Goal: Information Seeking & Learning: Learn about a topic

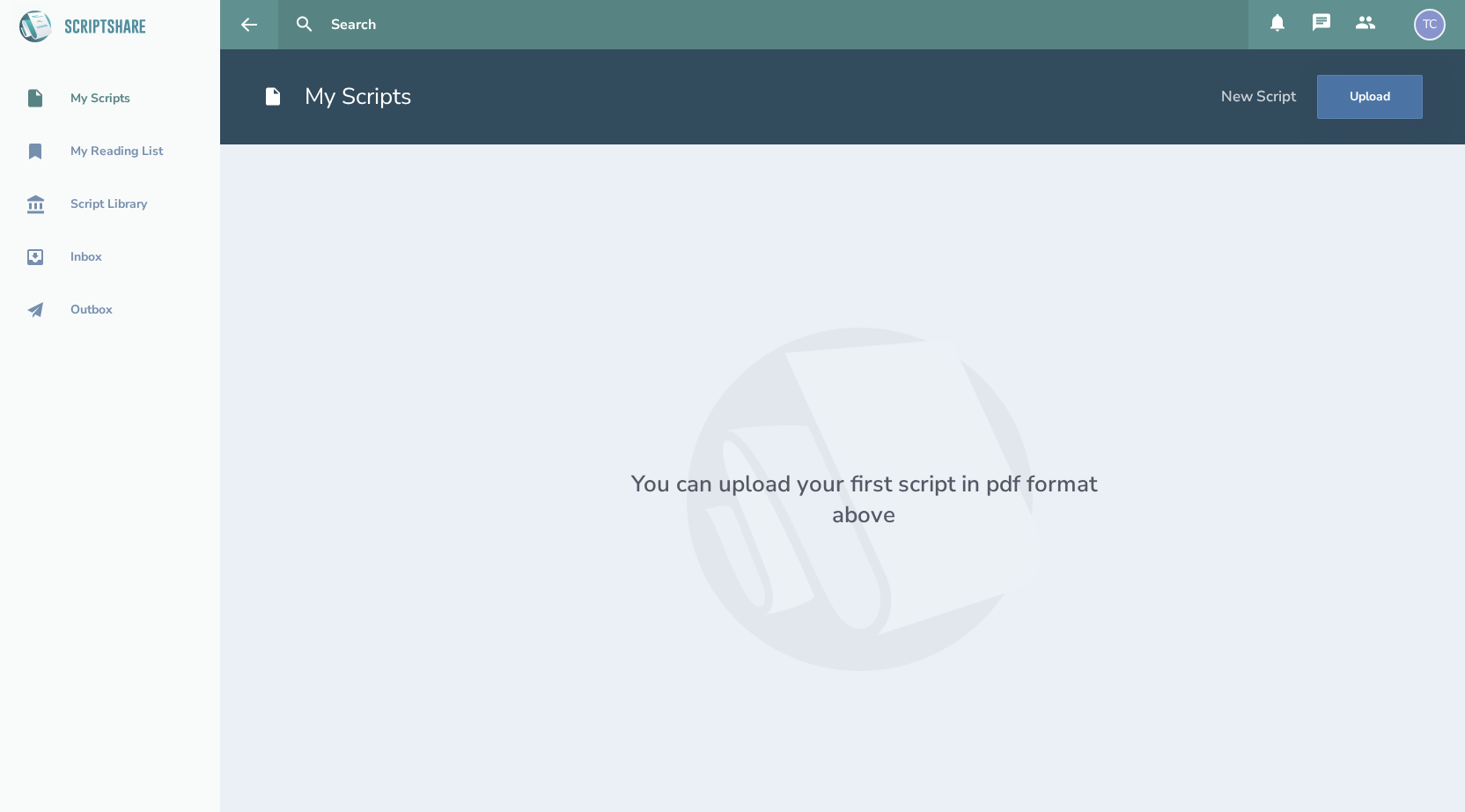
click at [1434, 37] on div "TC" at bounding box center [1430, 24] width 32 height 32
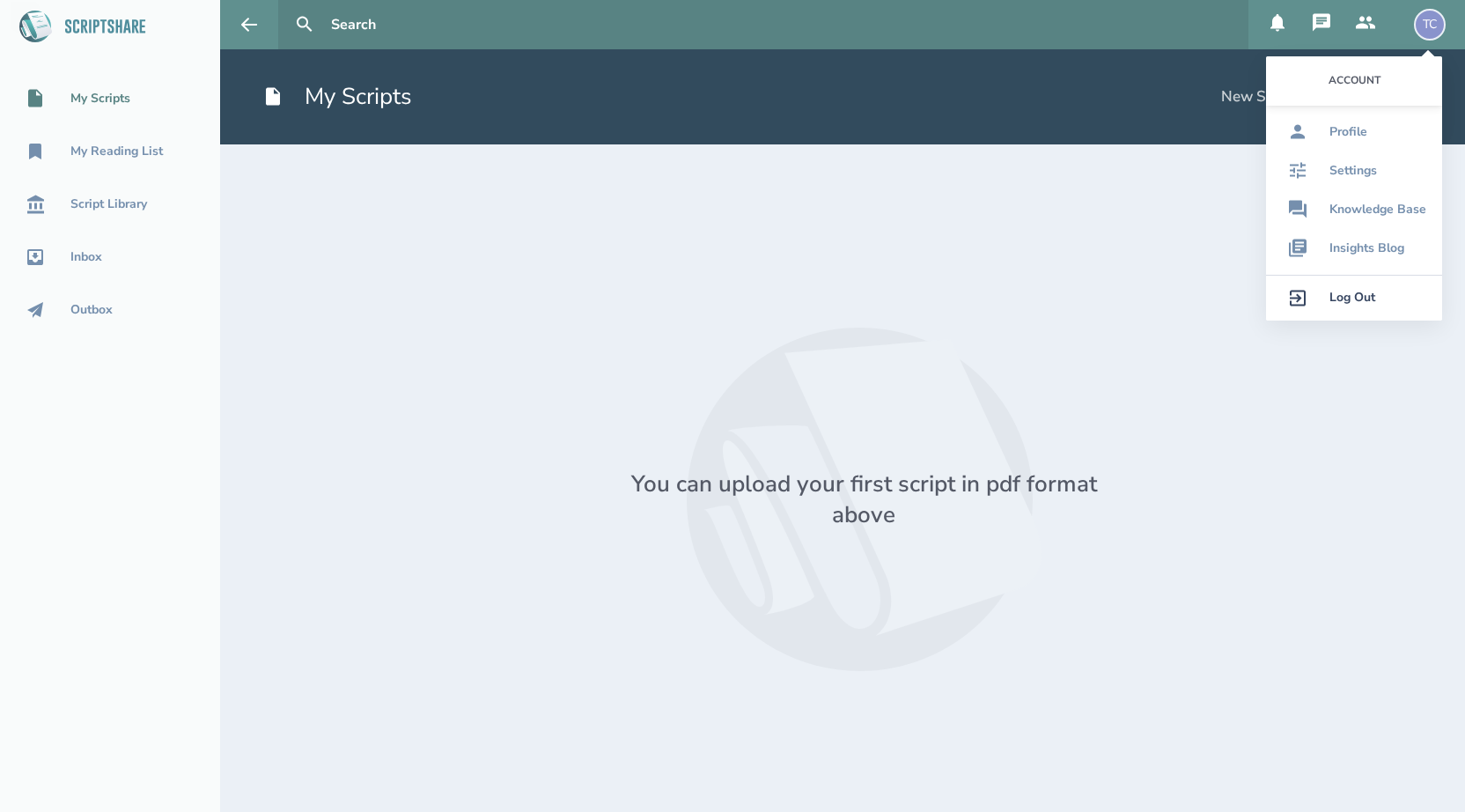
click at [1349, 303] on div "Log Out" at bounding box center [1353, 298] width 46 height 14
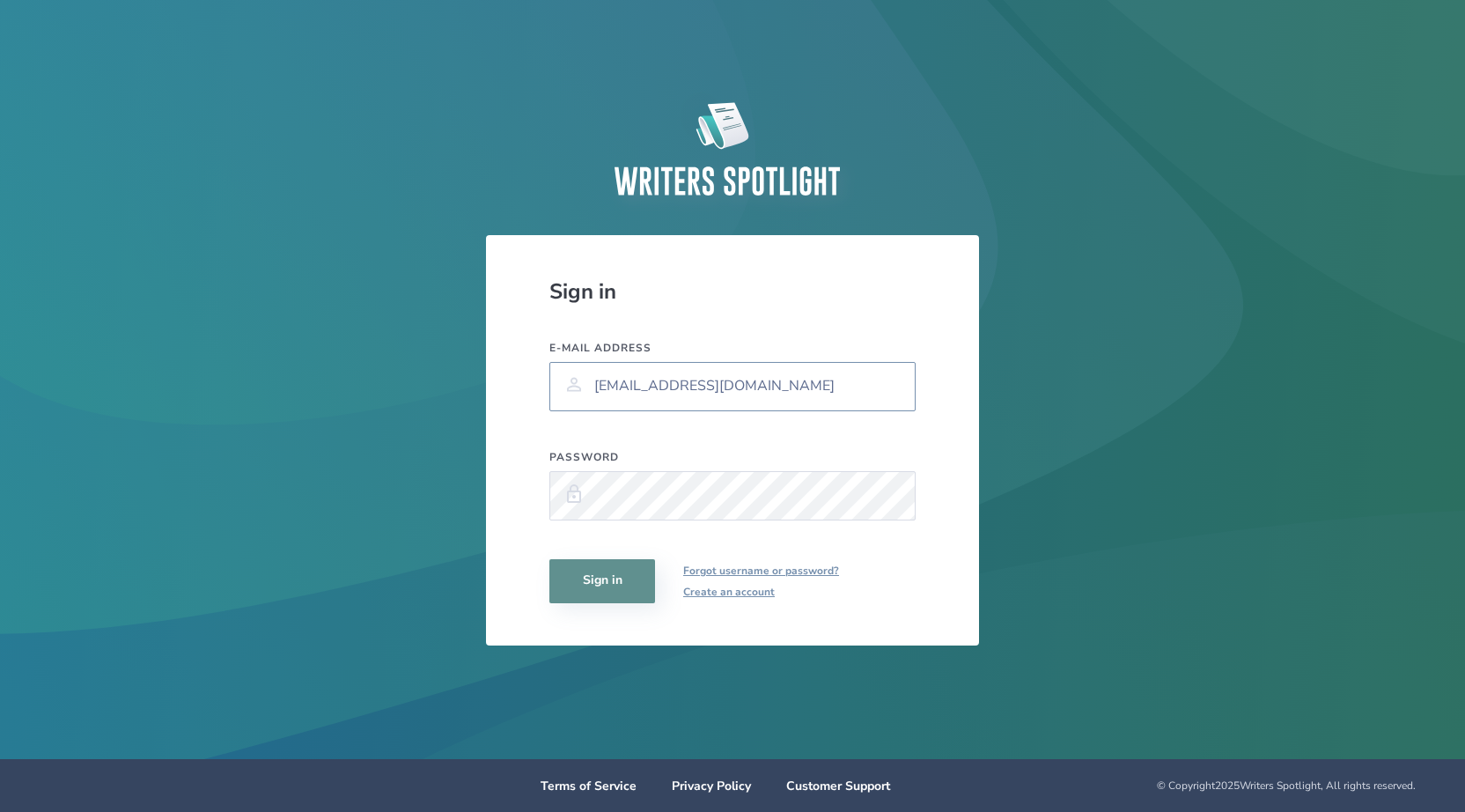
click at [819, 395] on input "[EMAIL_ADDRESS][DOMAIN_NAME]" at bounding box center [732, 387] width 367 height 49
type input "[PERSON_NAME][EMAIL_ADDRESS][PERSON_NAME][PERSON_NAME][DOMAIN_NAME]"
click at [608, 581] on button "Sign in" at bounding box center [602, 581] width 106 height 44
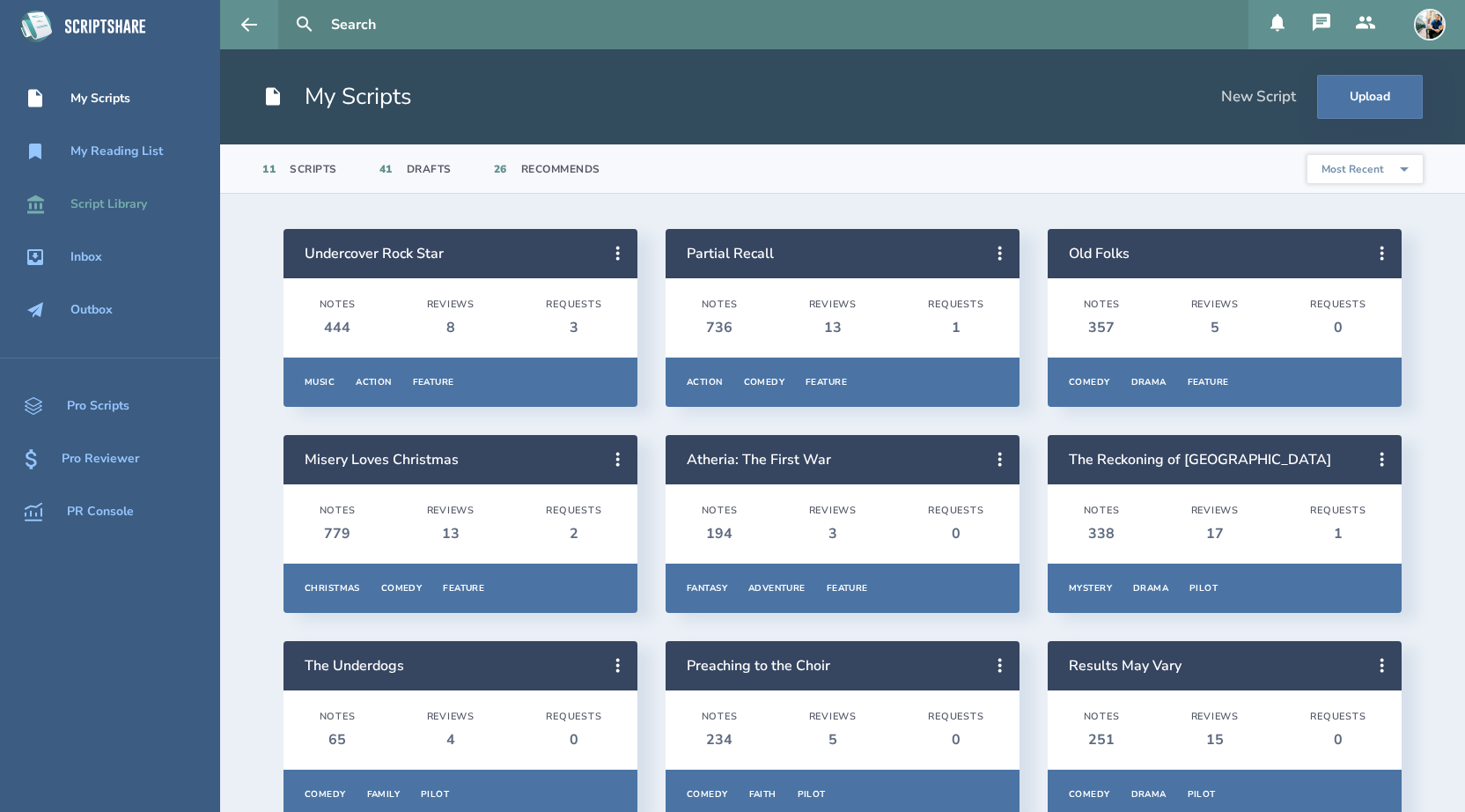
click at [141, 200] on div "Script Library" at bounding box center [109, 205] width 77 height 14
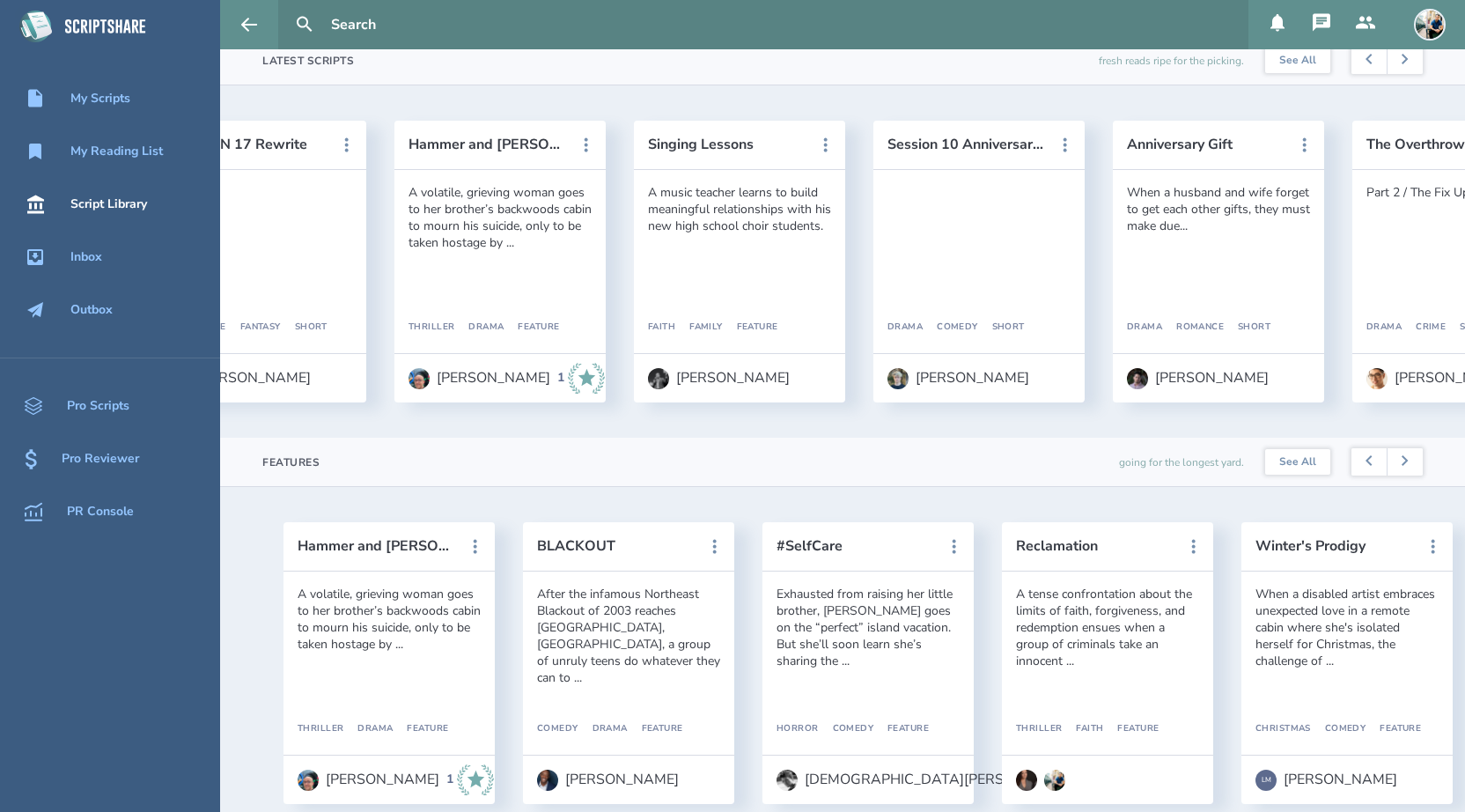
scroll to position [511, 0]
click at [678, 376] on div "[PERSON_NAME]" at bounding box center [732, 377] width 113 height 16
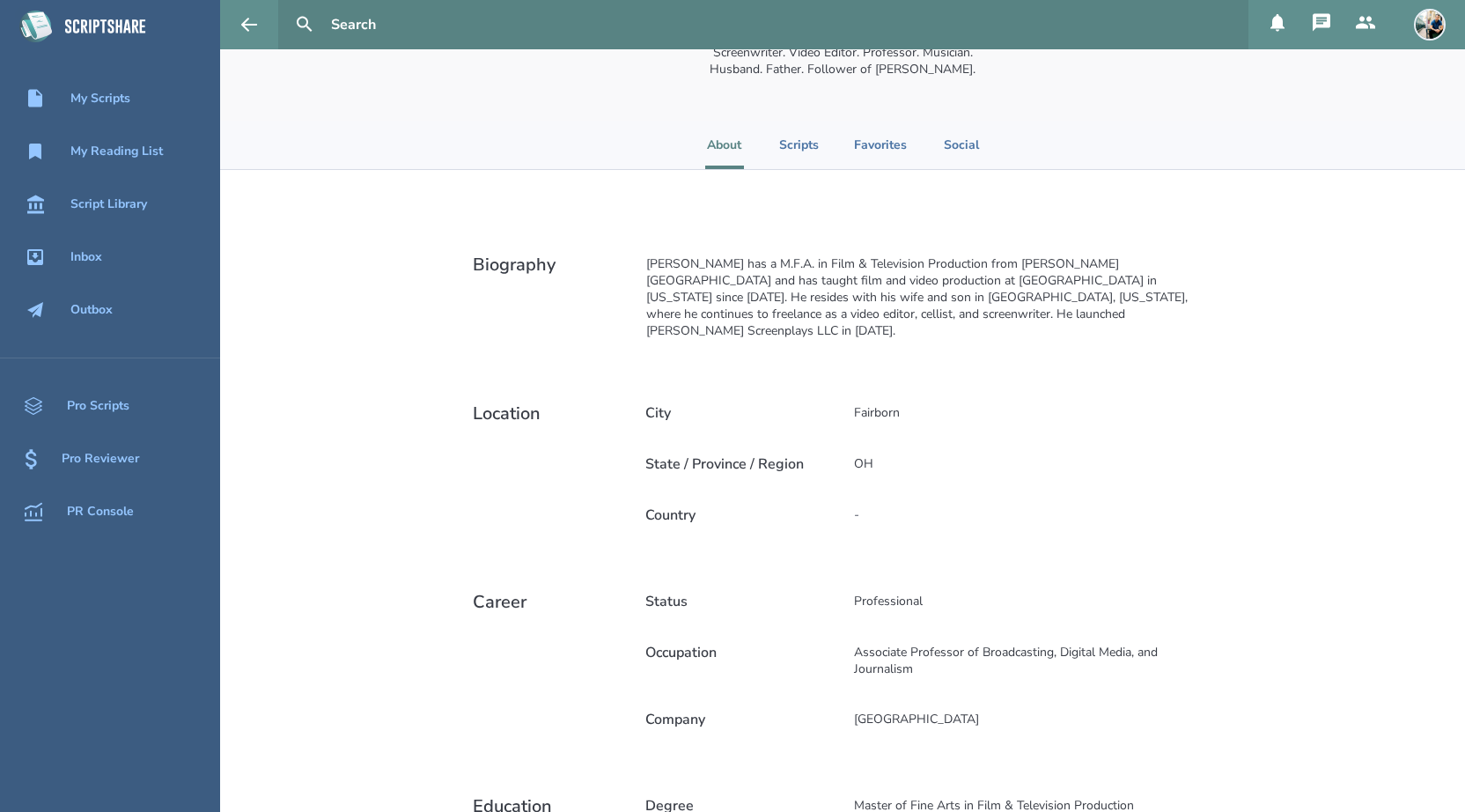
scroll to position [177, 0]
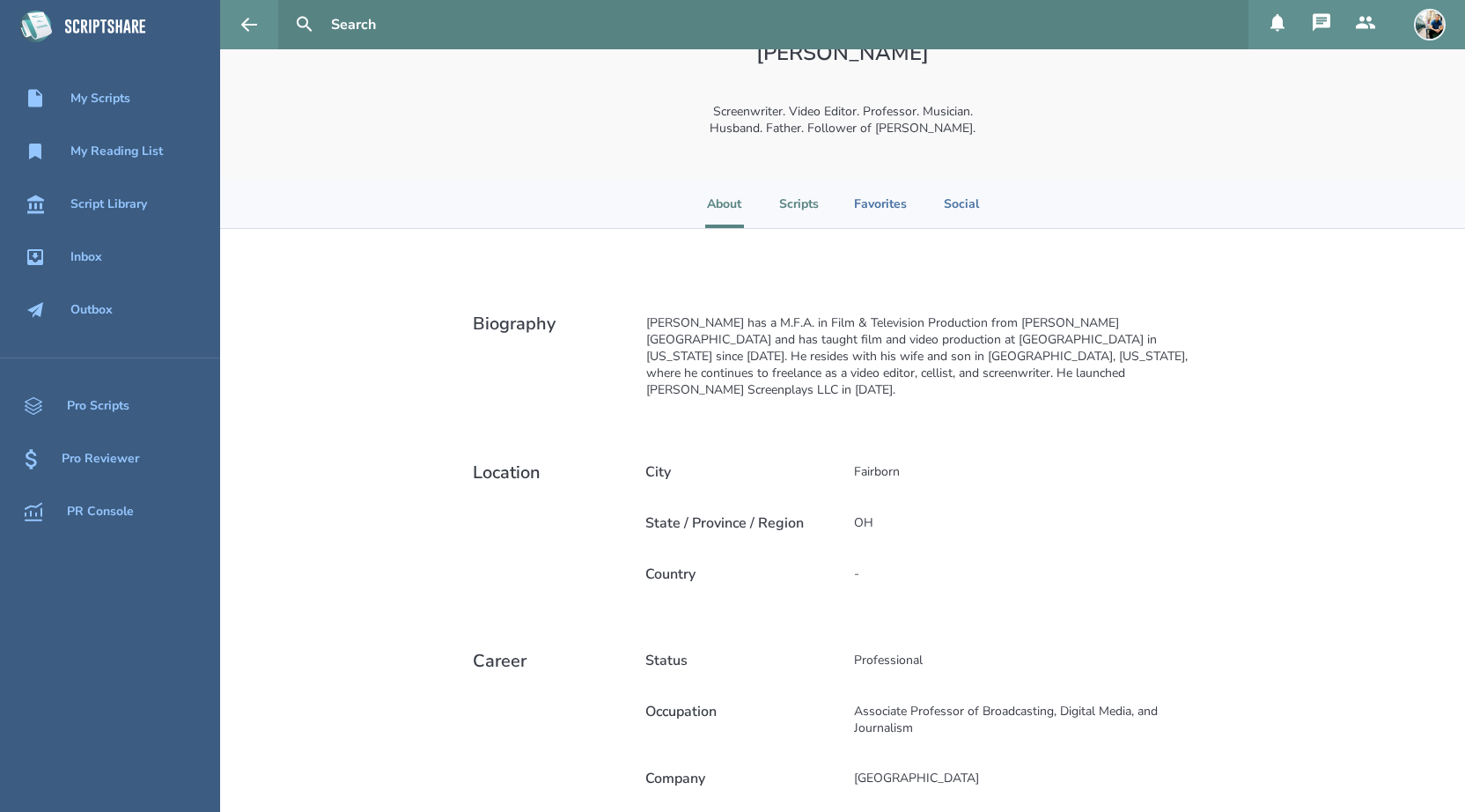
click at [783, 208] on li "Scripts" at bounding box center [800, 203] width 40 height 48
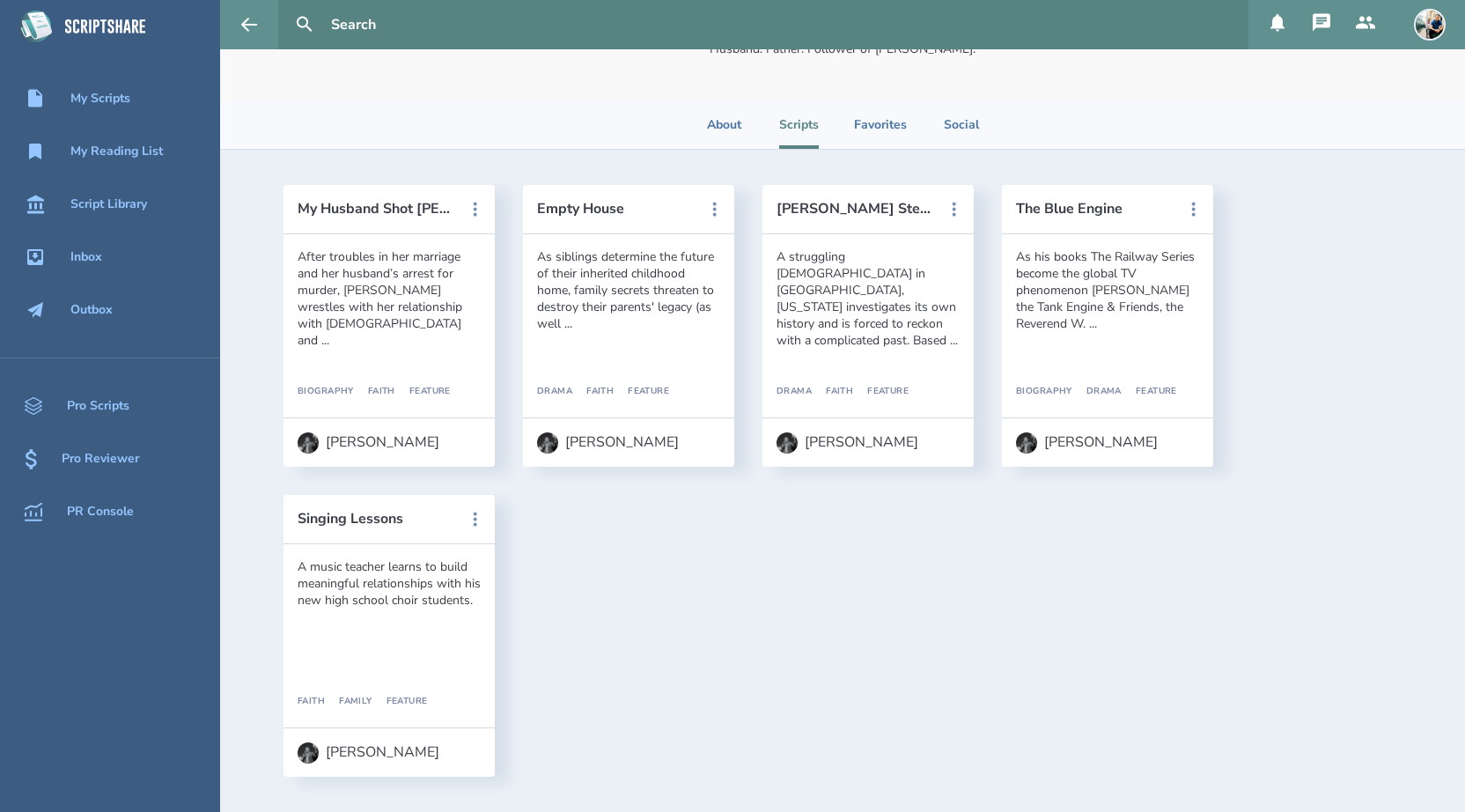
scroll to position [0, 0]
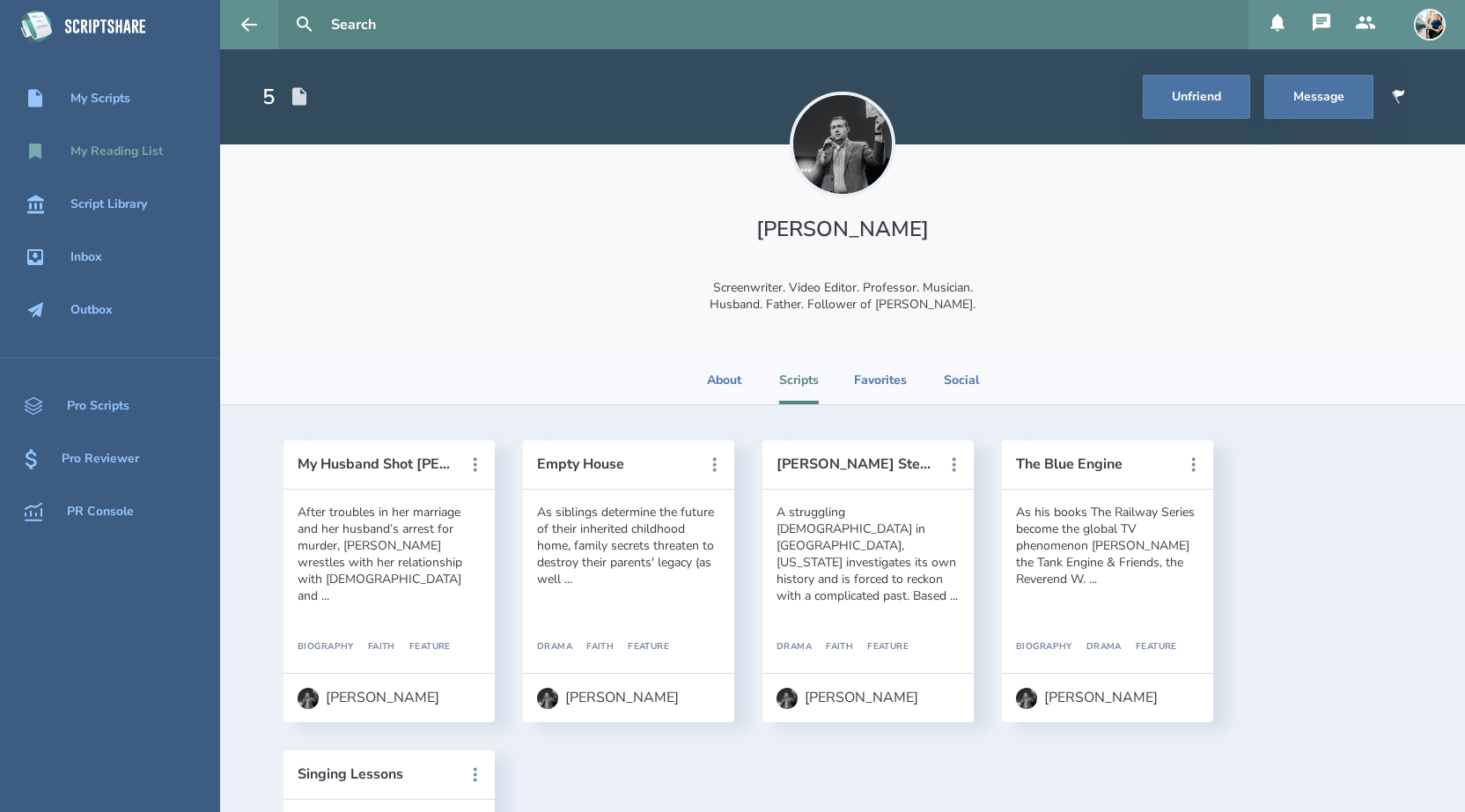
click at [144, 152] on div "My Reading List" at bounding box center [117, 151] width 92 height 14
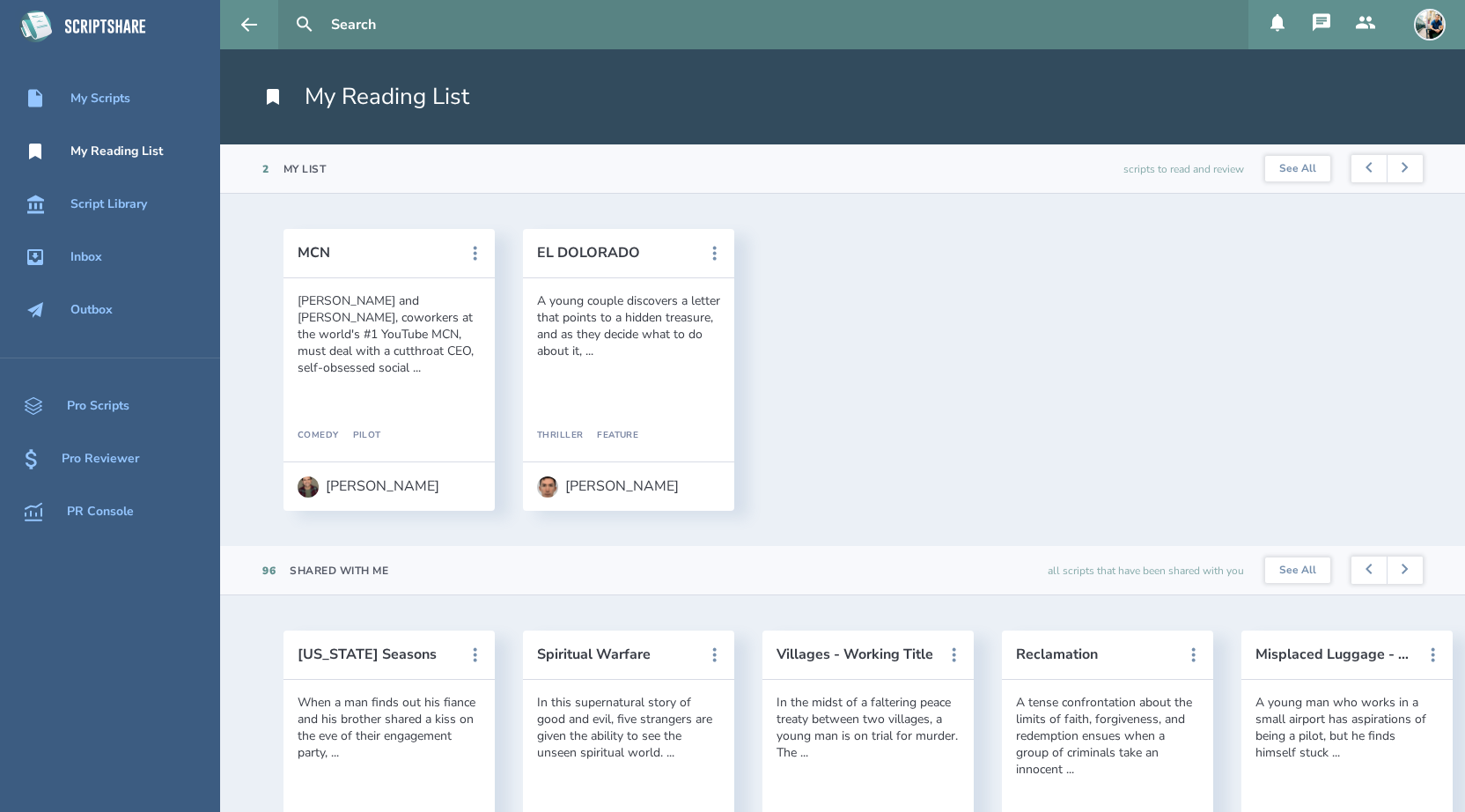
scroll to position [136, 0]
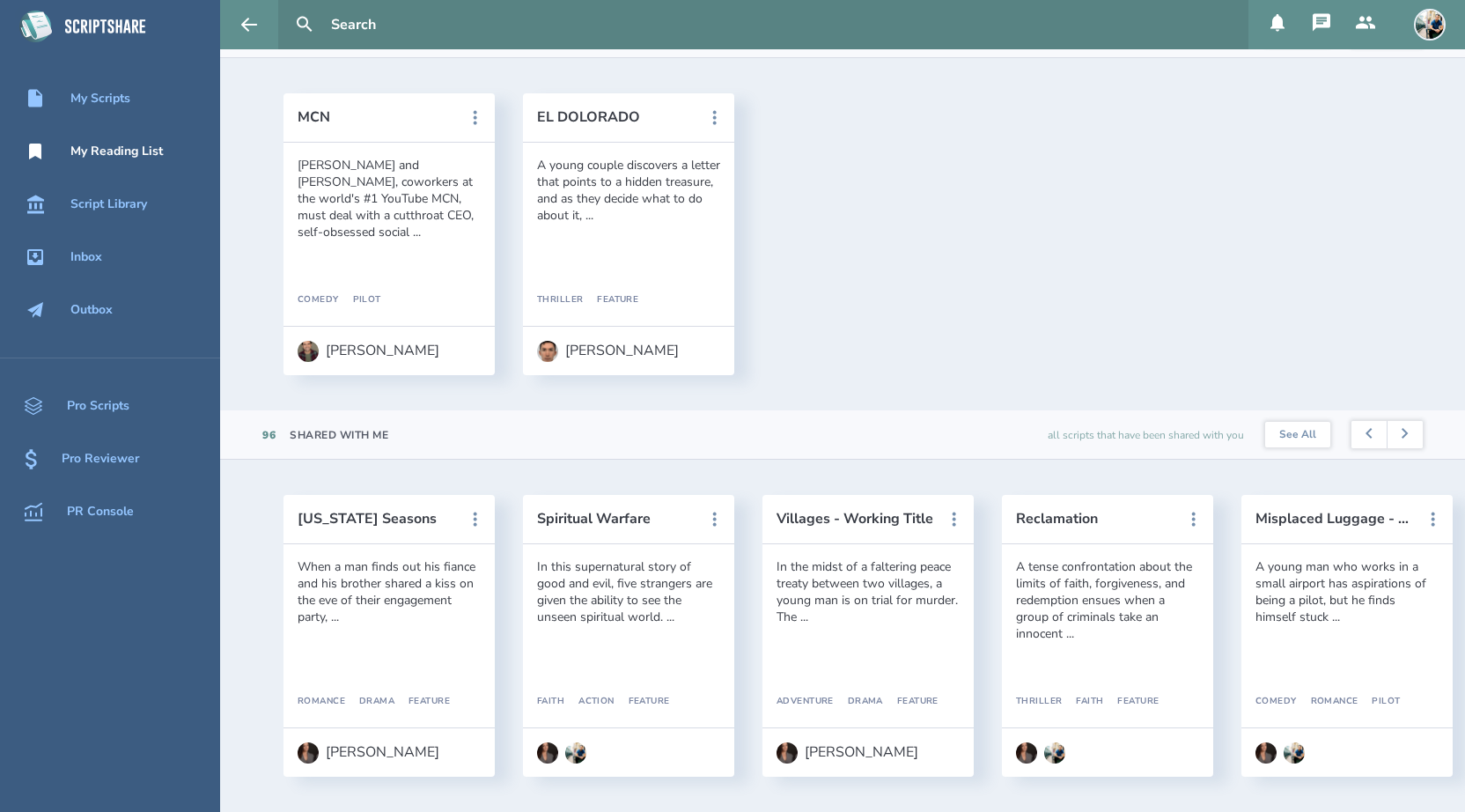
click at [433, 30] on input "text" at bounding box center [782, 24] width 917 height 49
click at [285, 5] on button at bounding box center [304, 24] width 39 height 39
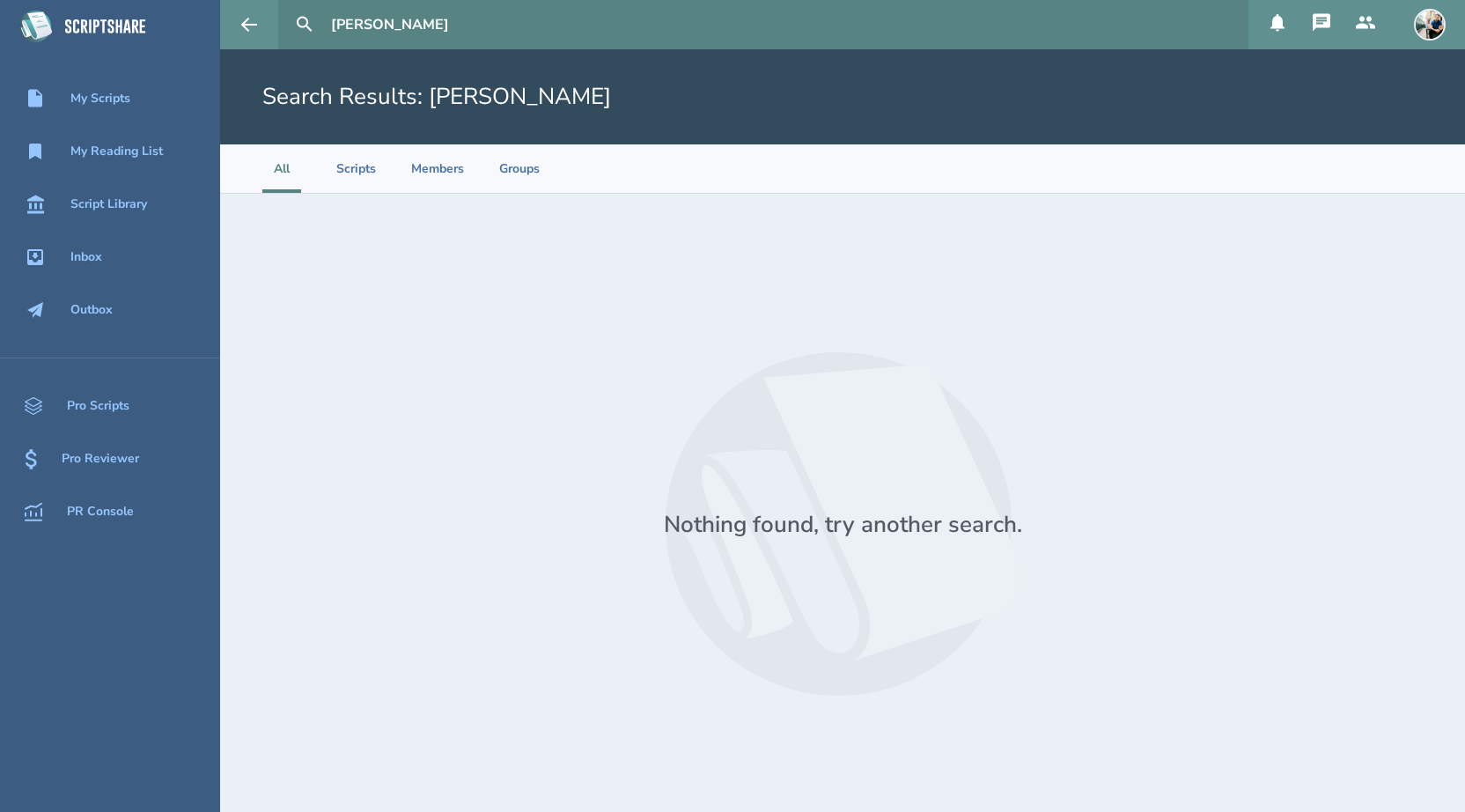
type input "[PERSON_NAME]"
click at [285, 5] on button at bounding box center [304, 24] width 39 height 39
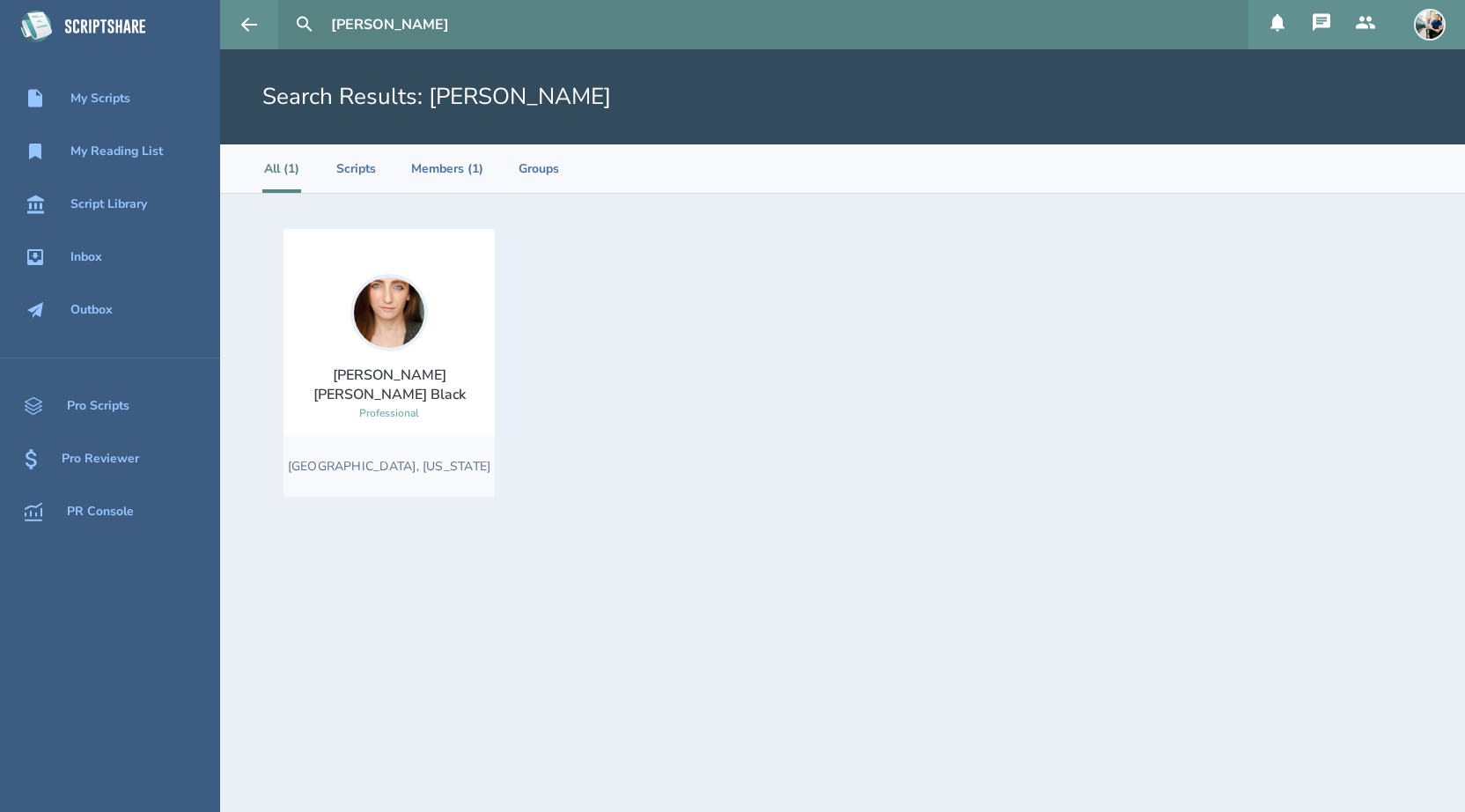
click at [384, 321] on img at bounding box center [389, 312] width 78 height 78
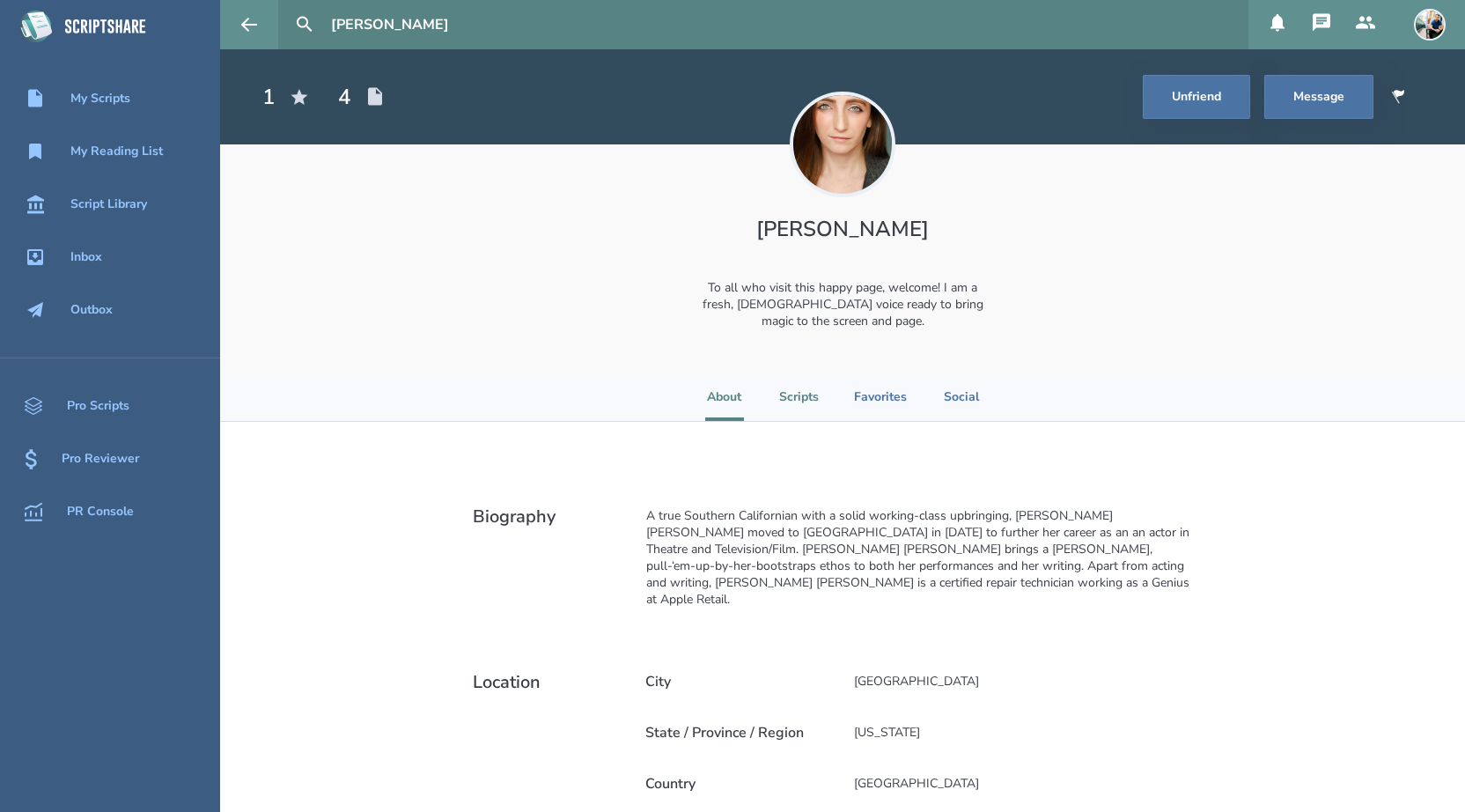
click at [792, 404] on li "Scripts" at bounding box center [800, 396] width 40 height 48
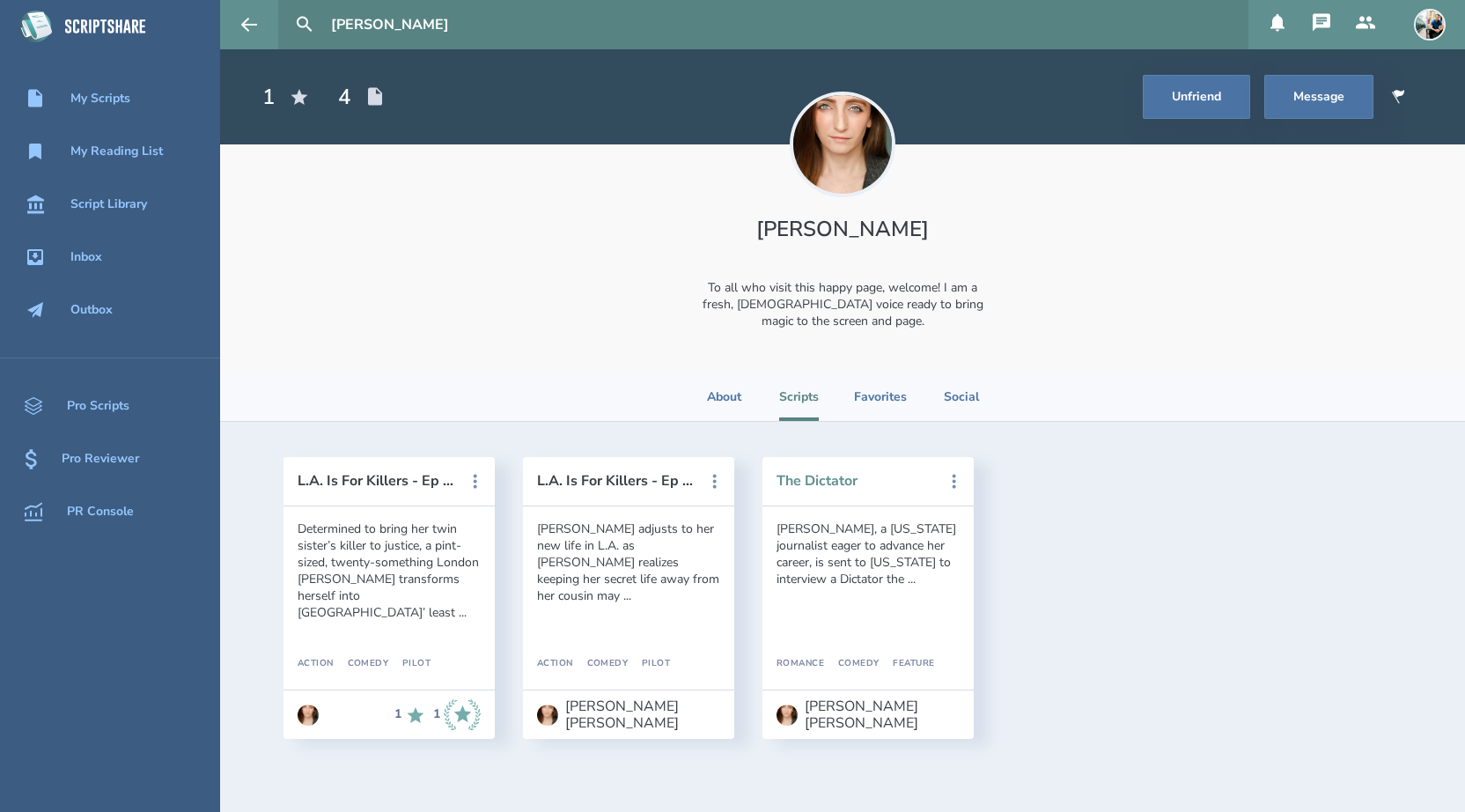
click at [823, 488] on button "The Dictator" at bounding box center [856, 481] width 158 height 16
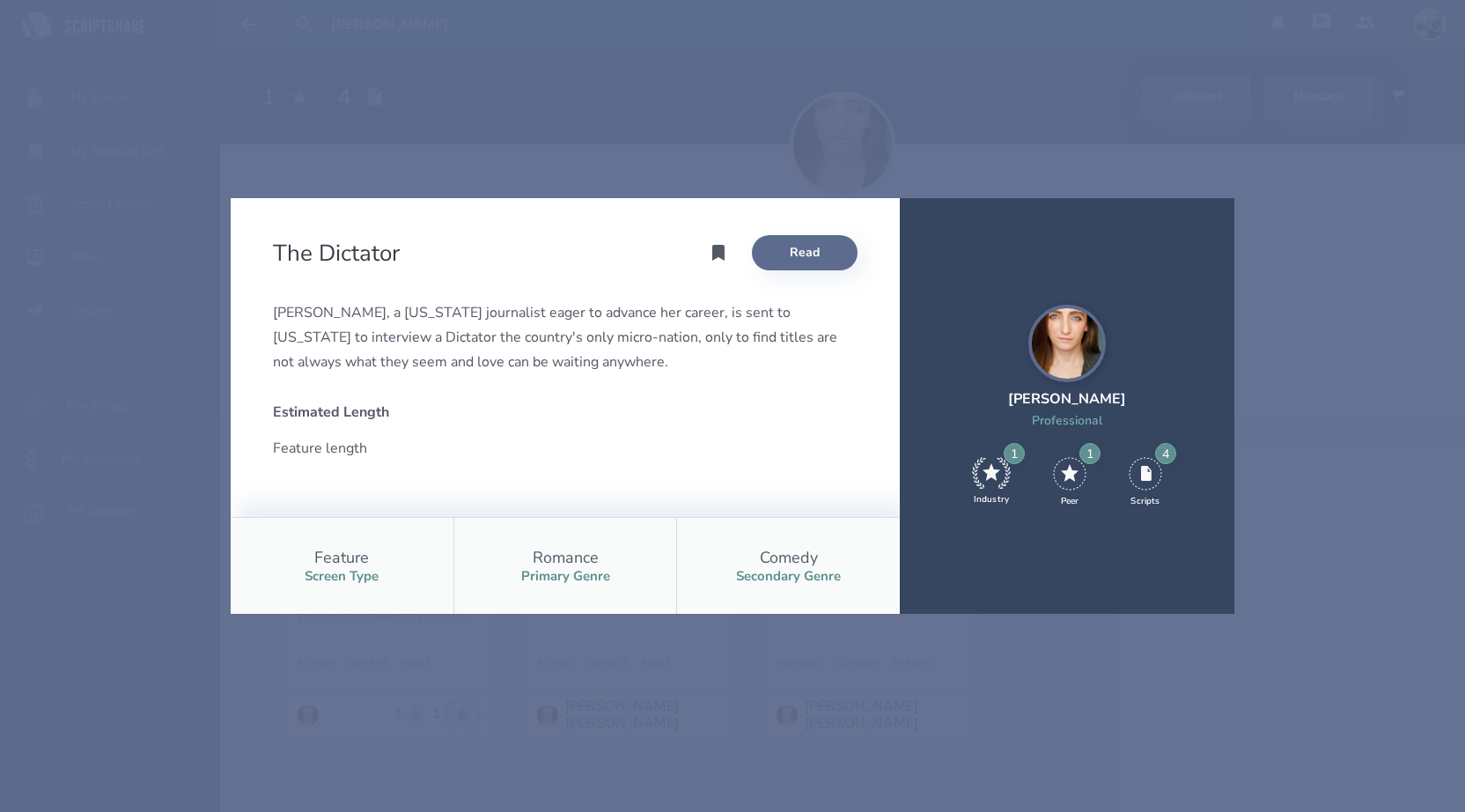
click at [795, 261] on link "Read" at bounding box center [805, 253] width 106 height 35
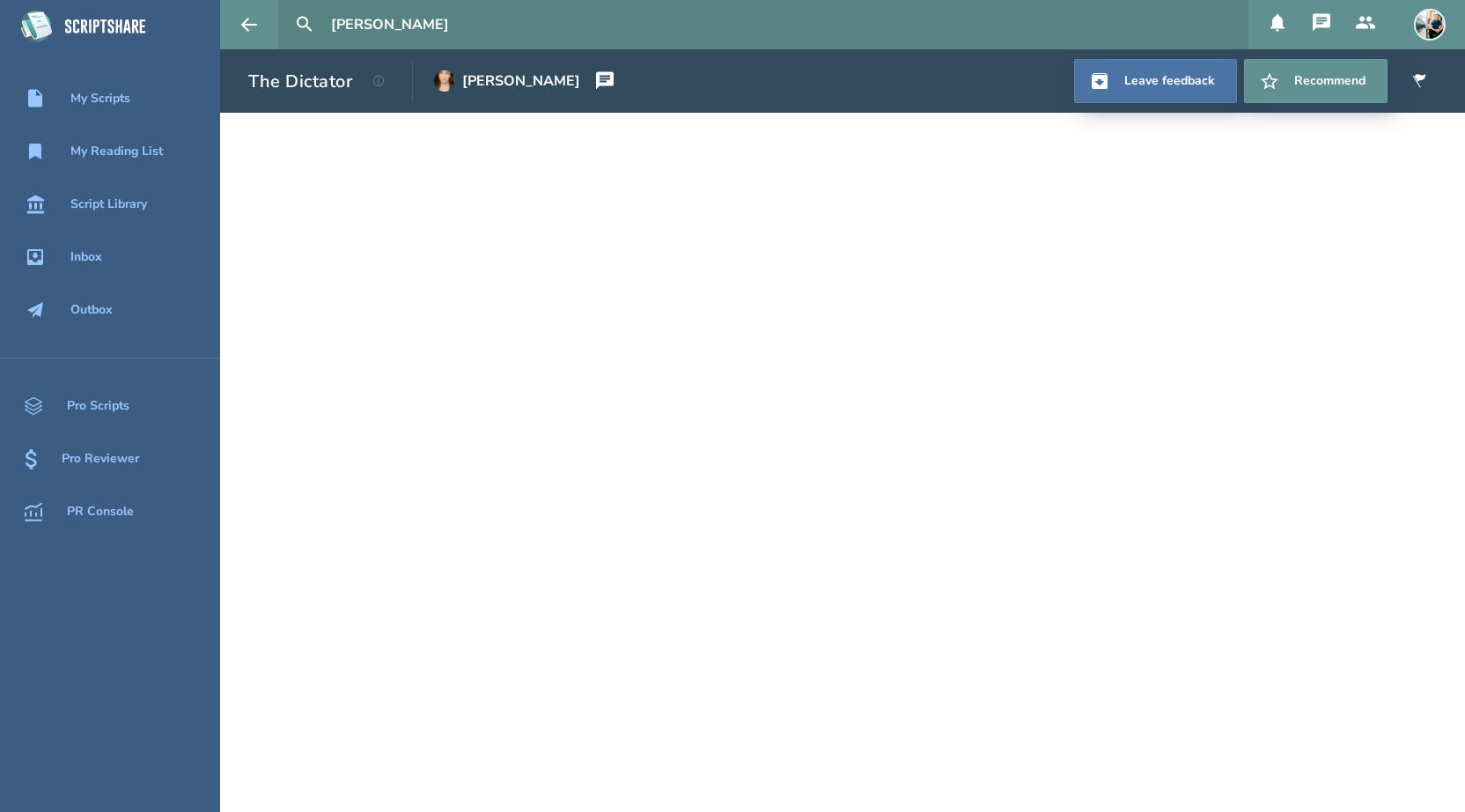
click at [413, 18] on input "[PERSON_NAME]" at bounding box center [782, 24] width 917 height 49
click at [129, 214] on div "Script Library" at bounding box center [110, 204] width 220 height 21
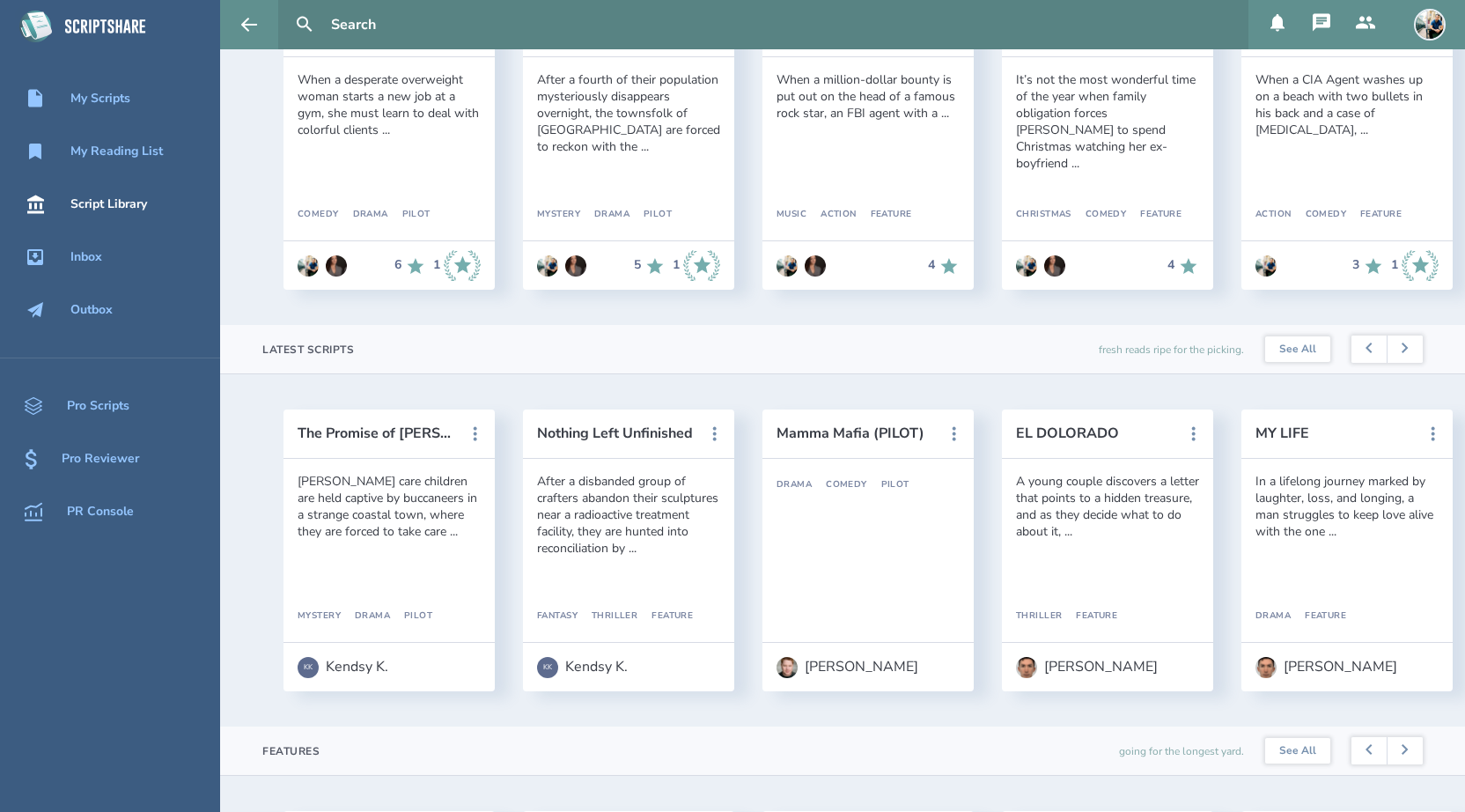
scroll to position [223, 0]
click at [1306, 349] on link "See All" at bounding box center [1298, 348] width 65 height 26
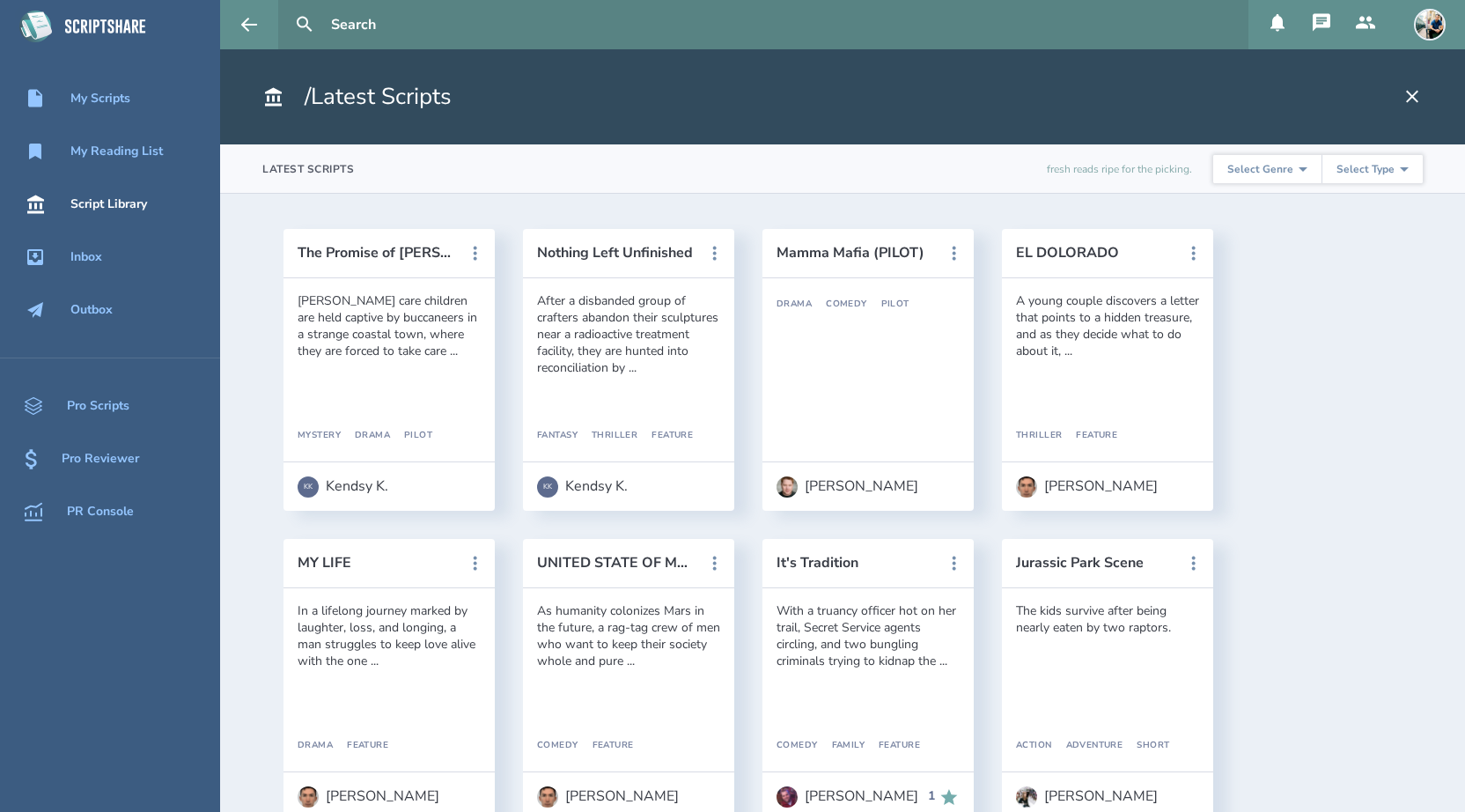
click at [1307, 176] on select "Select Genre Action Adventure Animation Biography Christmas Comedy Crime Drama …" at bounding box center [1268, 168] width 109 height 28
click at [1412, 176] on select "Select Type Pilot Short Feature" at bounding box center [1373, 168] width 101 height 28
click at [1323, 155] on select "Select Type Pilot Short Feature" at bounding box center [1373, 168] width 101 height 28
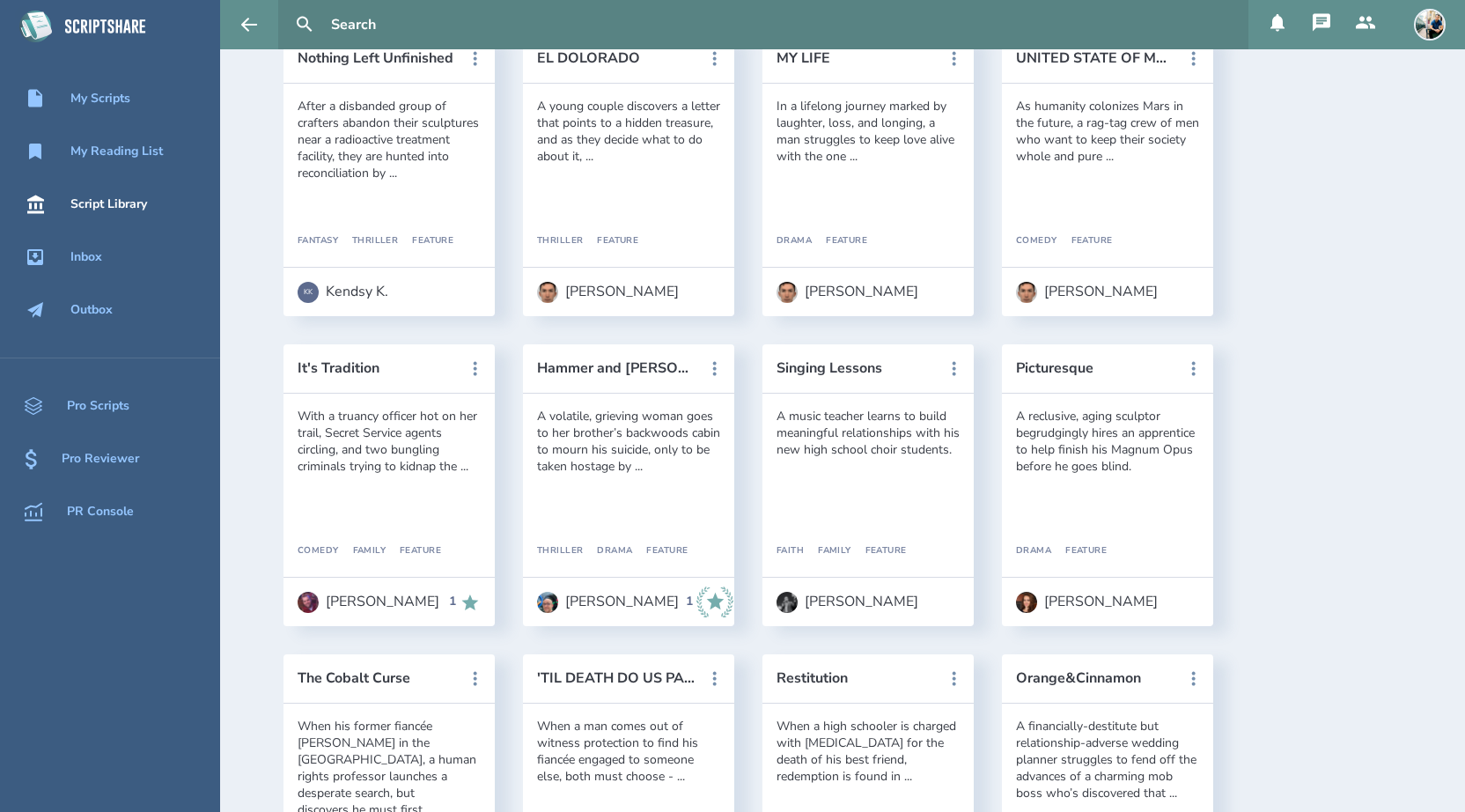
scroll to position [247, 0]
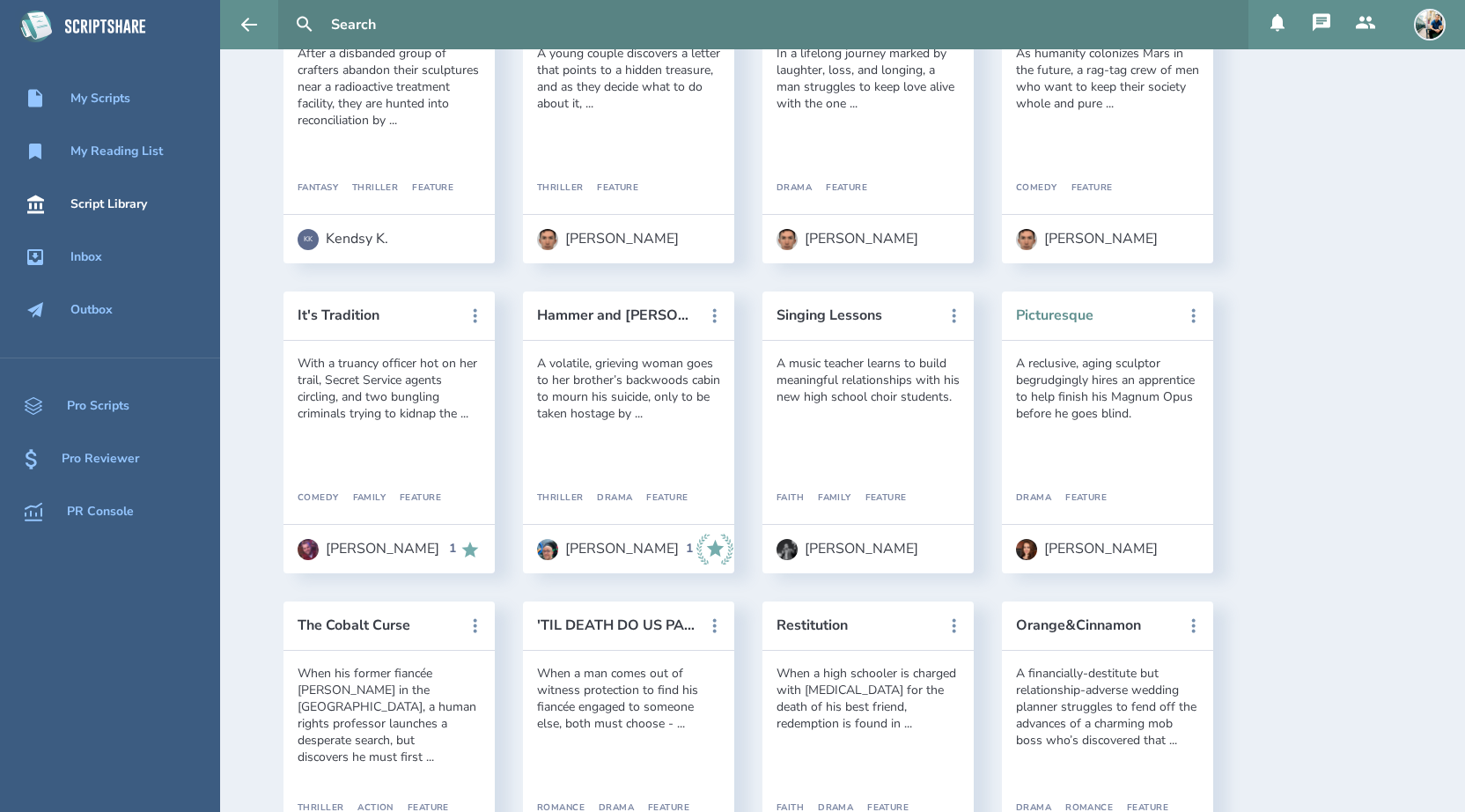
click at [1077, 316] on button "Picturesque" at bounding box center [1095, 315] width 158 height 16
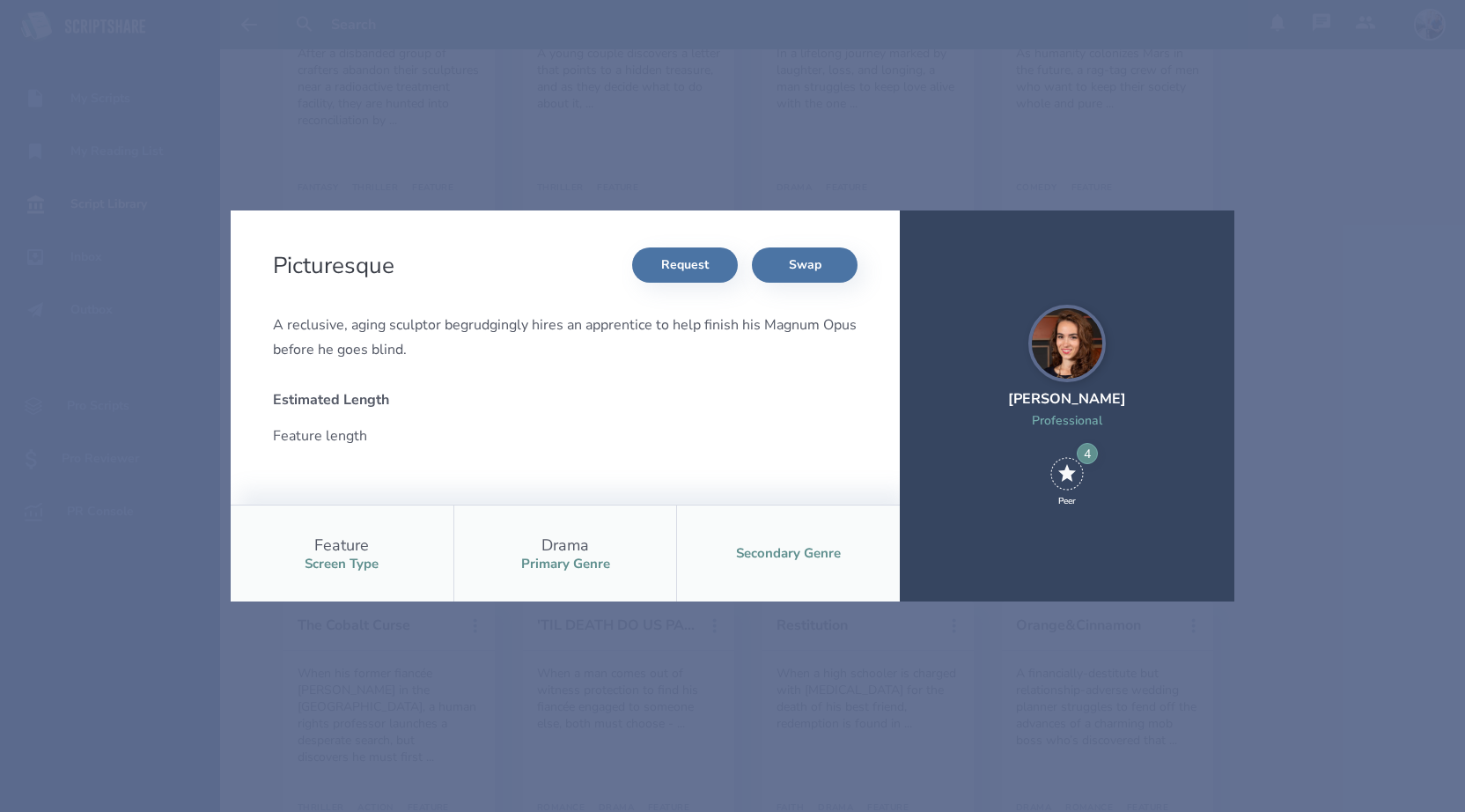
click at [1307, 301] on div "Picturesque Request Swap A reclusive, aging sculptor begrudgingly hires an appr…" at bounding box center [732, 406] width 1465 height 812
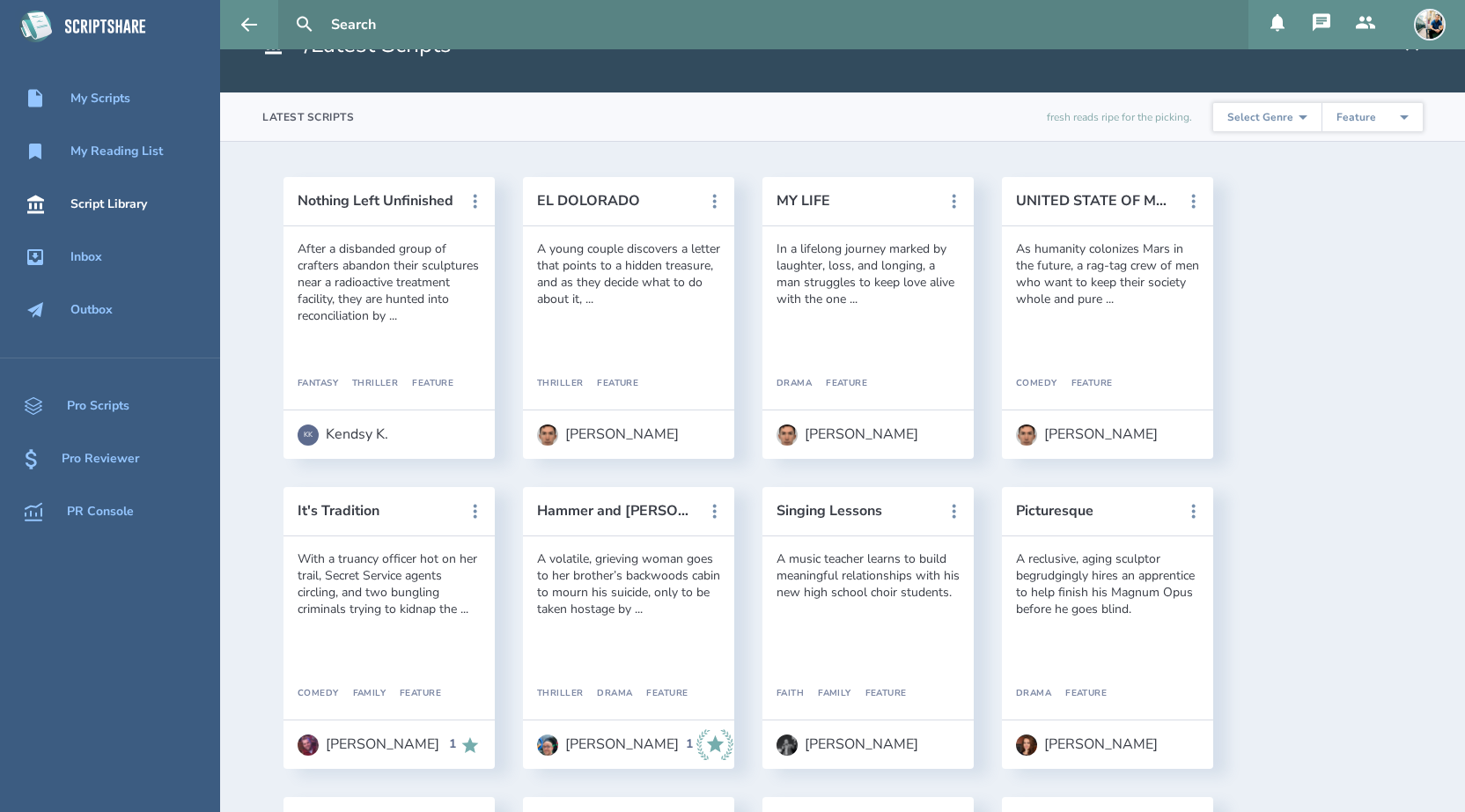
scroll to position [0, 0]
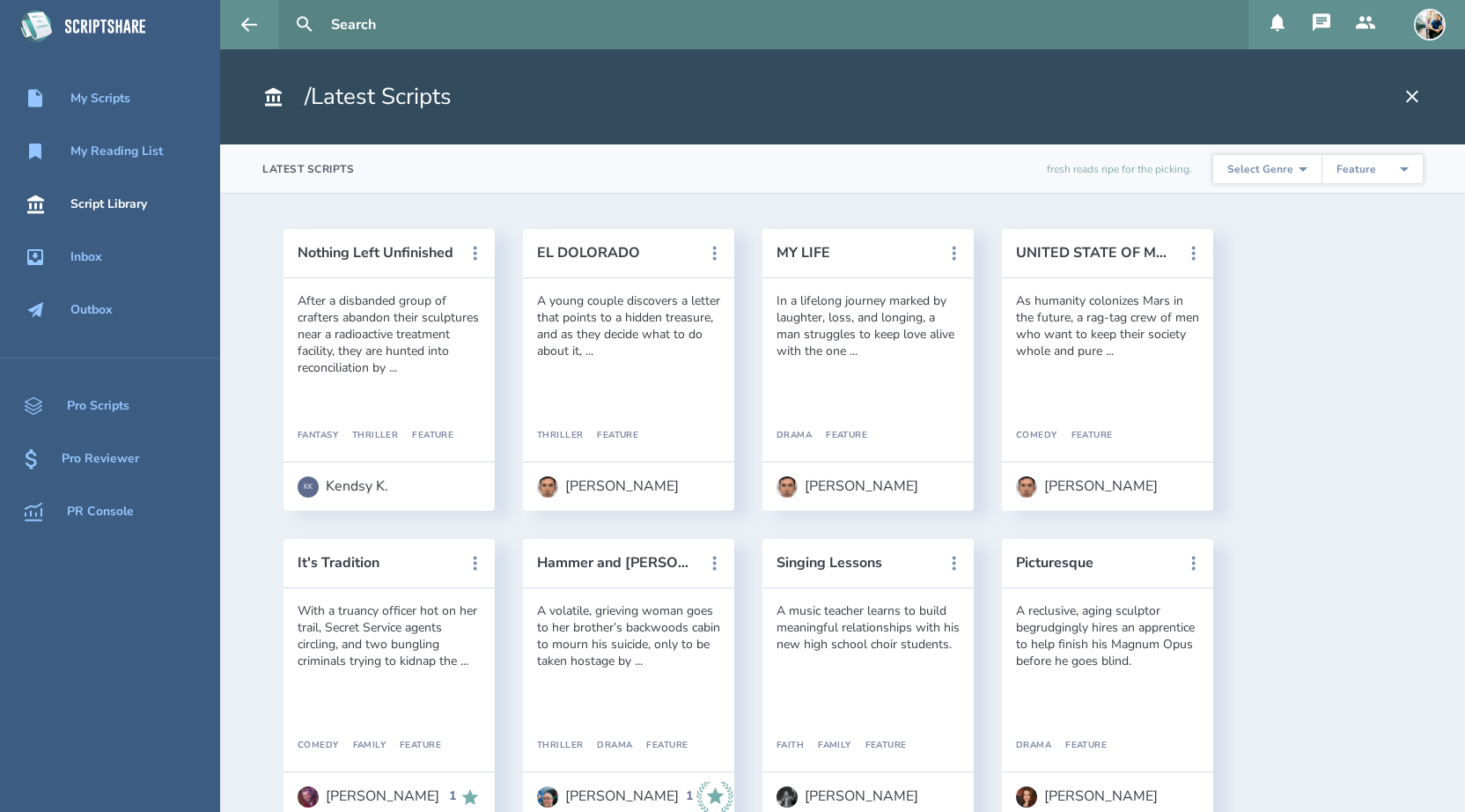
click at [1420, 175] on select "Select Type Pilot Short Feature" at bounding box center [1373, 168] width 101 height 28
select select "1"
click at [1323, 155] on select "Select Type Pilot Short Feature" at bounding box center [1373, 168] width 101 height 28
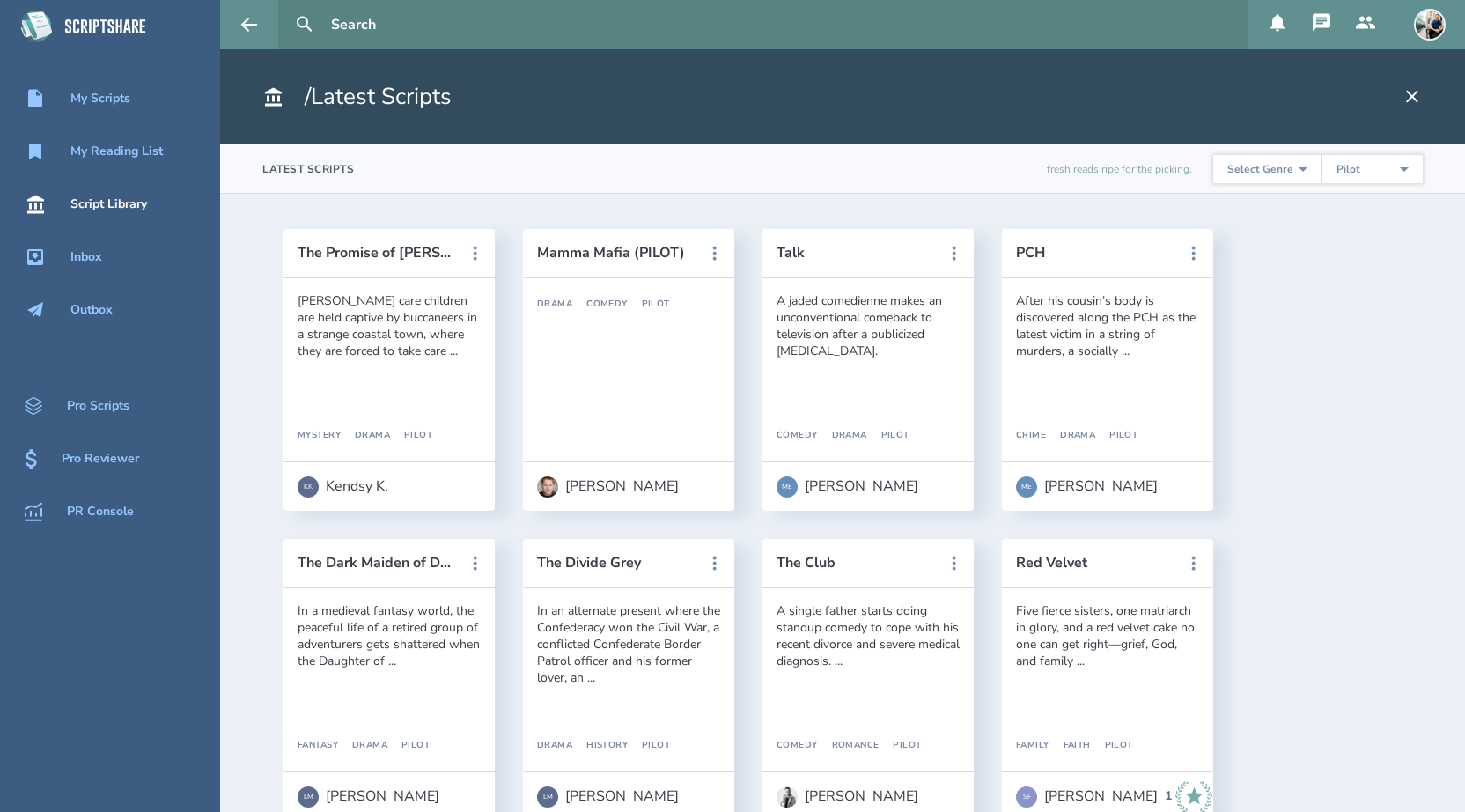
click at [1412, 169] on select "Select Type Pilot Short Feature" at bounding box center [1373, 168] width 101 height 28
select select
click at [1323, 155] on select "Select Type Pilot Short Feature" at bounding box center [1373, 168] width 101 height 28
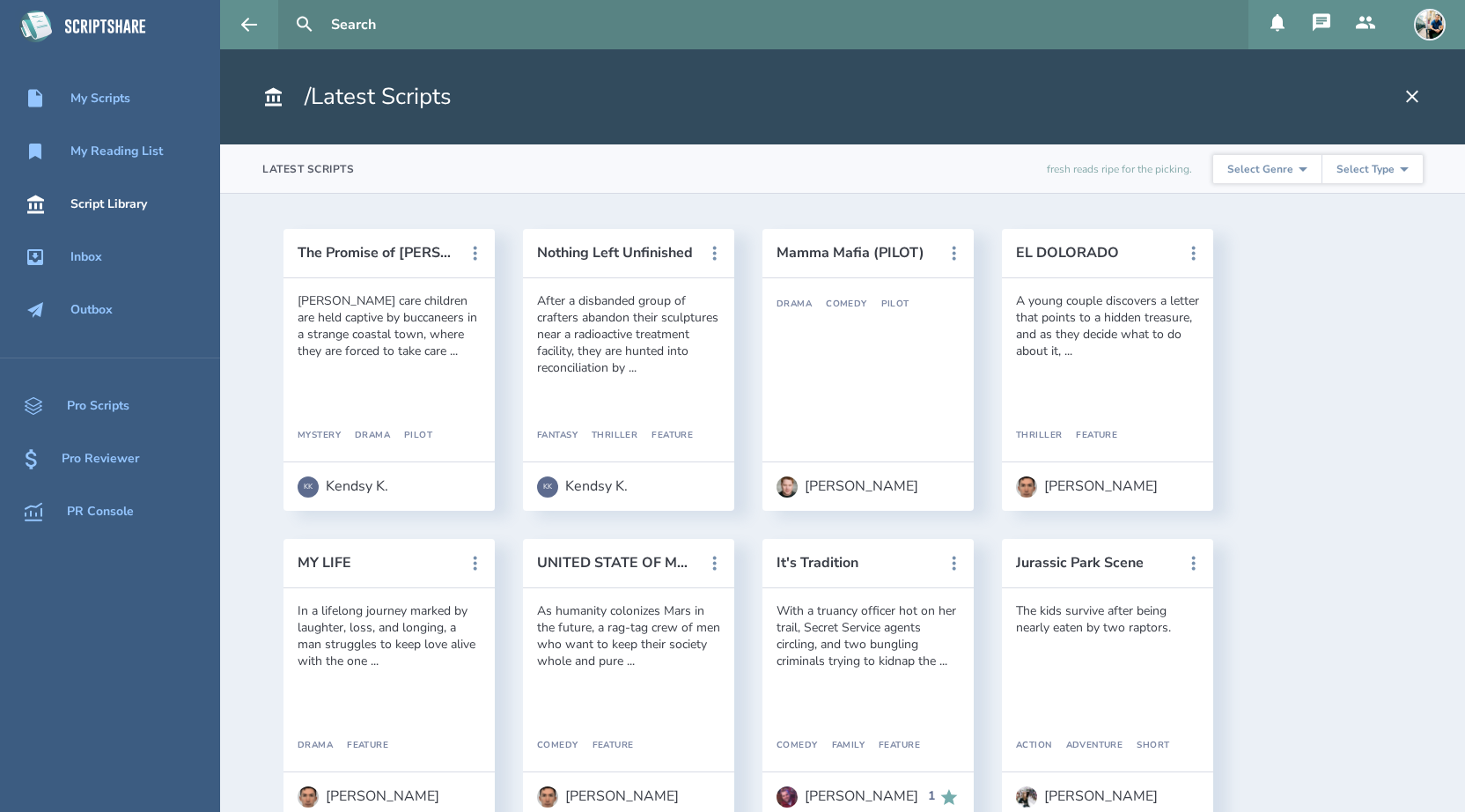
click at [1301, 174] on select "Select Genre Action Adventure Animation Biography Christmas Comedy Crime Drama …" at bounding box center [1268, 168] width 109 height 28
select select "5"
click at [1217, 155] on select "Select Genre Action Adventure Animation Biography Christmas Comedy Crime Drama …" at bounding box center [1268, 168] width 109 height 28
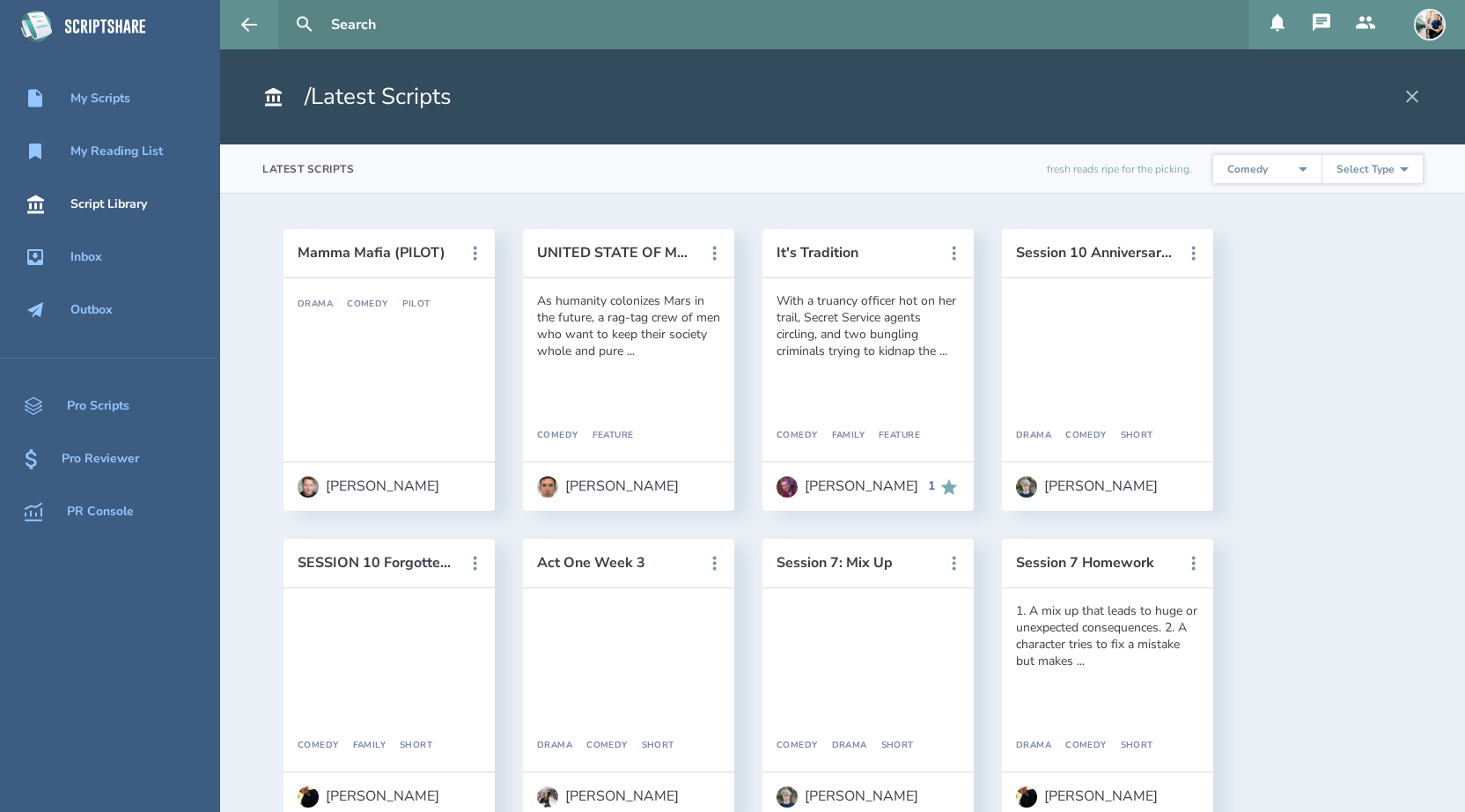
click at [1409, 101] on icon at bounding box center [1412, 96] width 21 height 21
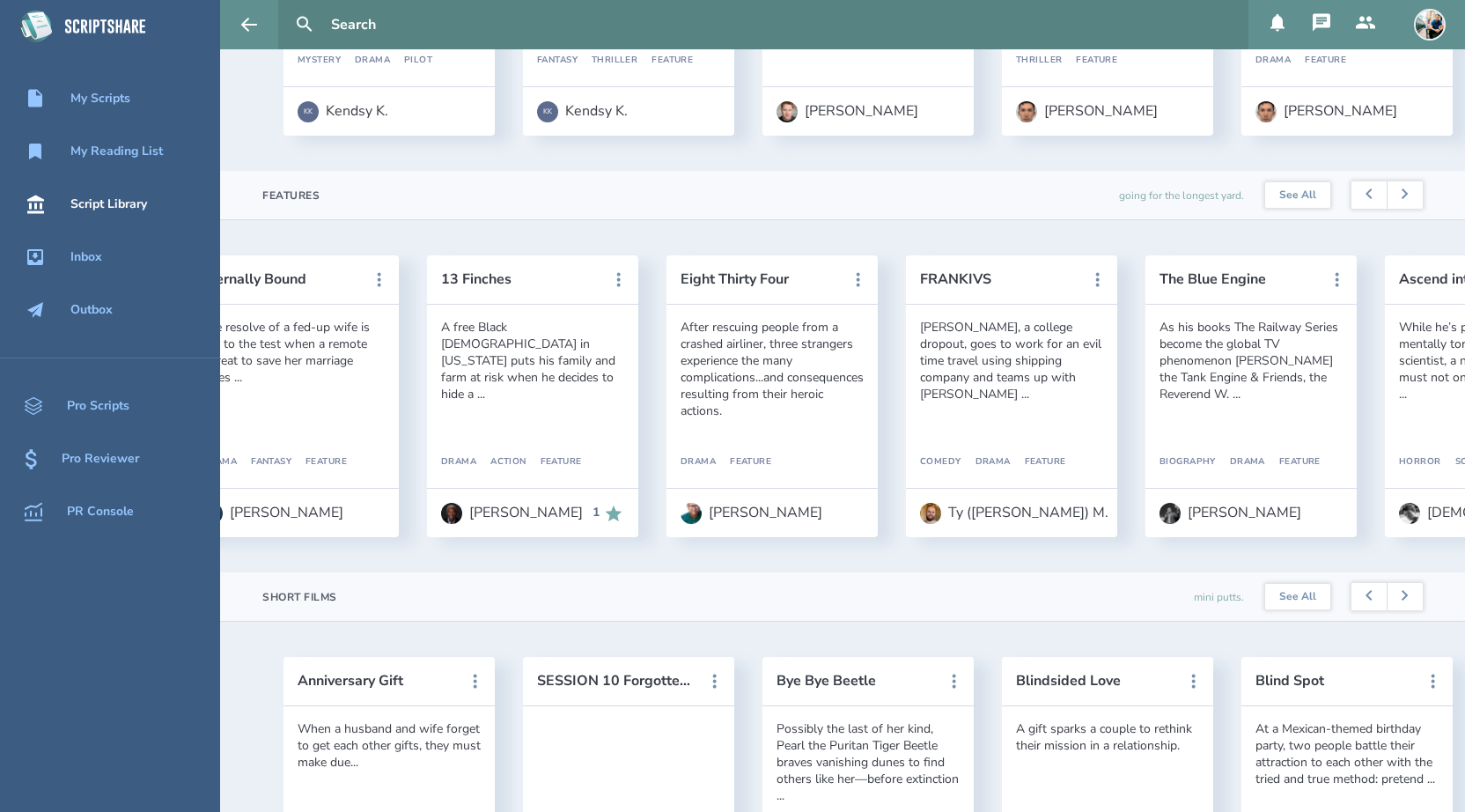
scroll to position [0, 3643]
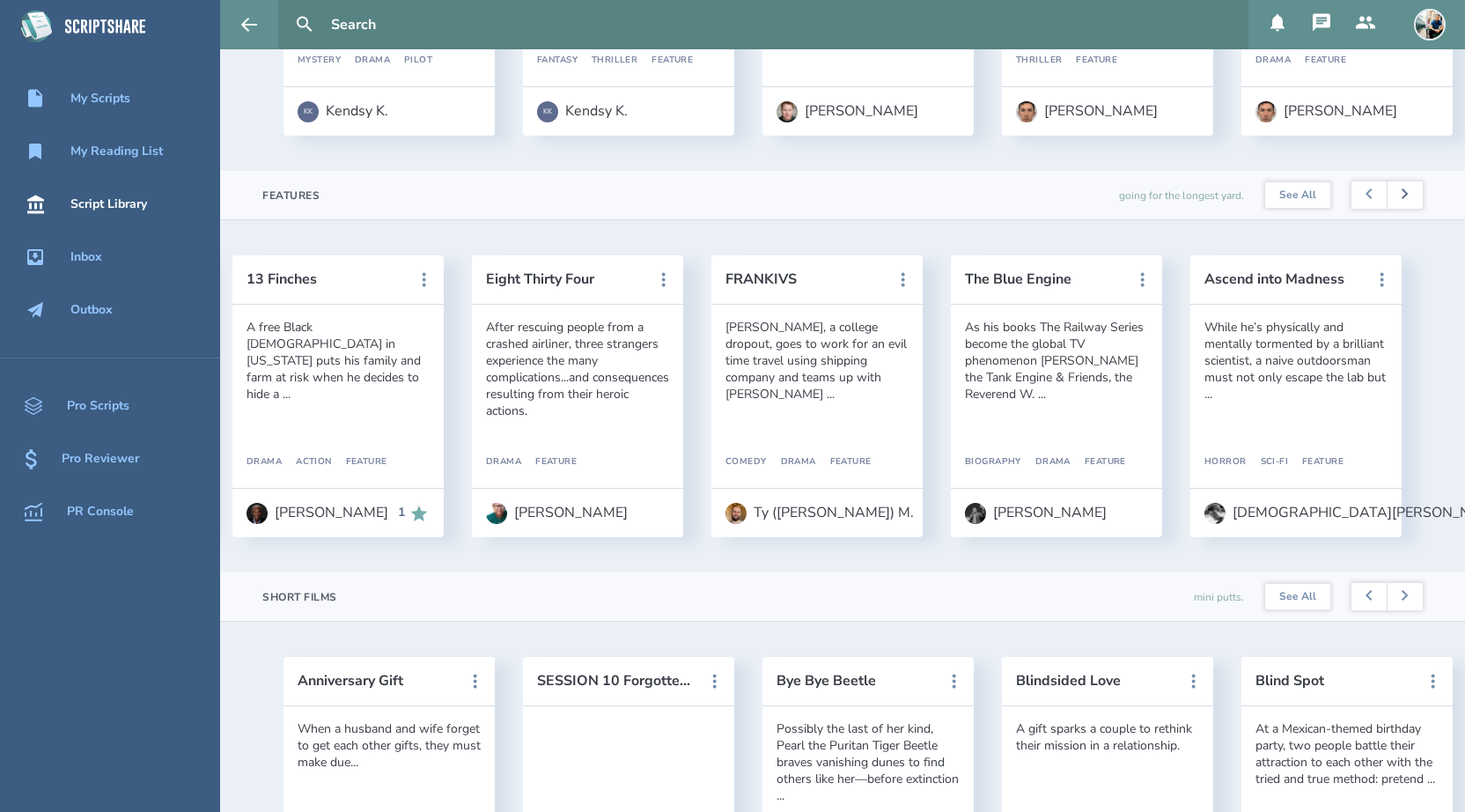
click at [1413, 192] on button at bounding box center [1405, 195] width 36 height 28
click at [1411, 201] on button at bounding box center [1405, 195] width 36 height 28
click at [1360, 197] on button at bounding box center [1369, 195] width 35 height 28
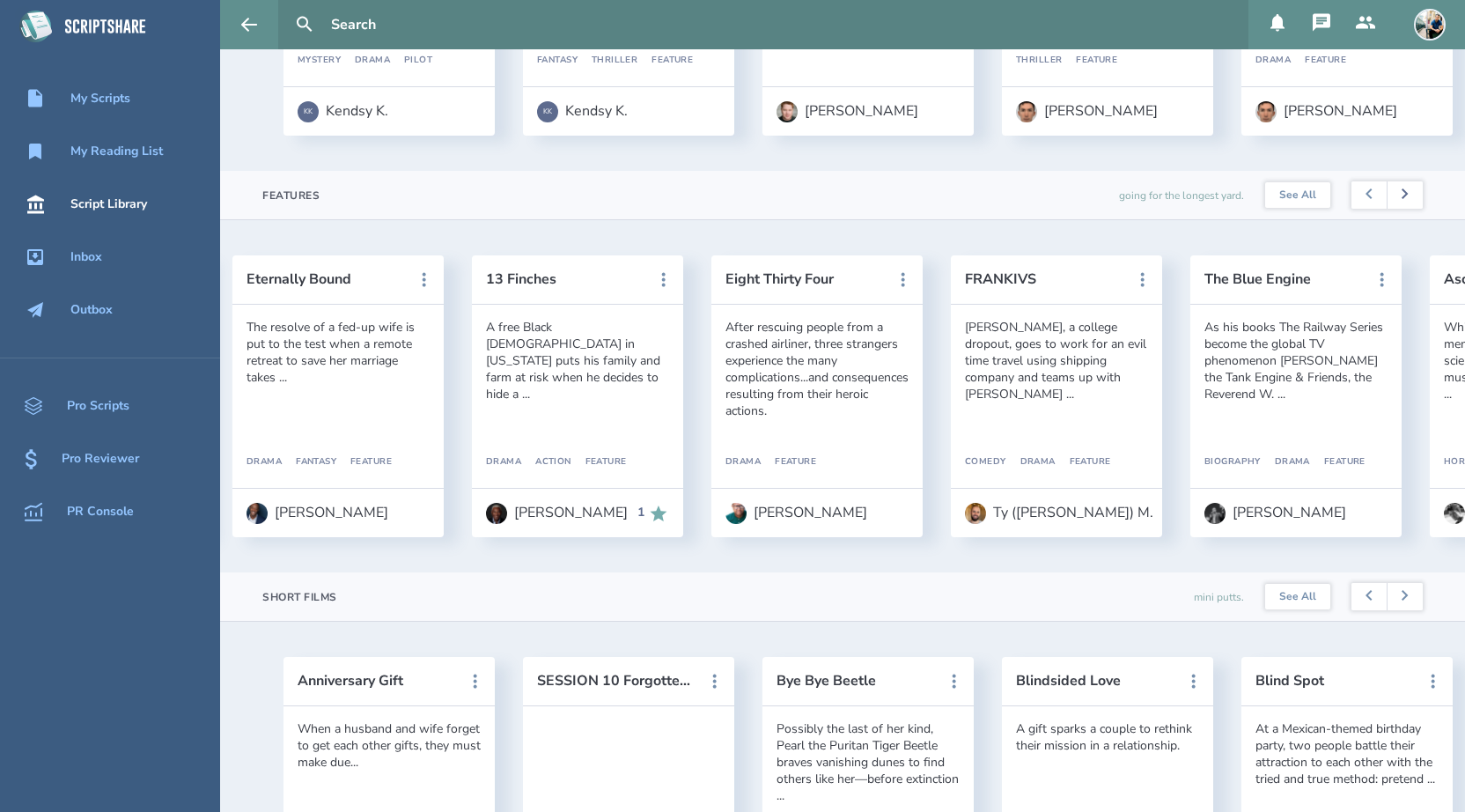
click at [1416, 205] on button at bounding box center [1405, 195] width 36 height 28
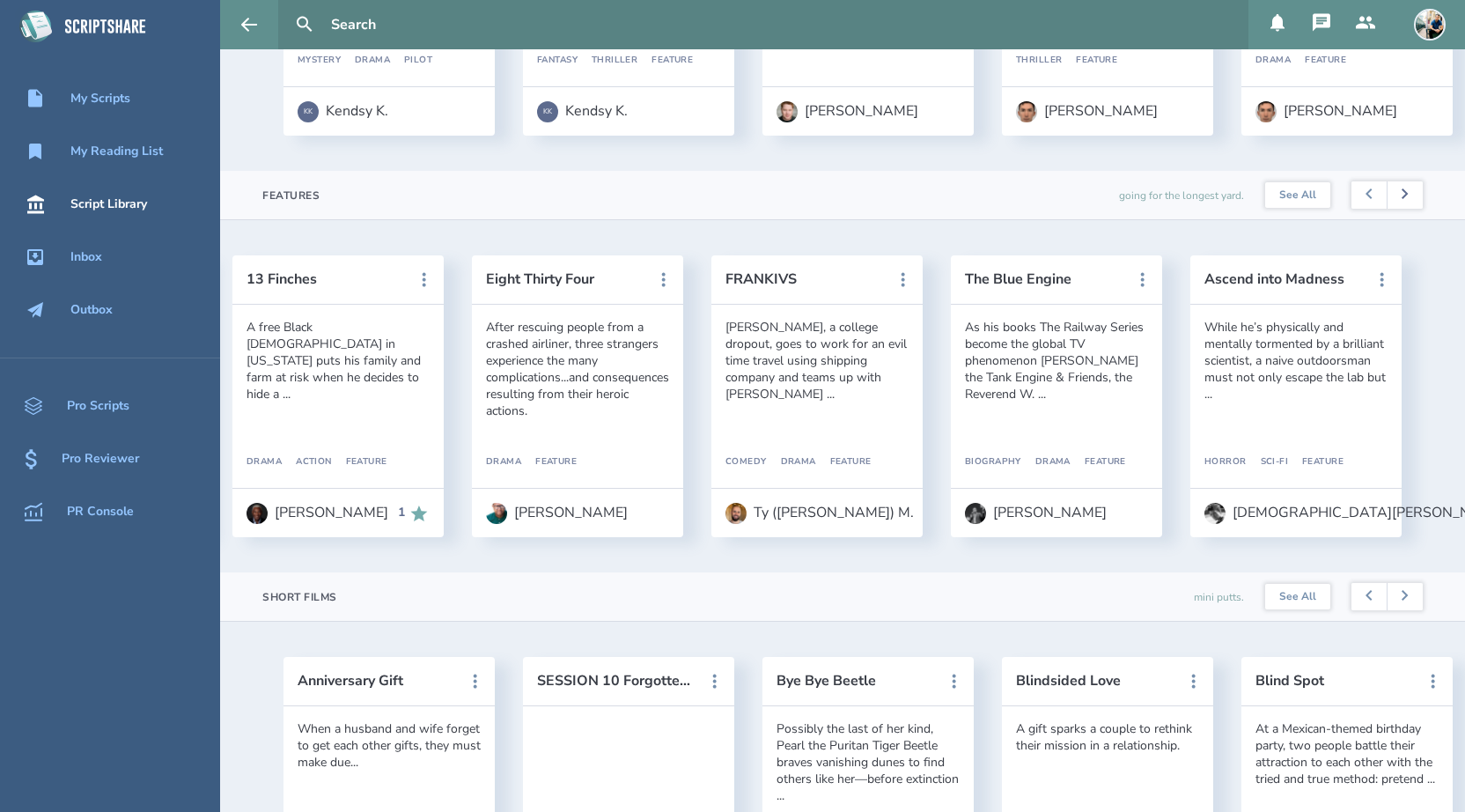
click at [1416, 205] on button at bounding box center [1405, 195] width 36 height 28
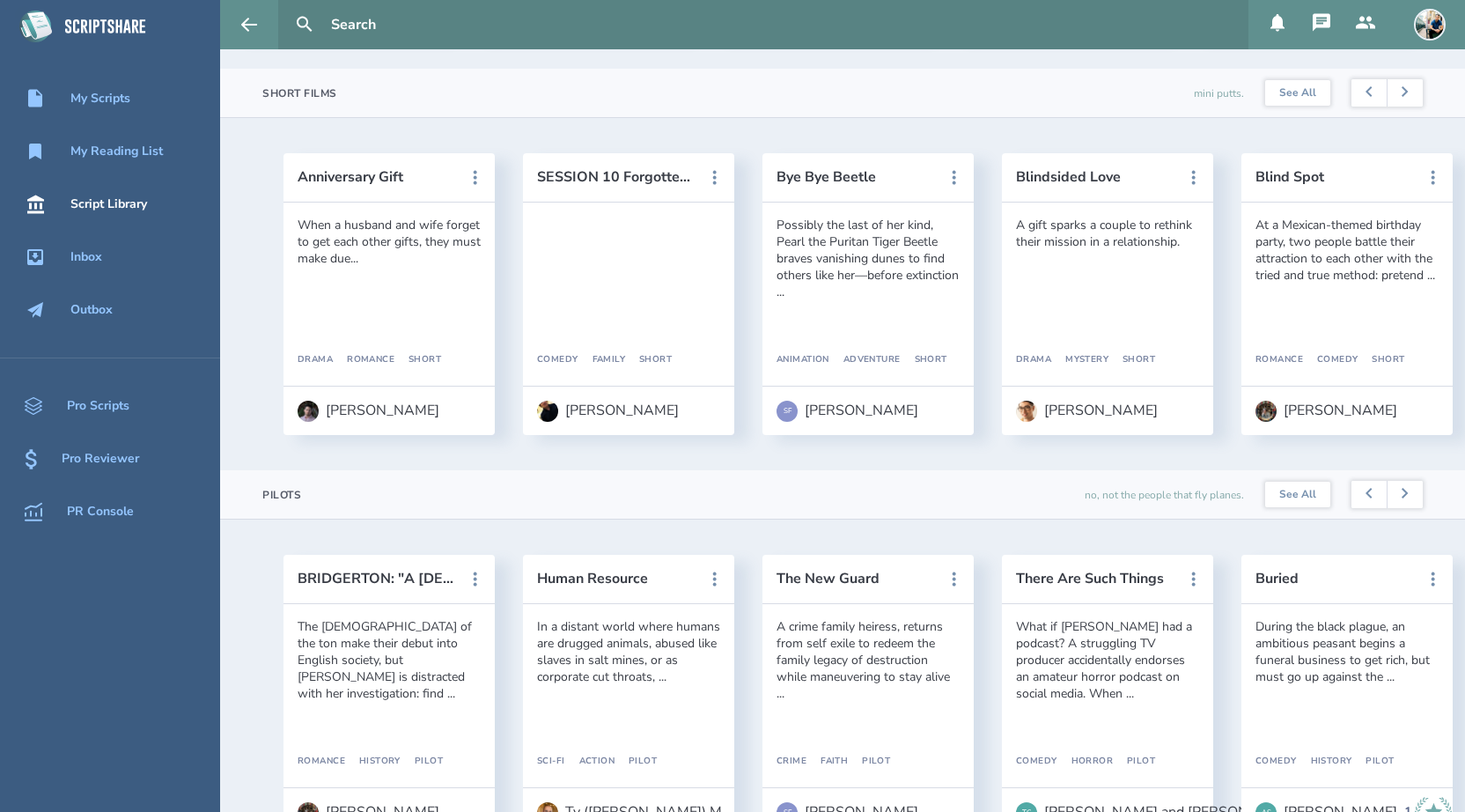
scroll to position [1340, 0]
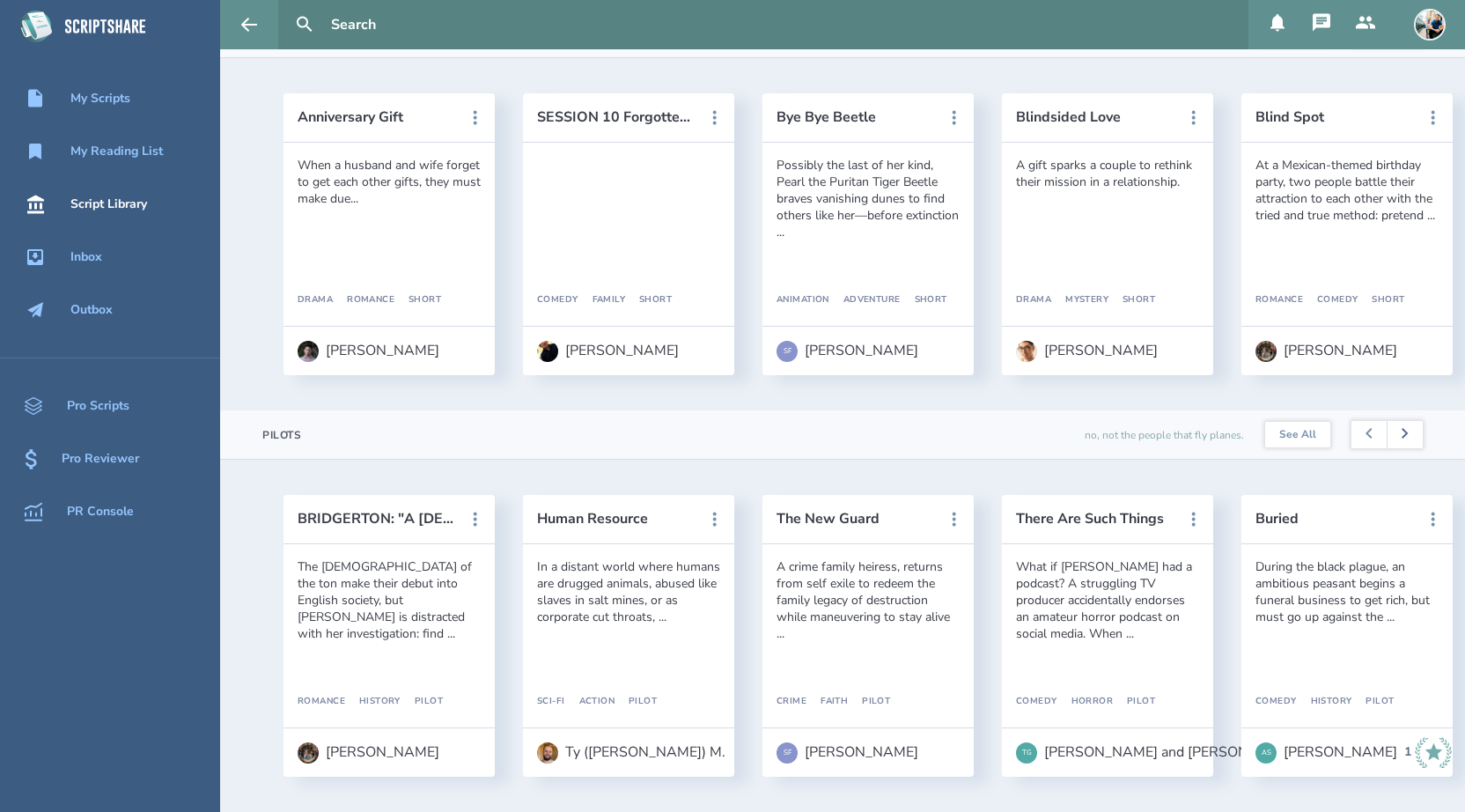
click at [1406, 440] on button at bounding box center [1405, 435] width 36 height 28
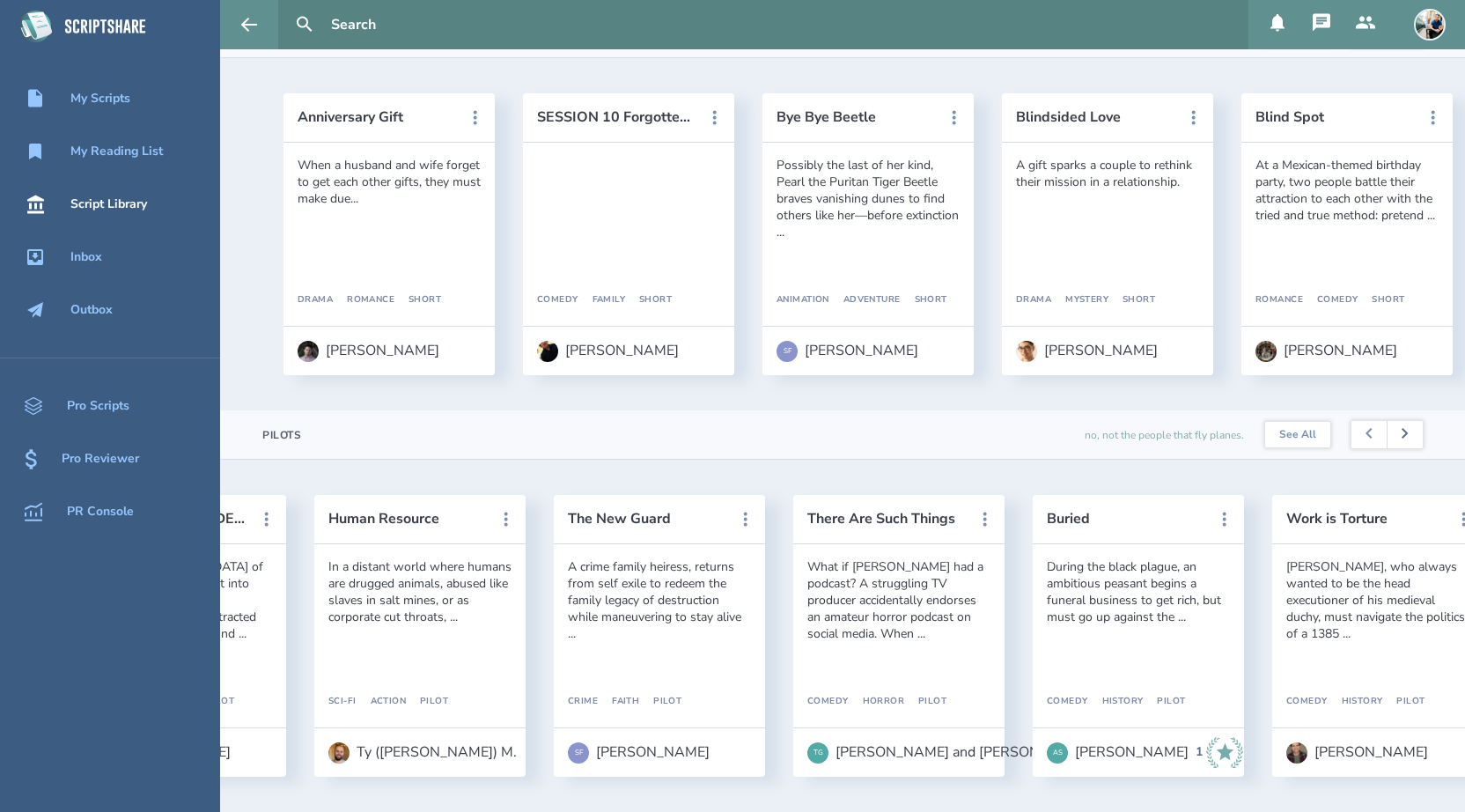
scroll to position [0, 240]
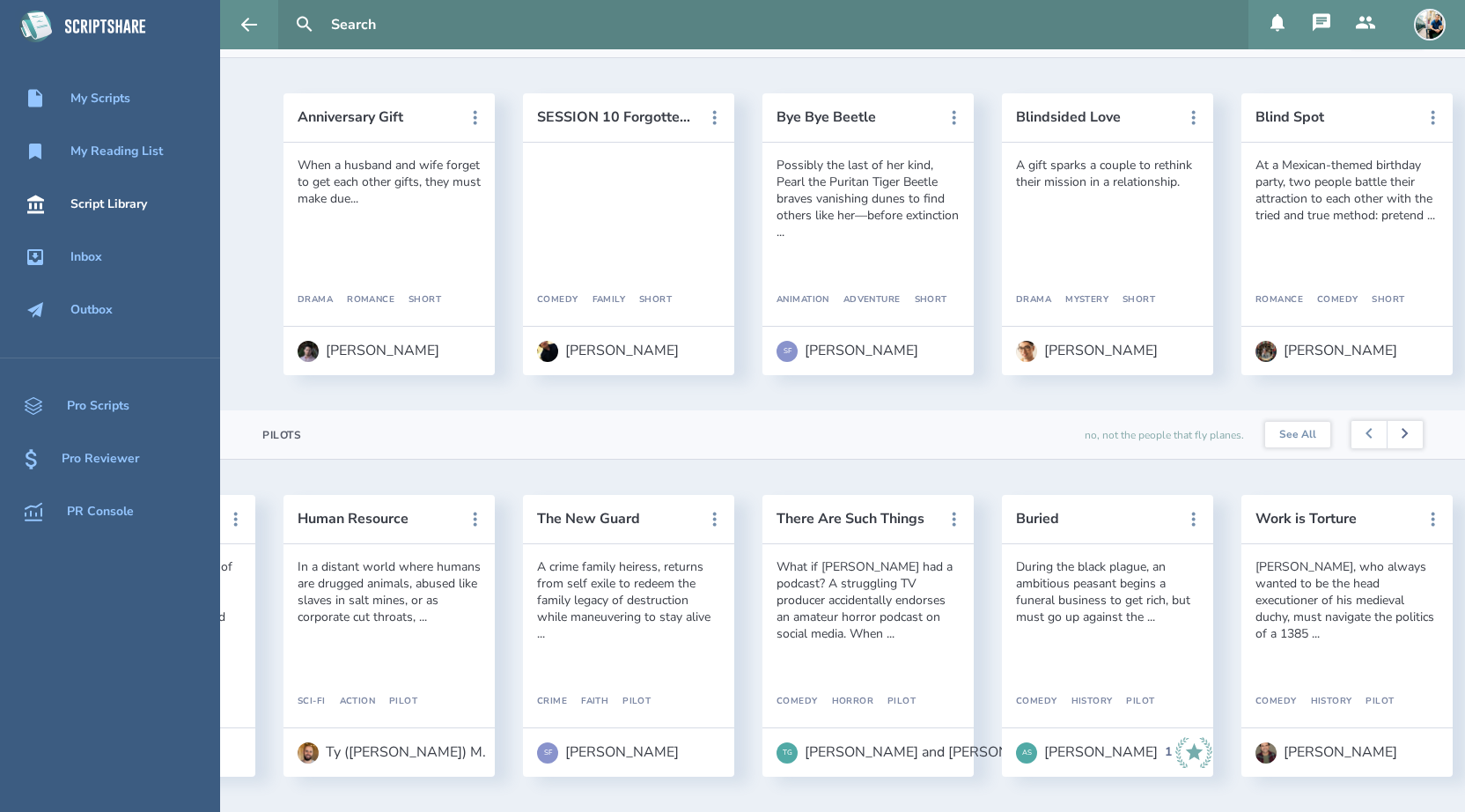
click at [1406, 440] on button at bounding box center [1405, 435] width 36 height 28
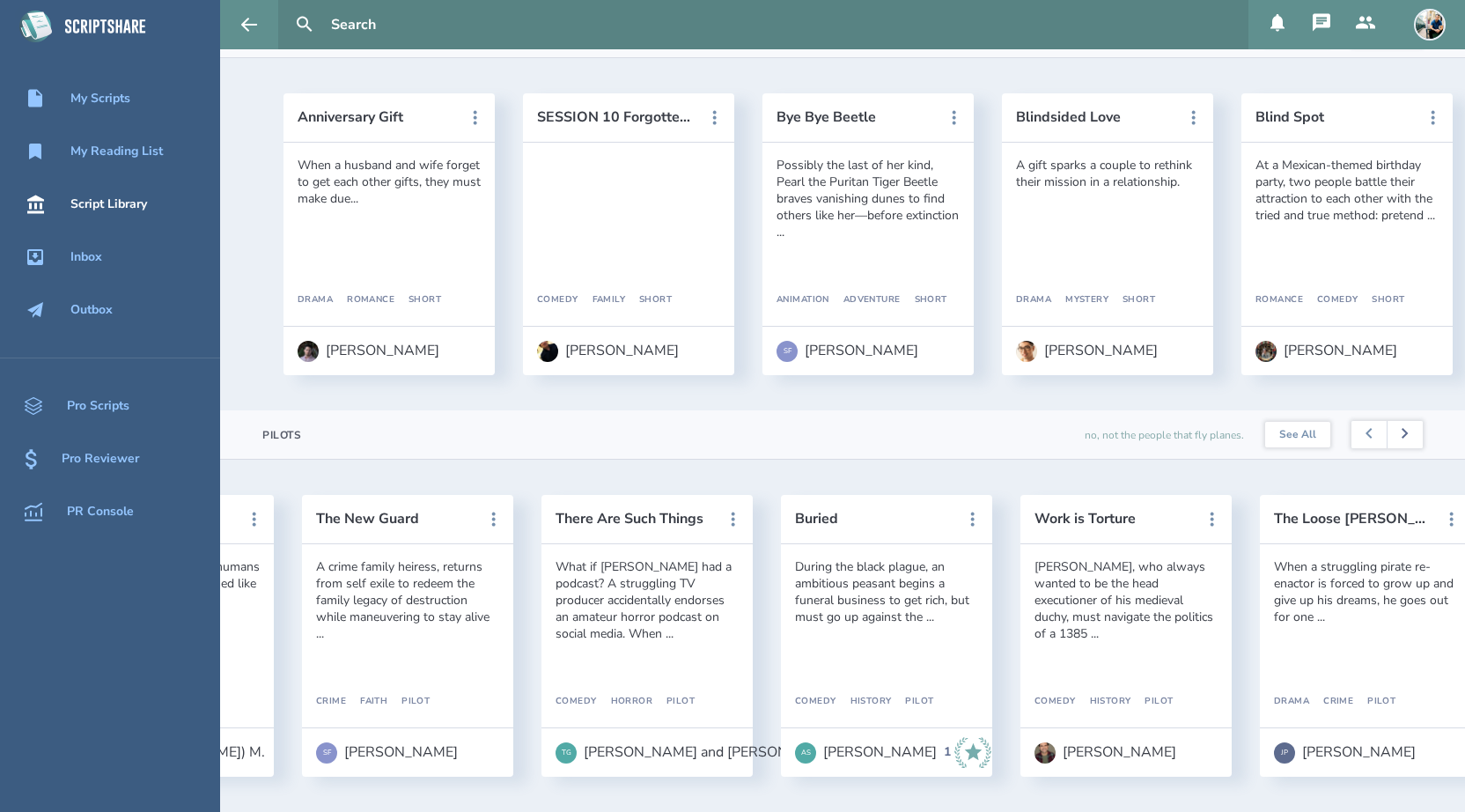
scroll to position [0, 479]
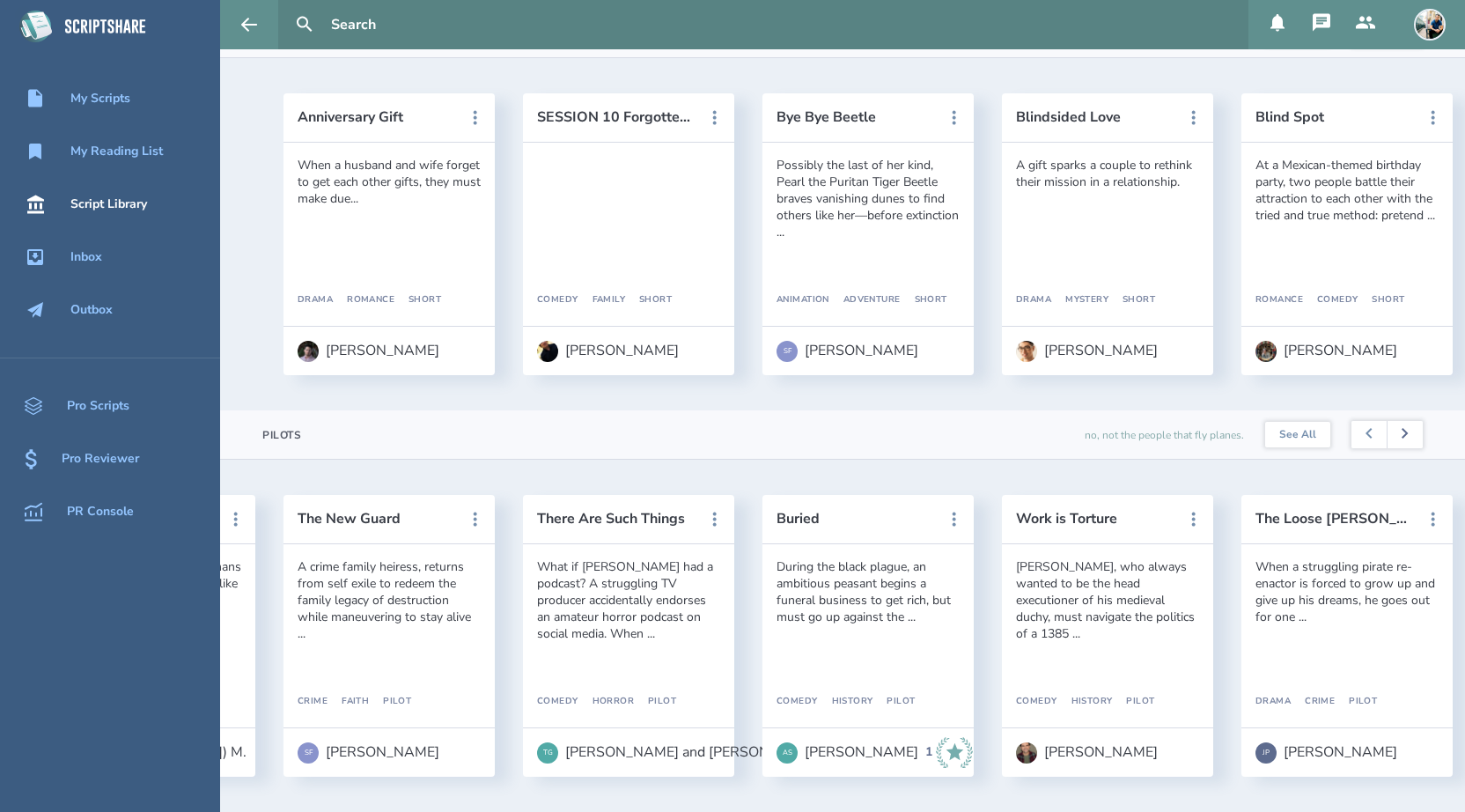
click at [1406, 440] on button at bounding box center [1405, 435] width 36 height 28
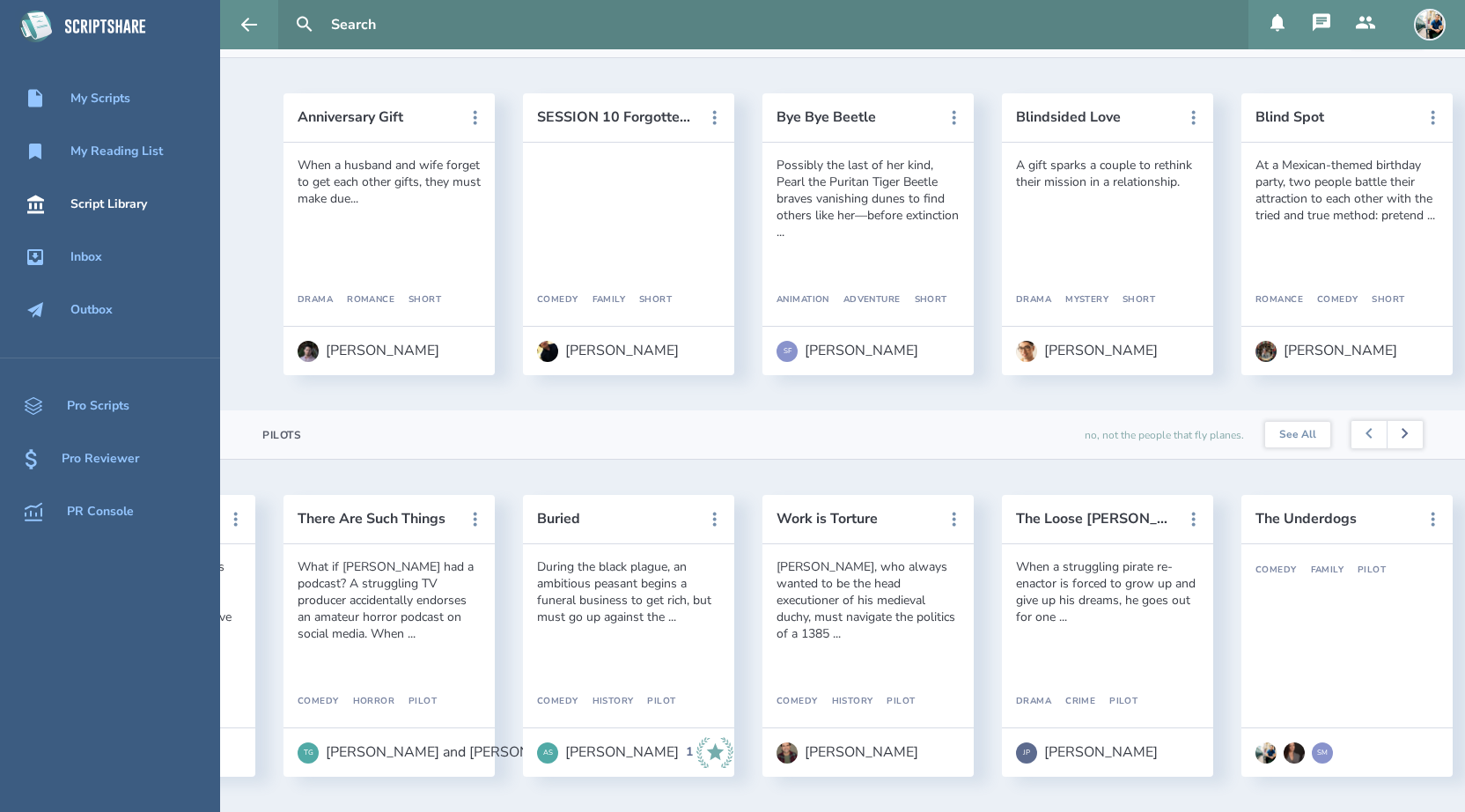
click at [1406, 440] on button at bounding box center [1405, 435] width 36 height 28
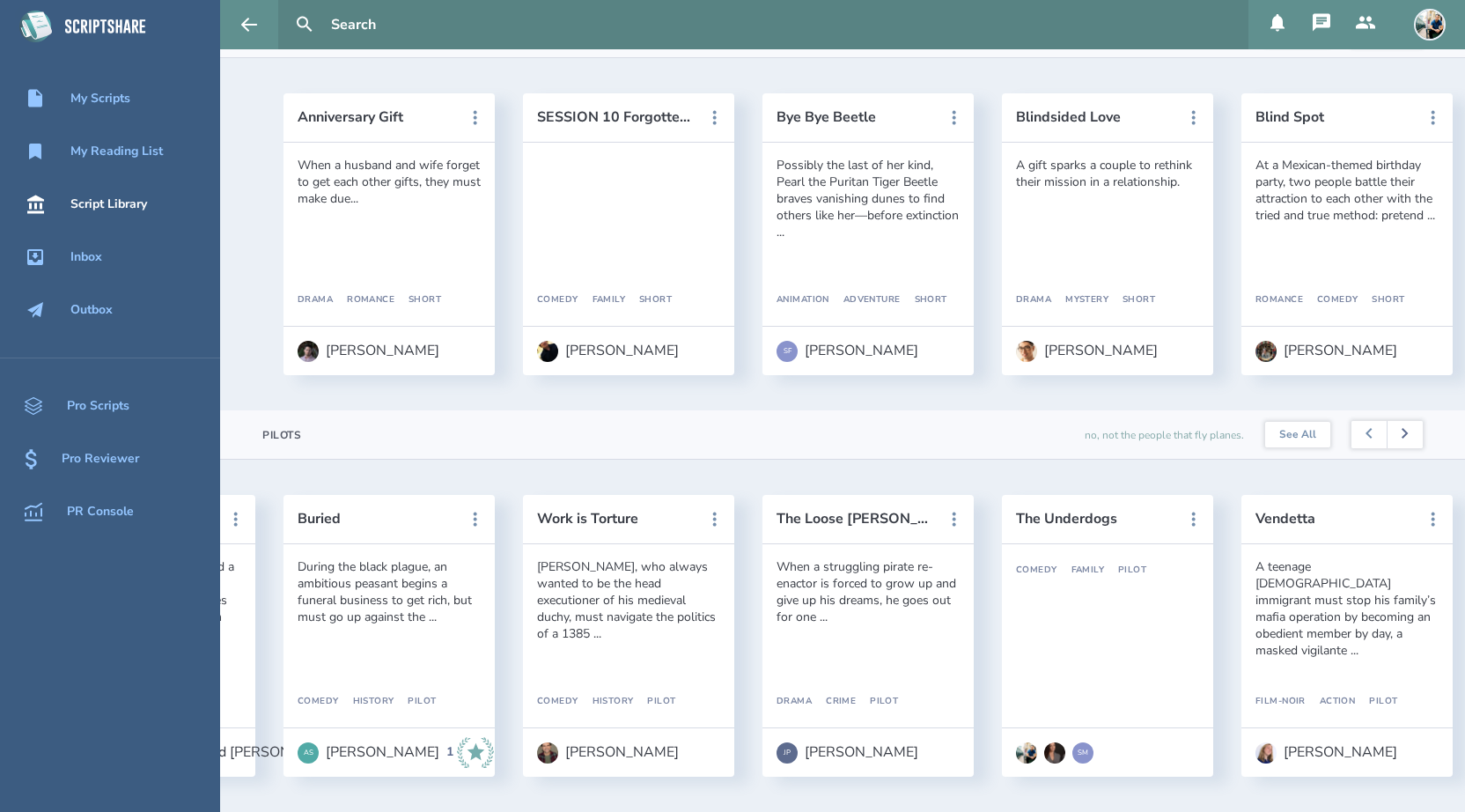
click at [1406, 440] on button at bounding box center [1405, 435] width 36 height 28
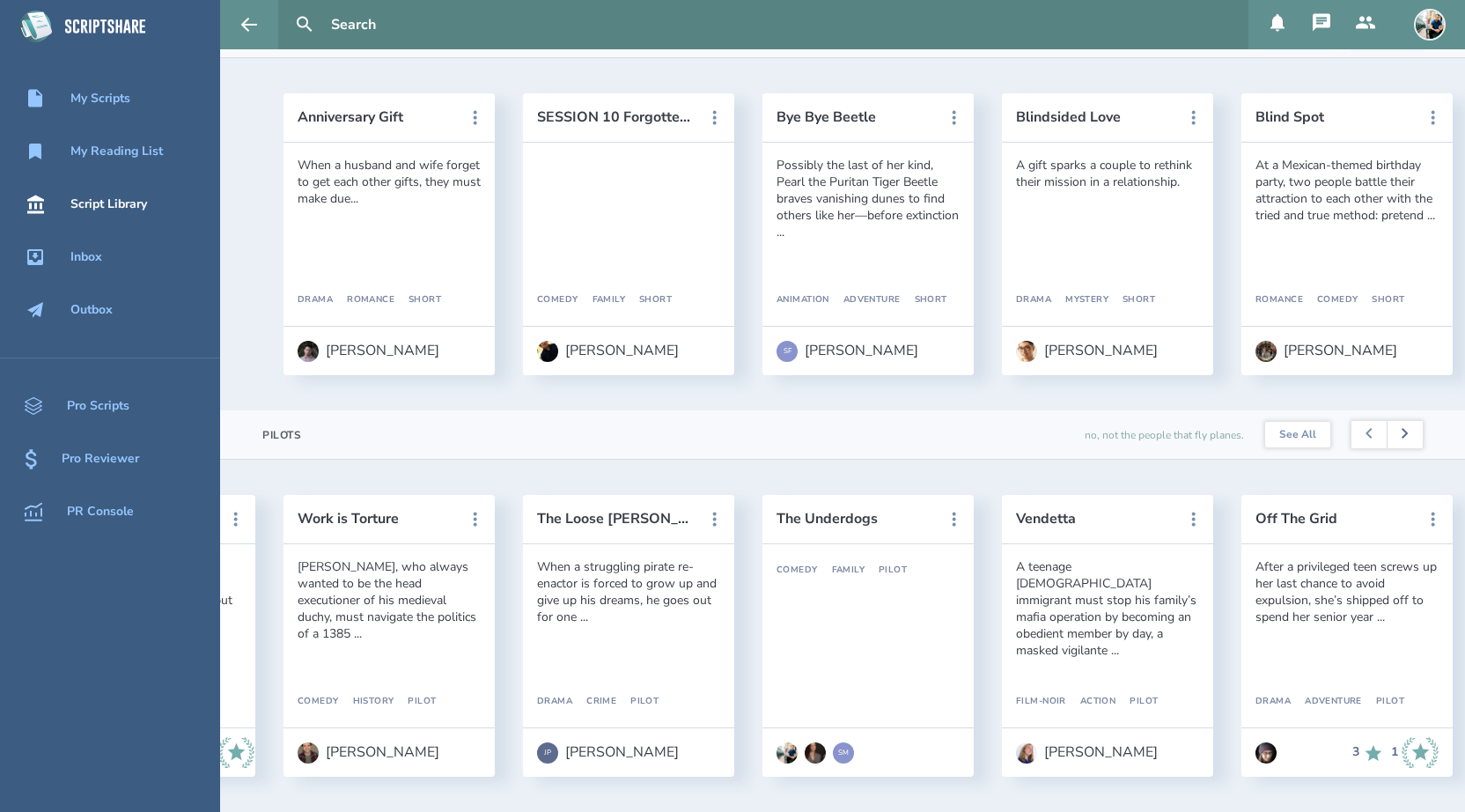
click at [1406, 440] on button at bounding box center [1405, 435] width 36 height 28
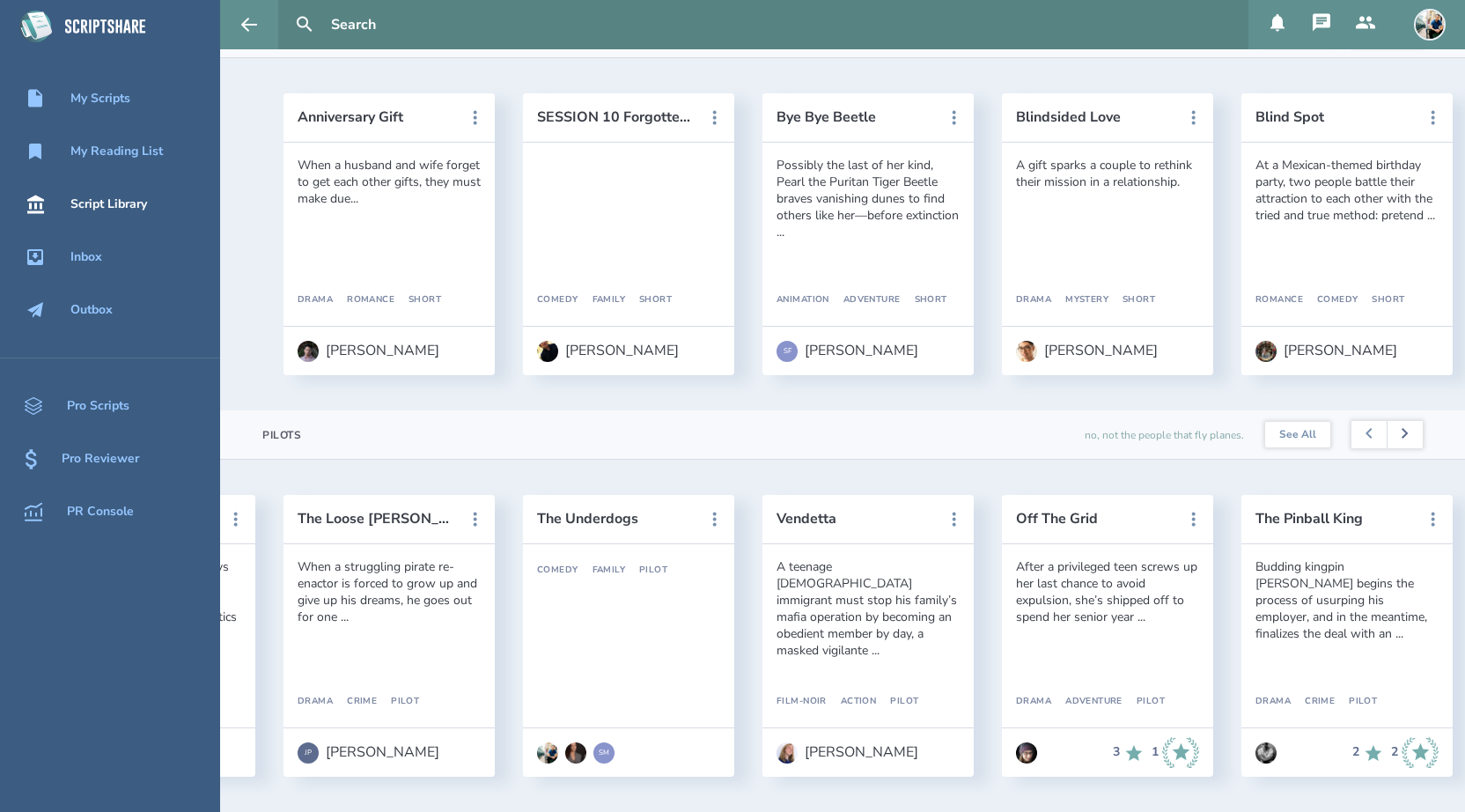
click at [1406, 440] on button at bounding box center [1405, 435] width 36 height 28
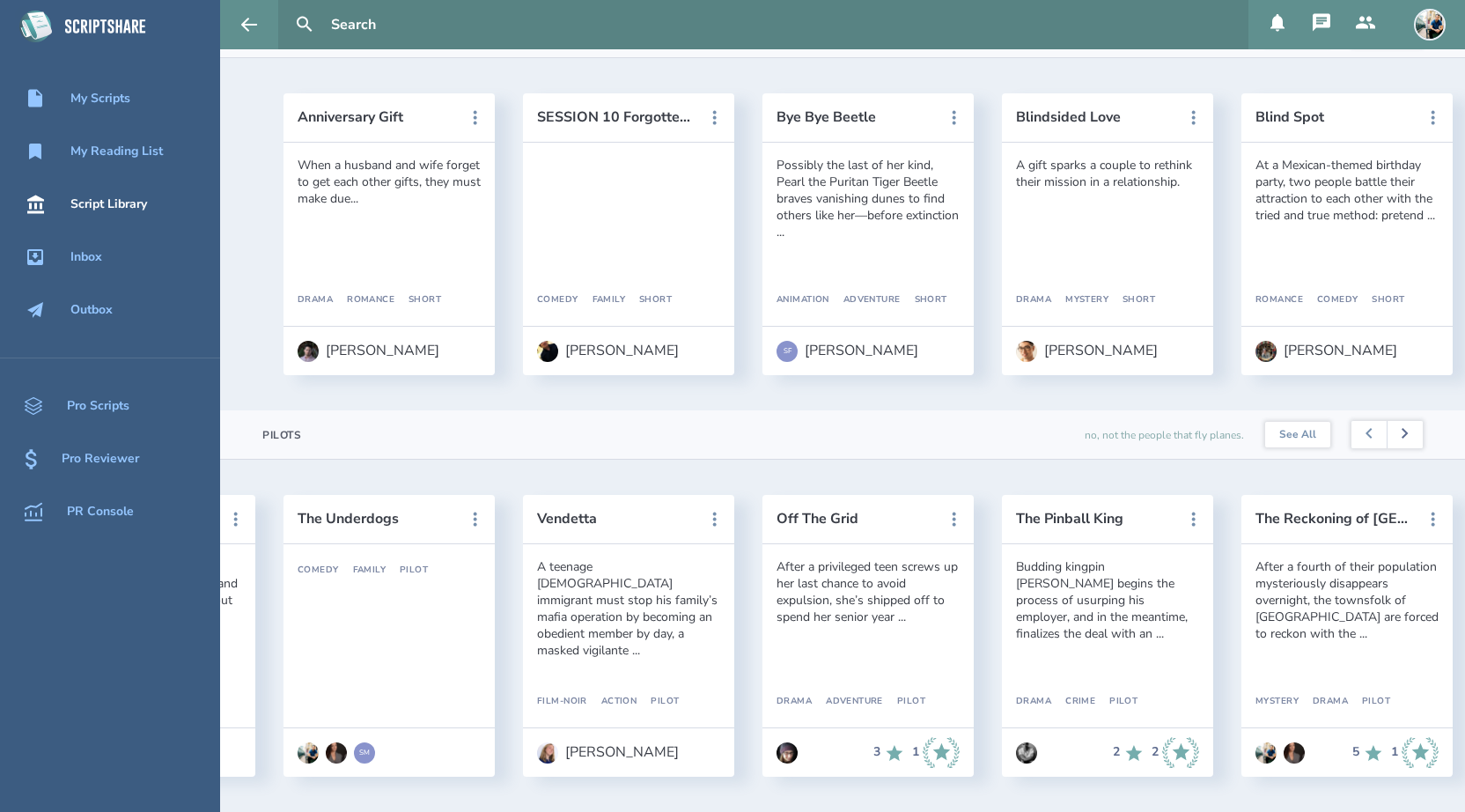
click at [1406, 440] on button at bounding box center [1405, 435] width 36 height 28
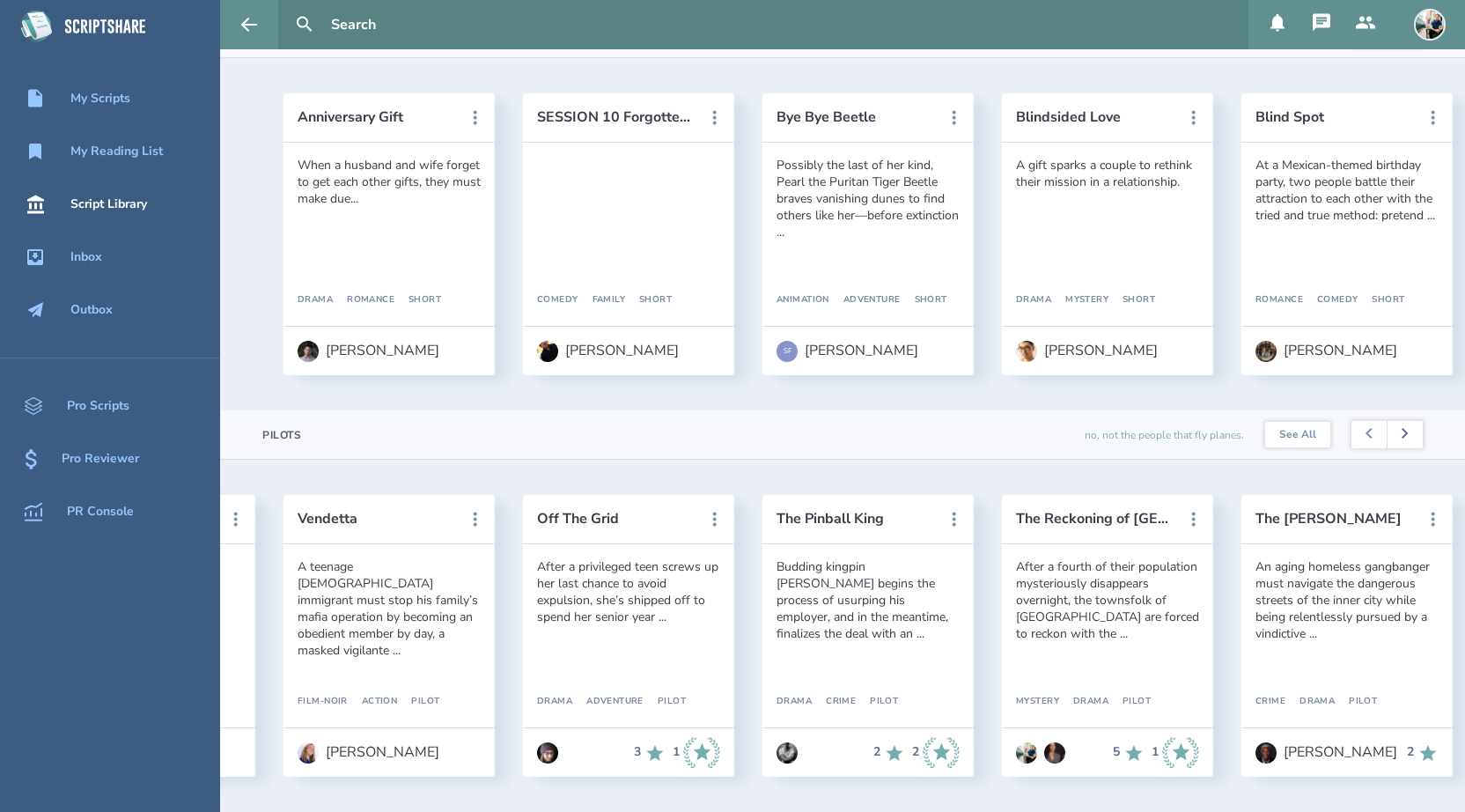
click at [1406, 440] on button at bounding box center [1405, 435] width 36 height 28
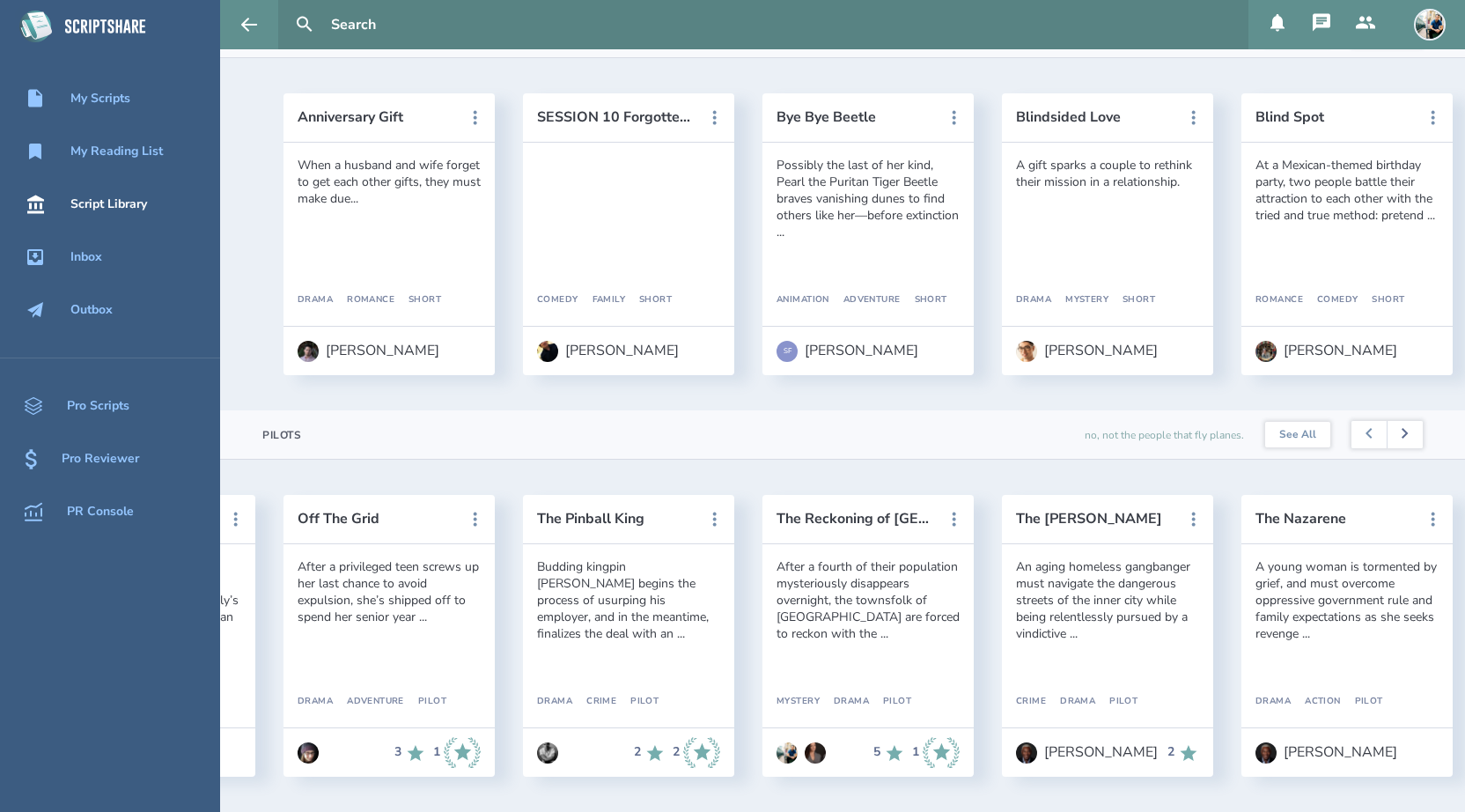
click at [1406, 440] on button at bounding box center [1405, 435] width 36 height 28
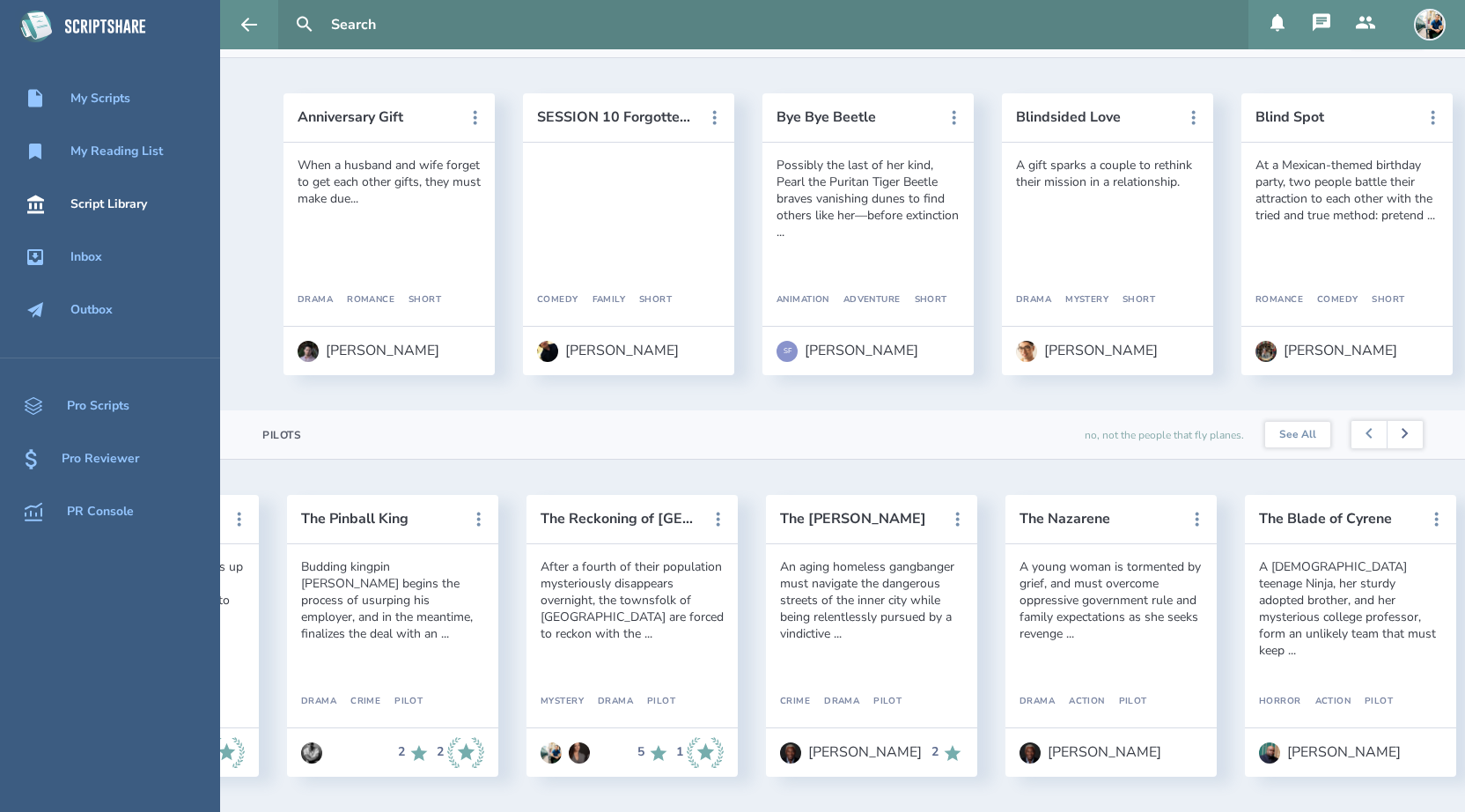
scroll to position [0, 2395]
click at [1406, 440] on button at bounding box center [1405, 435] width 36 height 28
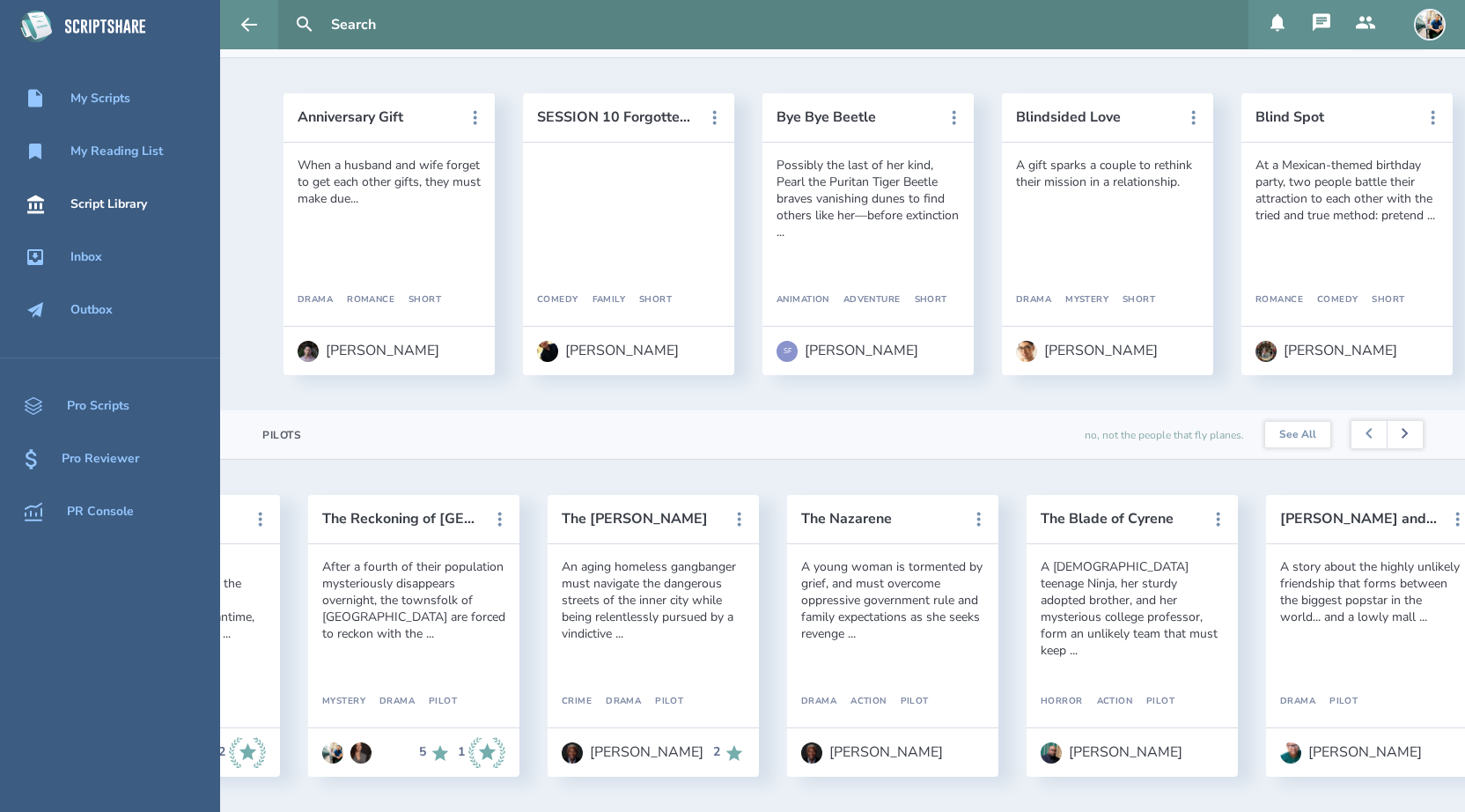
scroll to position [0, 2635]
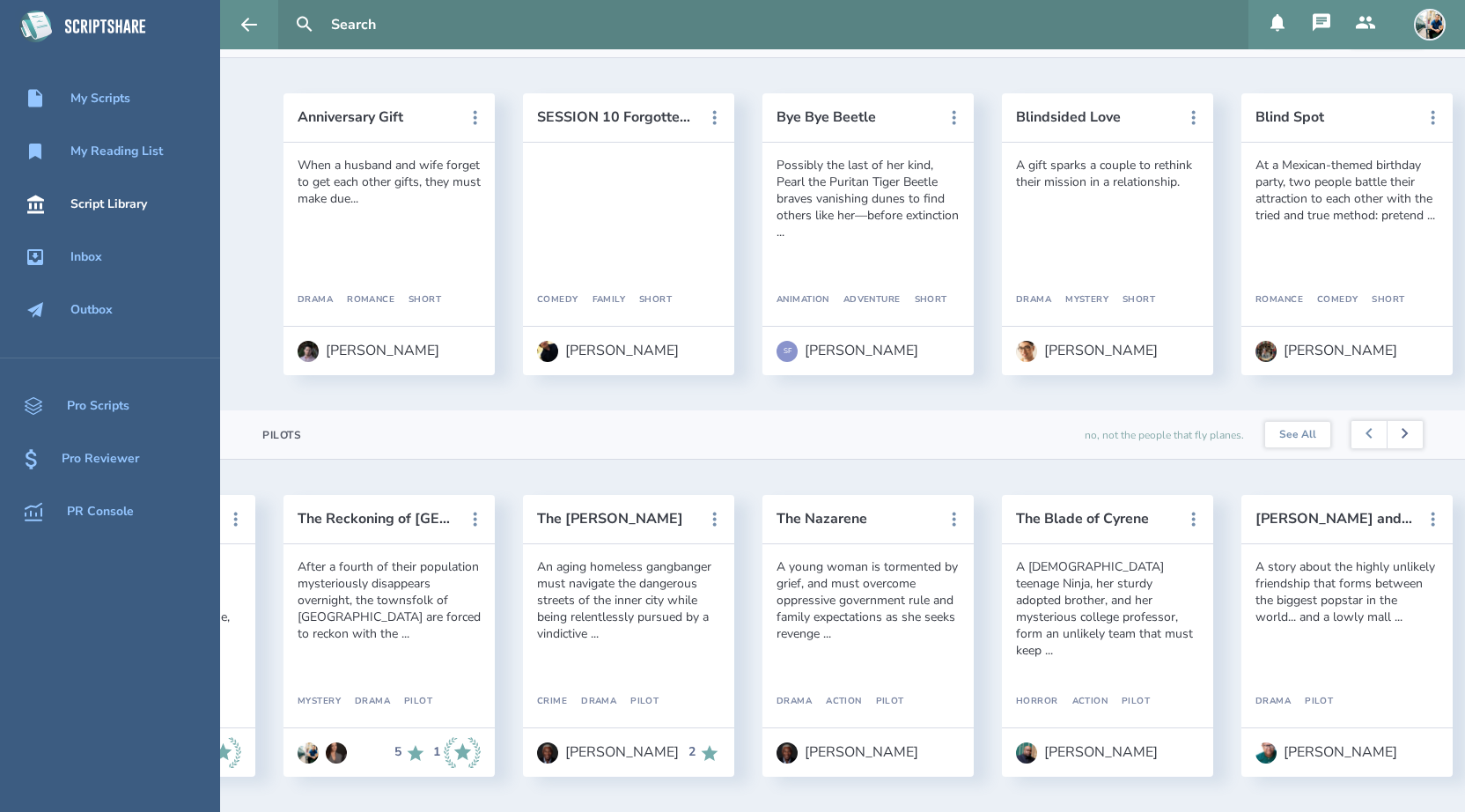
click at [1406, 440] on button at bounding box center [1405, 435] width 36 height 28
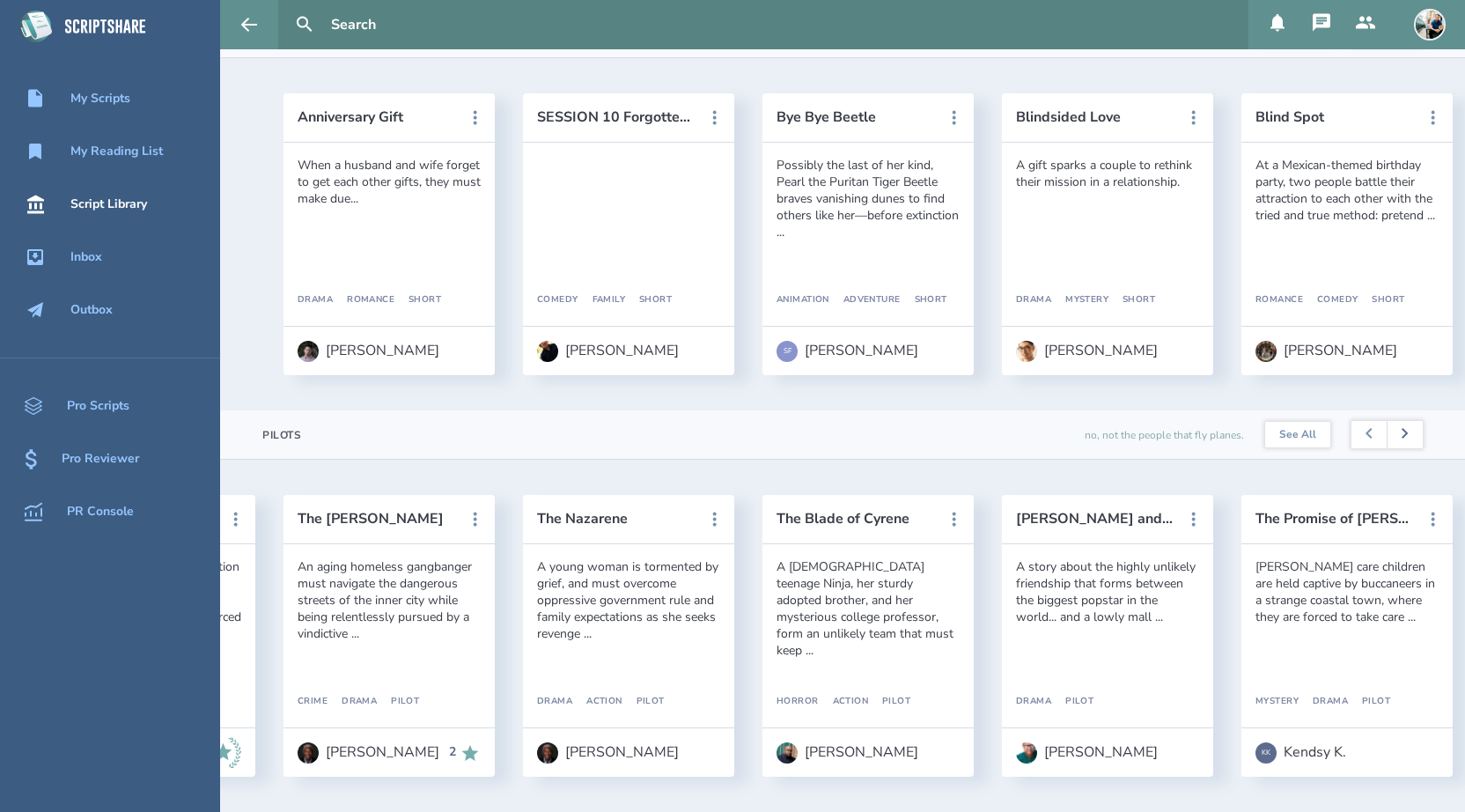
click at [1406, 440] on button at bounding box center [1405, 435] width 36 height 28
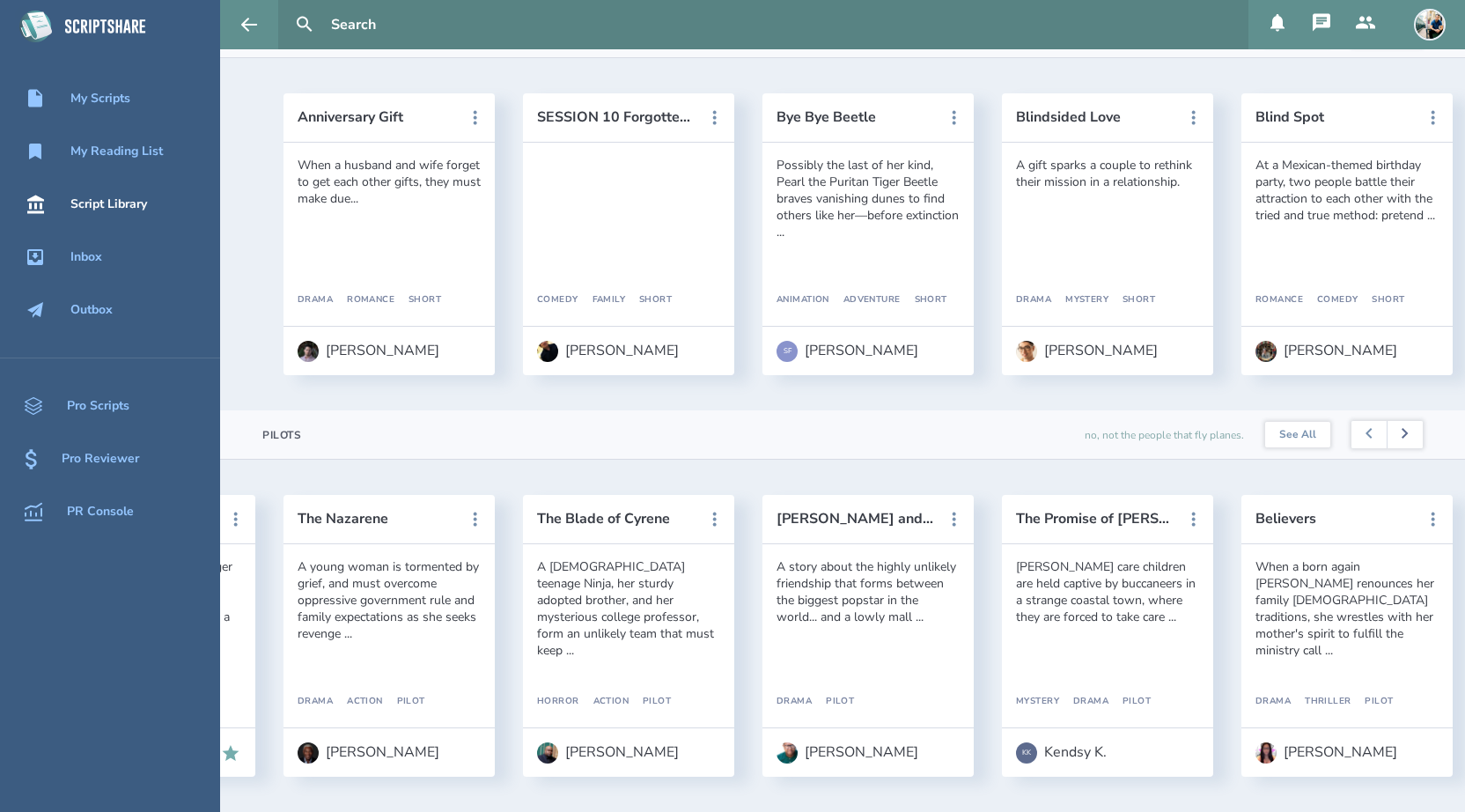
click at [1406, 440] on button at bounding box center [1405, 435] width 36 height 28
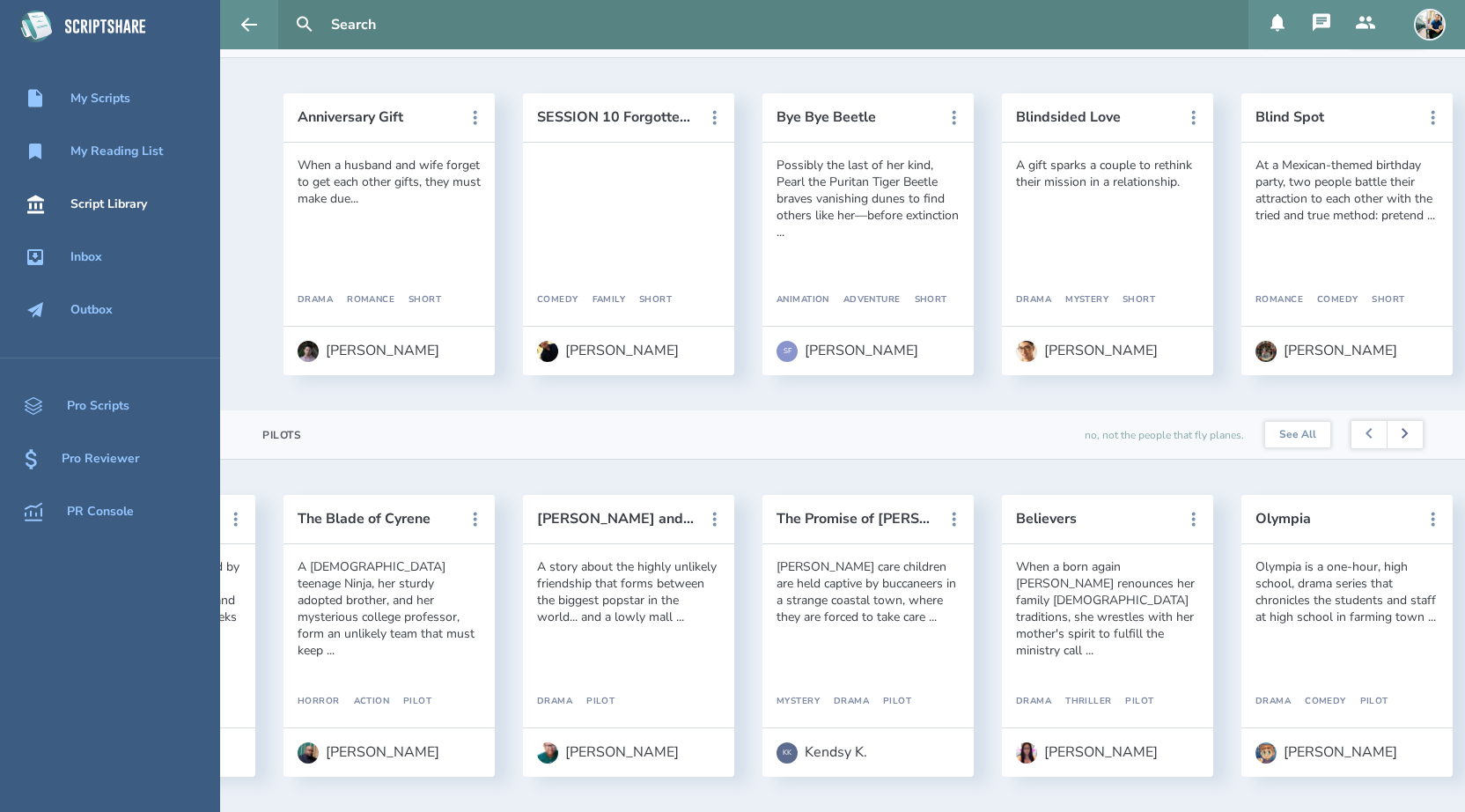
click at [1406, 440] on button at bounding box center [1405, 435] width 36 height 28
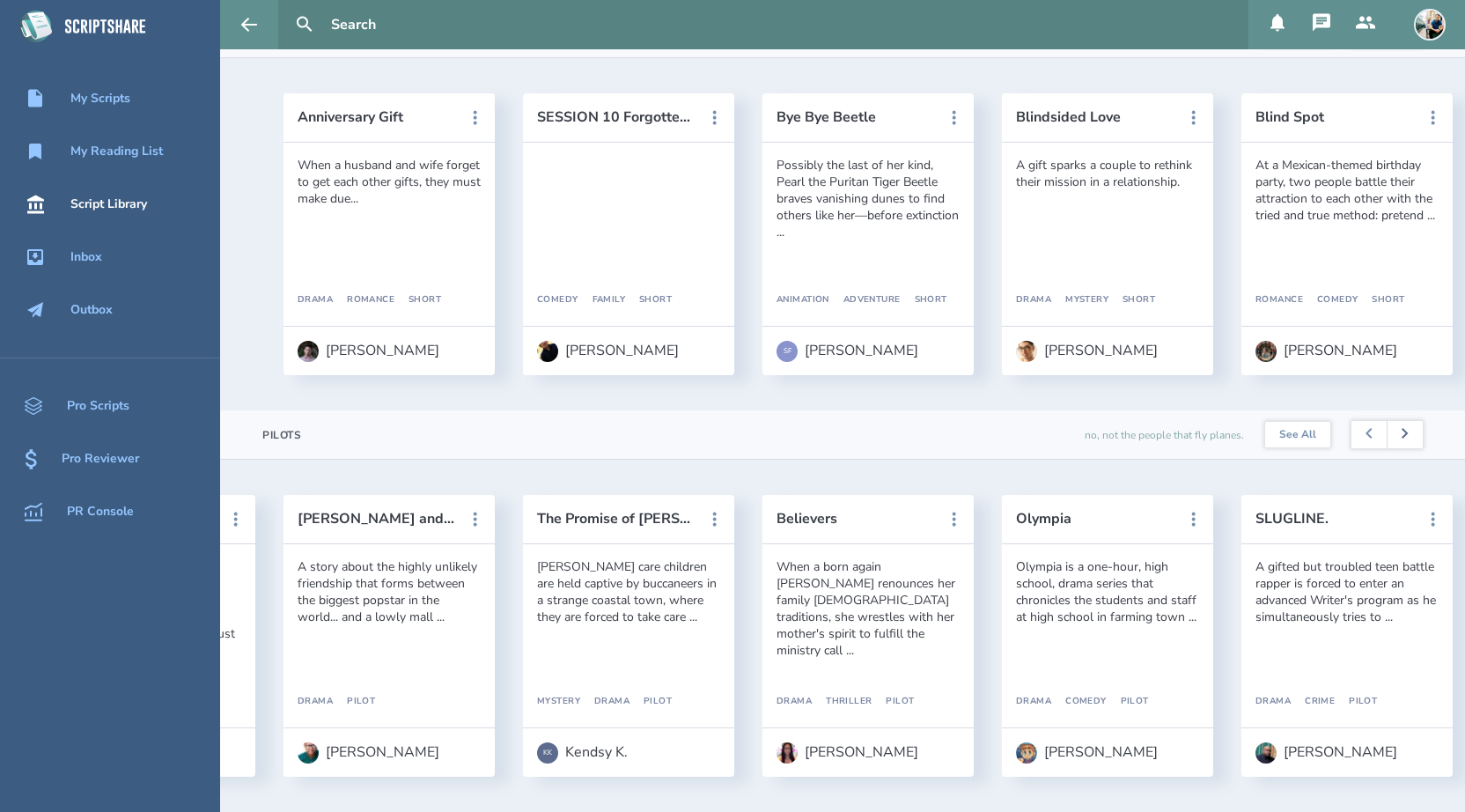
click at [1406, 440] on button at bounding box center [1405, 435] width 36 height 28
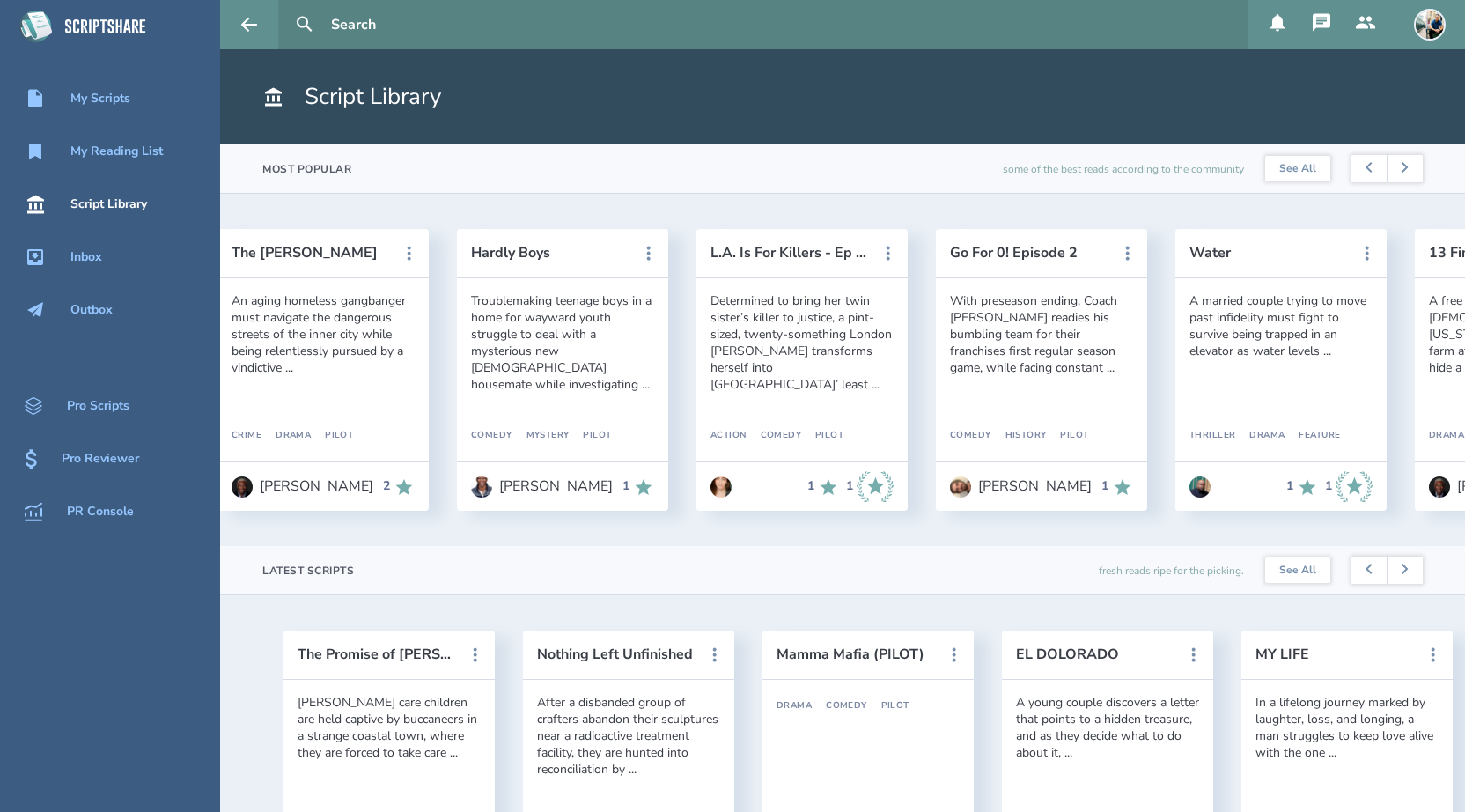
scroll to position [0, 2417]
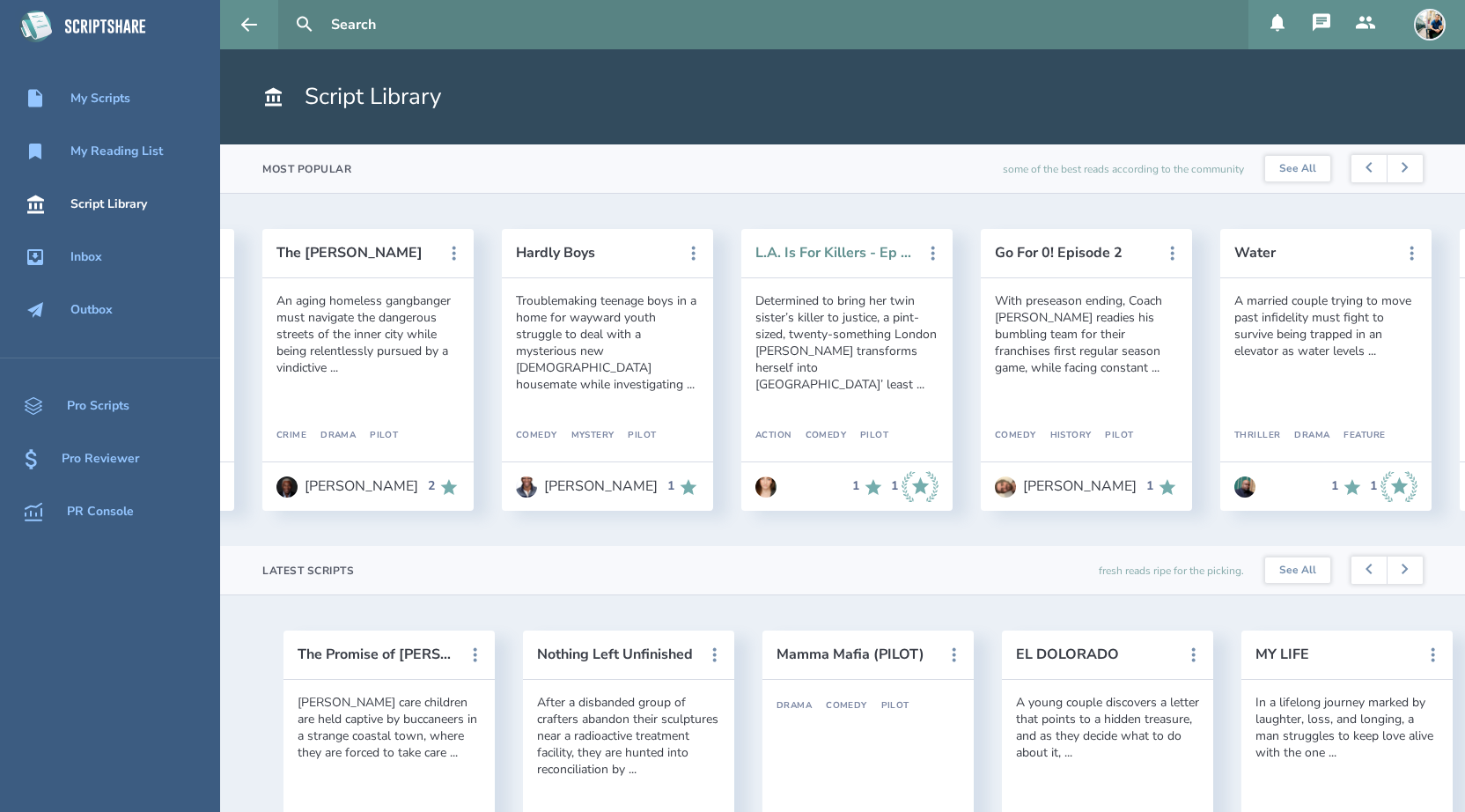
click at [809, 253] on button "L.A. Is For Killers - Ep 101 "Pilot"" at bounding box center [834, 253] width 158 height 16
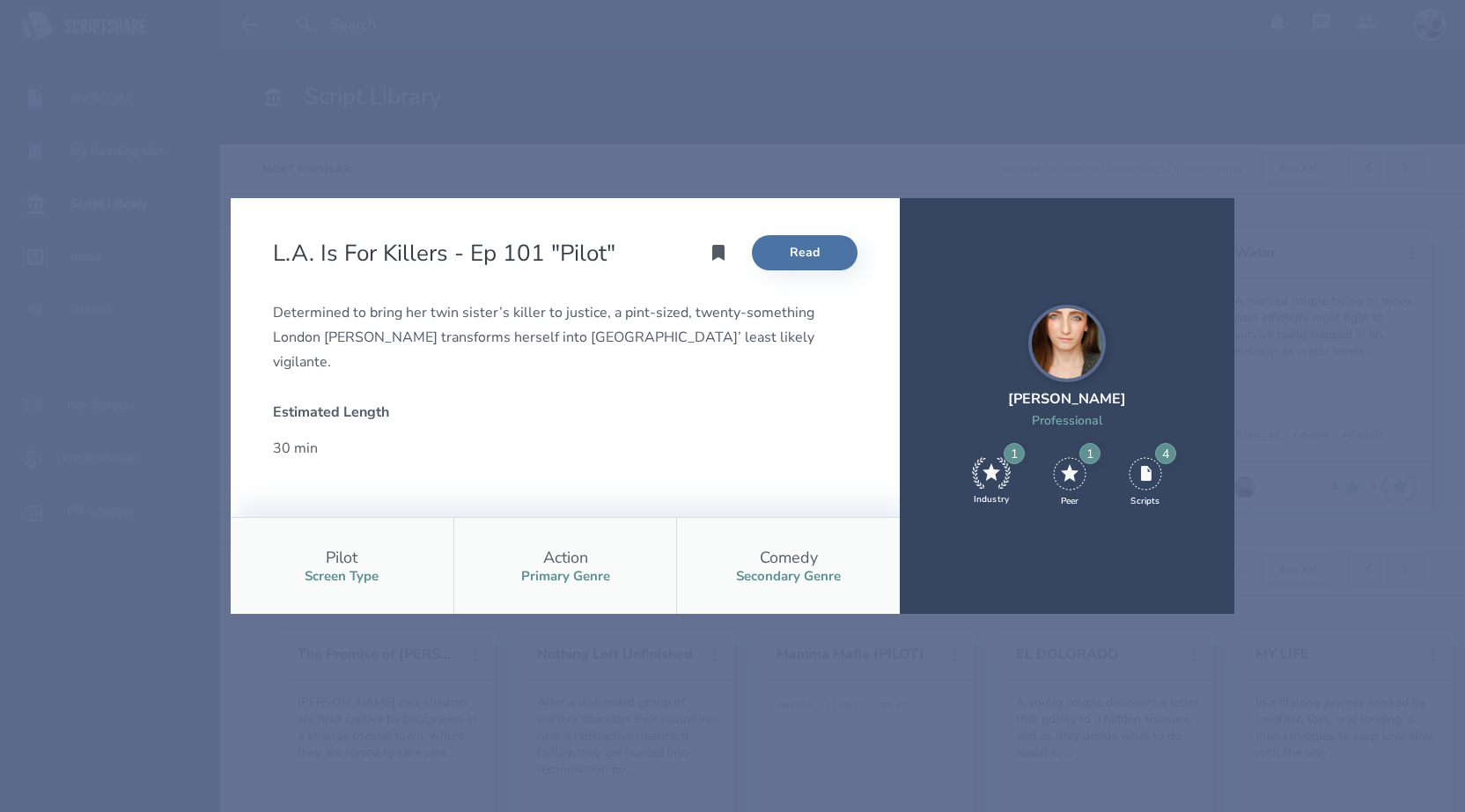
click at [753, 175] on div "L.A. Is For Killers - Ep 101 "Pilot" Read Determined to bring her twin sister’s…" at bounding box center [732, 406] width 1465 height 812
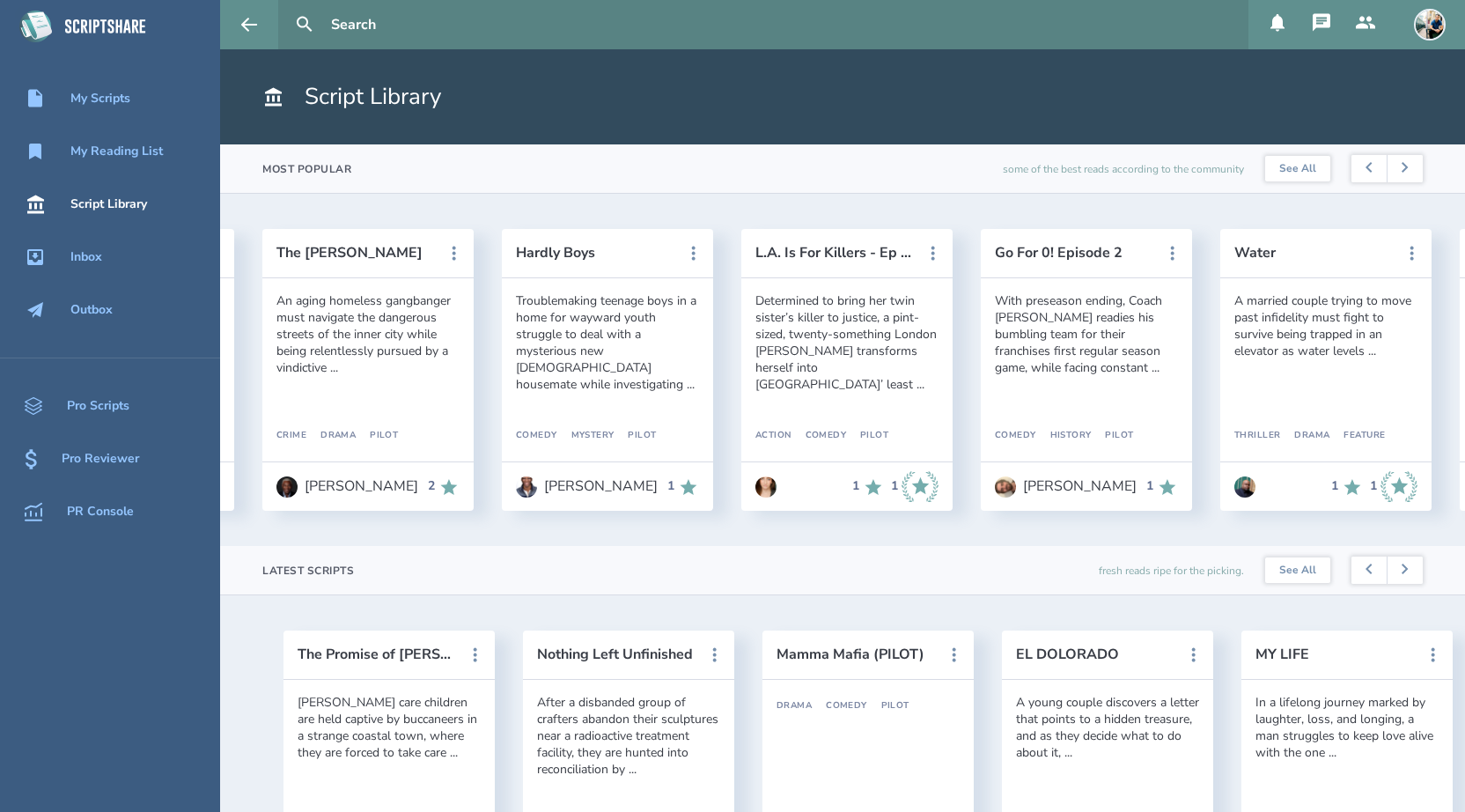
click at [769, 488] on img at bounding box center [765, 486] width 21 height 21
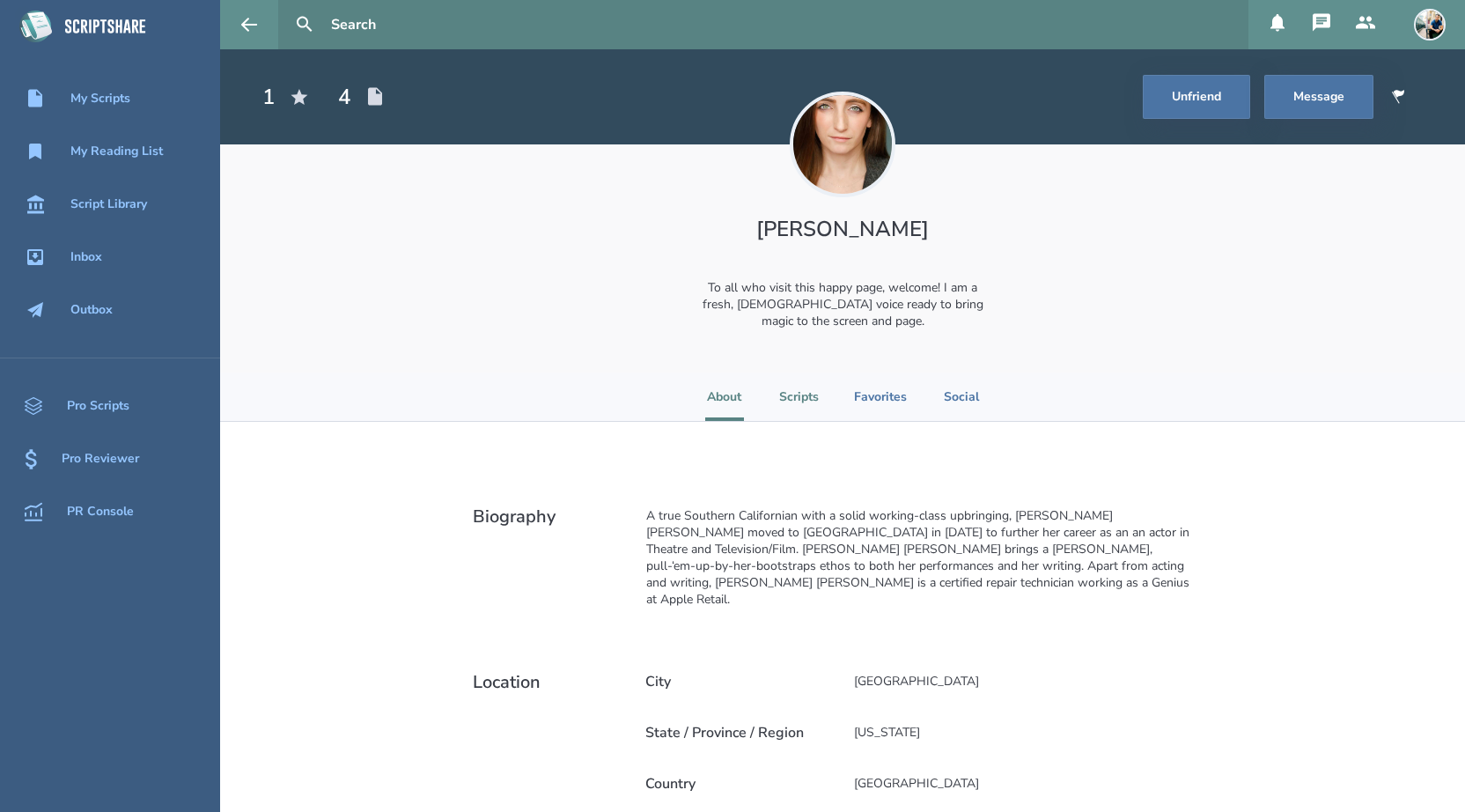
click at [792, 404] on li "Scripts" at bounding box center [800, 396] width 40 height 48
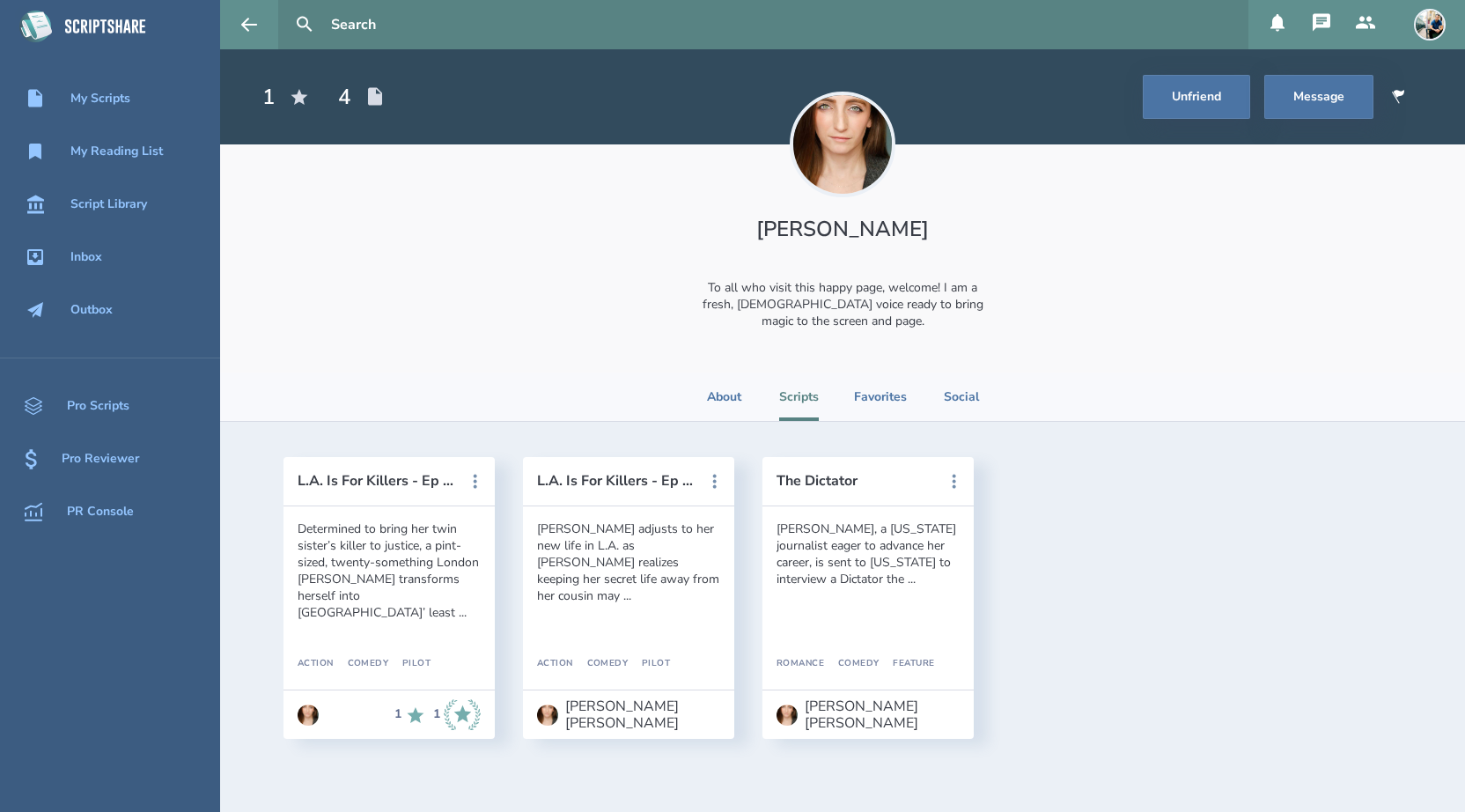
click at [457, 25] on input "text" at bounding box center [782, 24] width 917 height 49
click at [285, 5] on button at bounding box center [304, 24] width 39 height 39
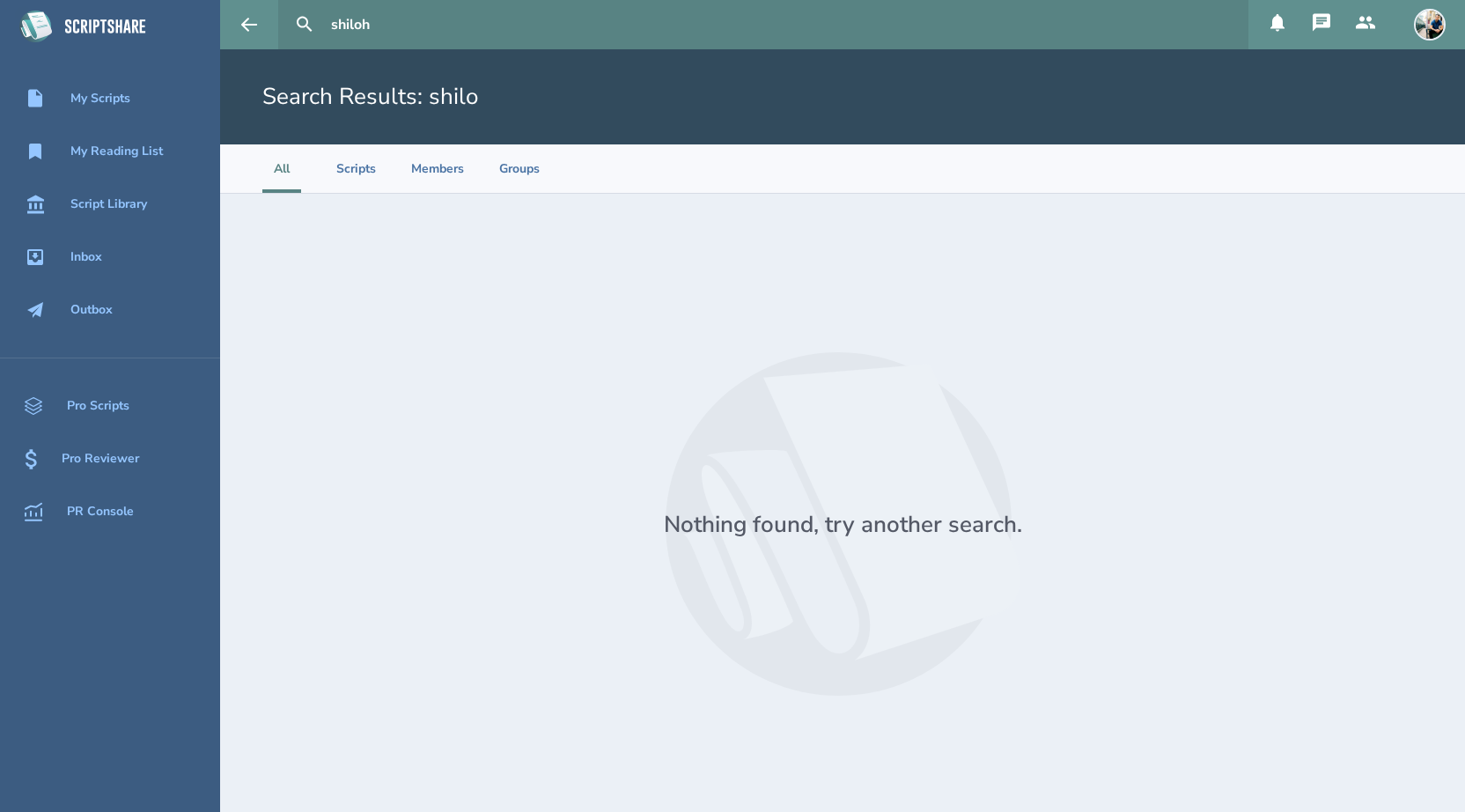
type input "shiloh"
click at [285, 5] on button at bounding box center [304, 24] width 39 height 39
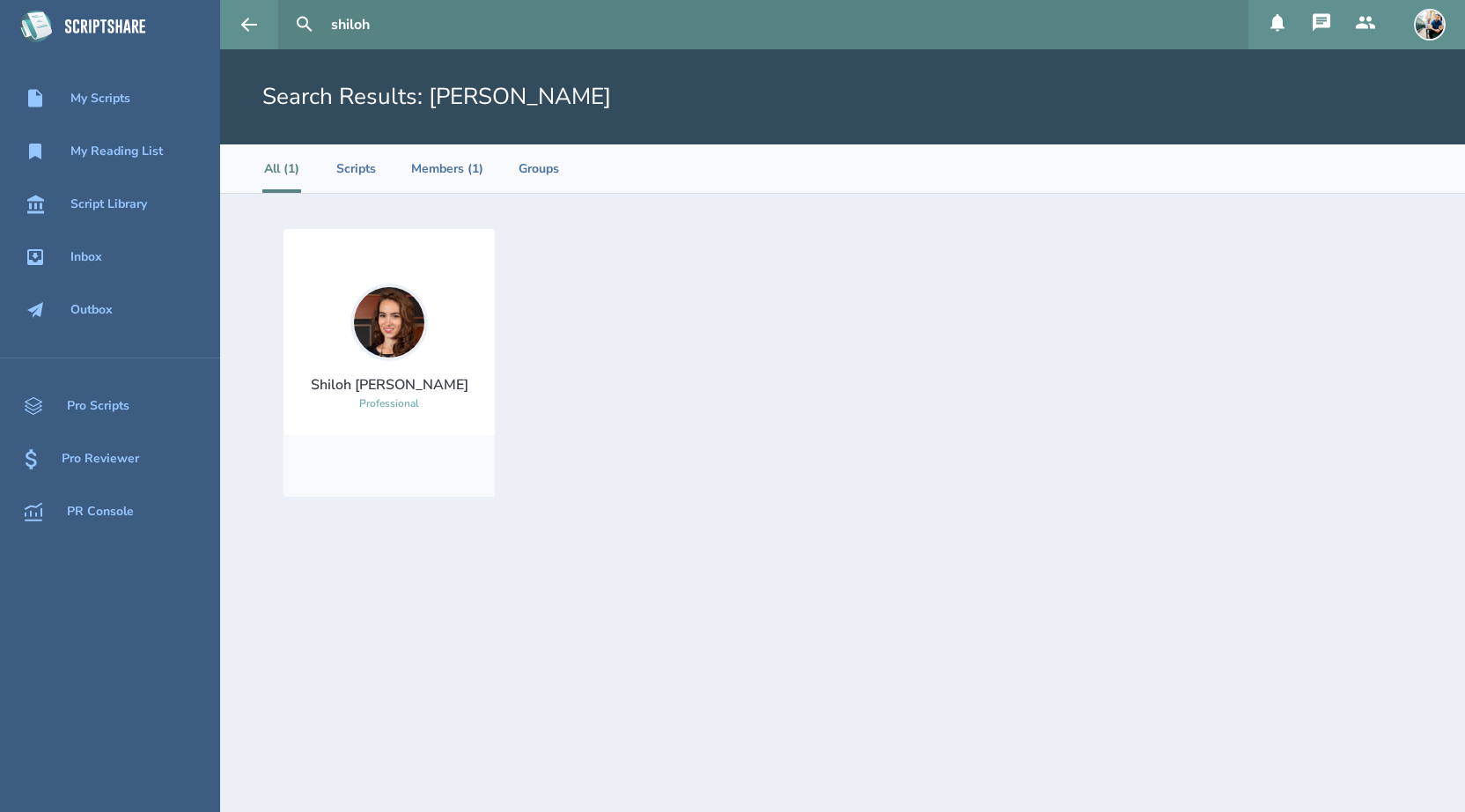
click at [416, 314] on img at bounding box center [389, 322] width 78 height 78
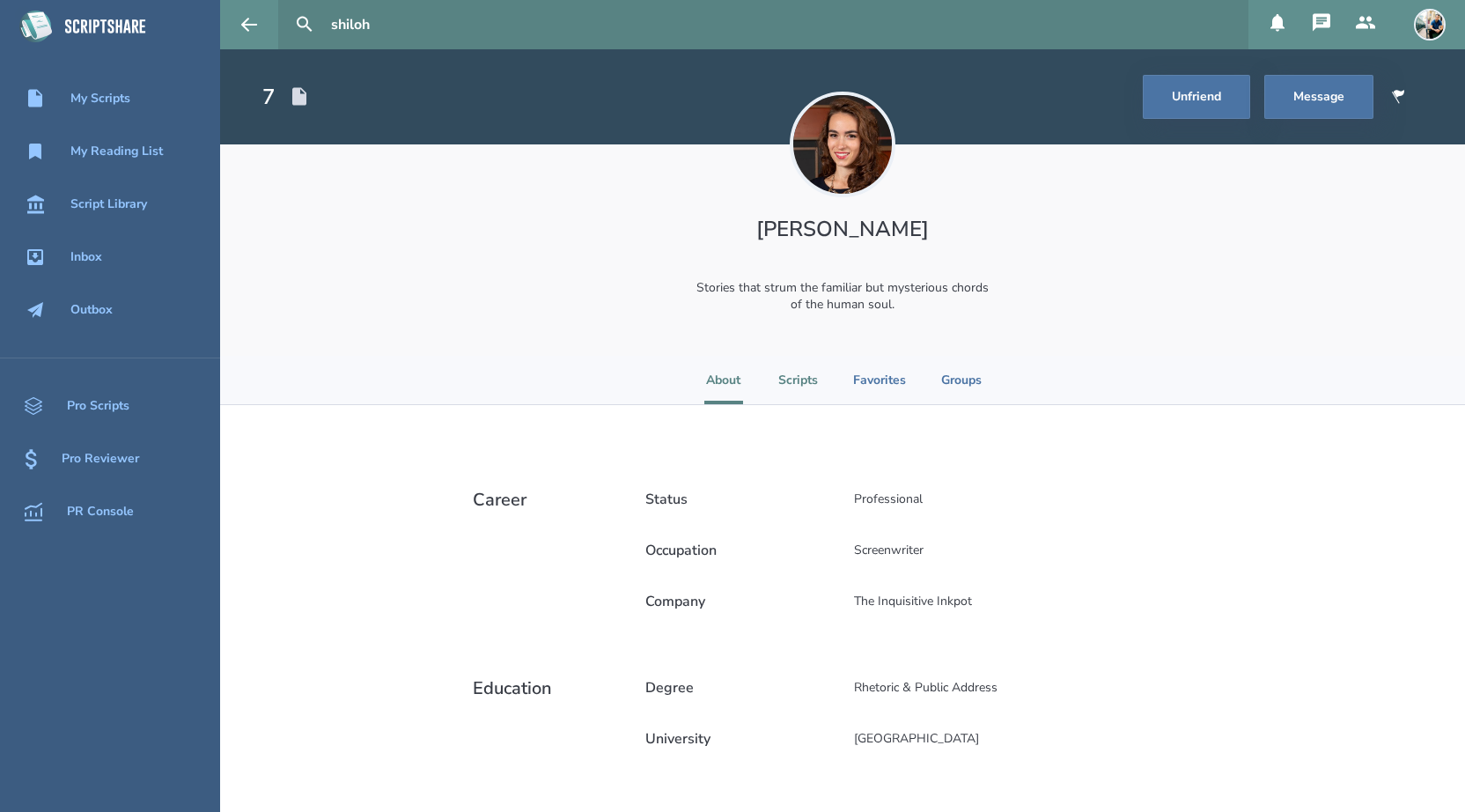
click at [783, 388] on li "Scripts" at bounding box center [799, 379] width 40 height 48
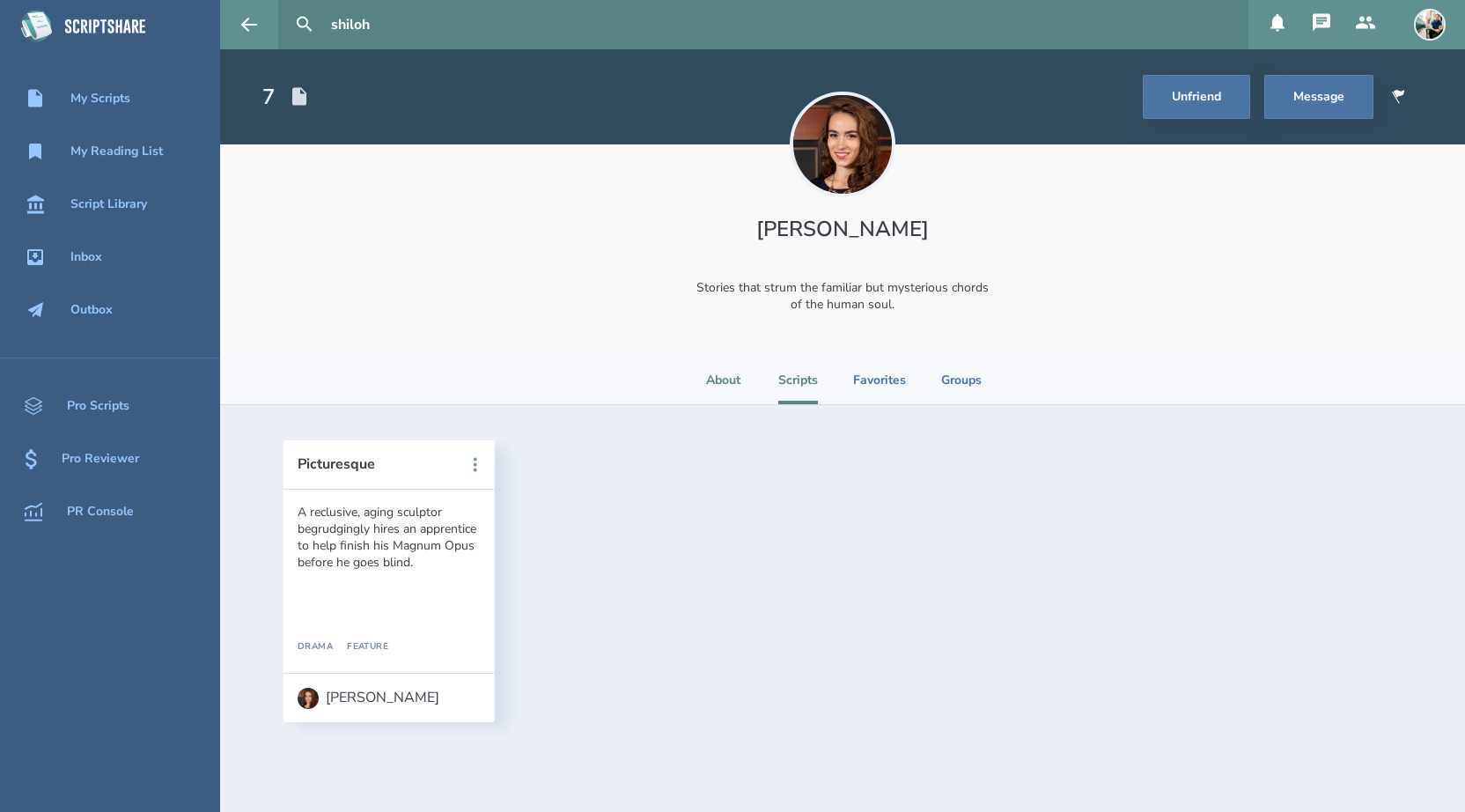
click at [712, 386] on li "About" at bounding box center [723, 379] width 39 height 48
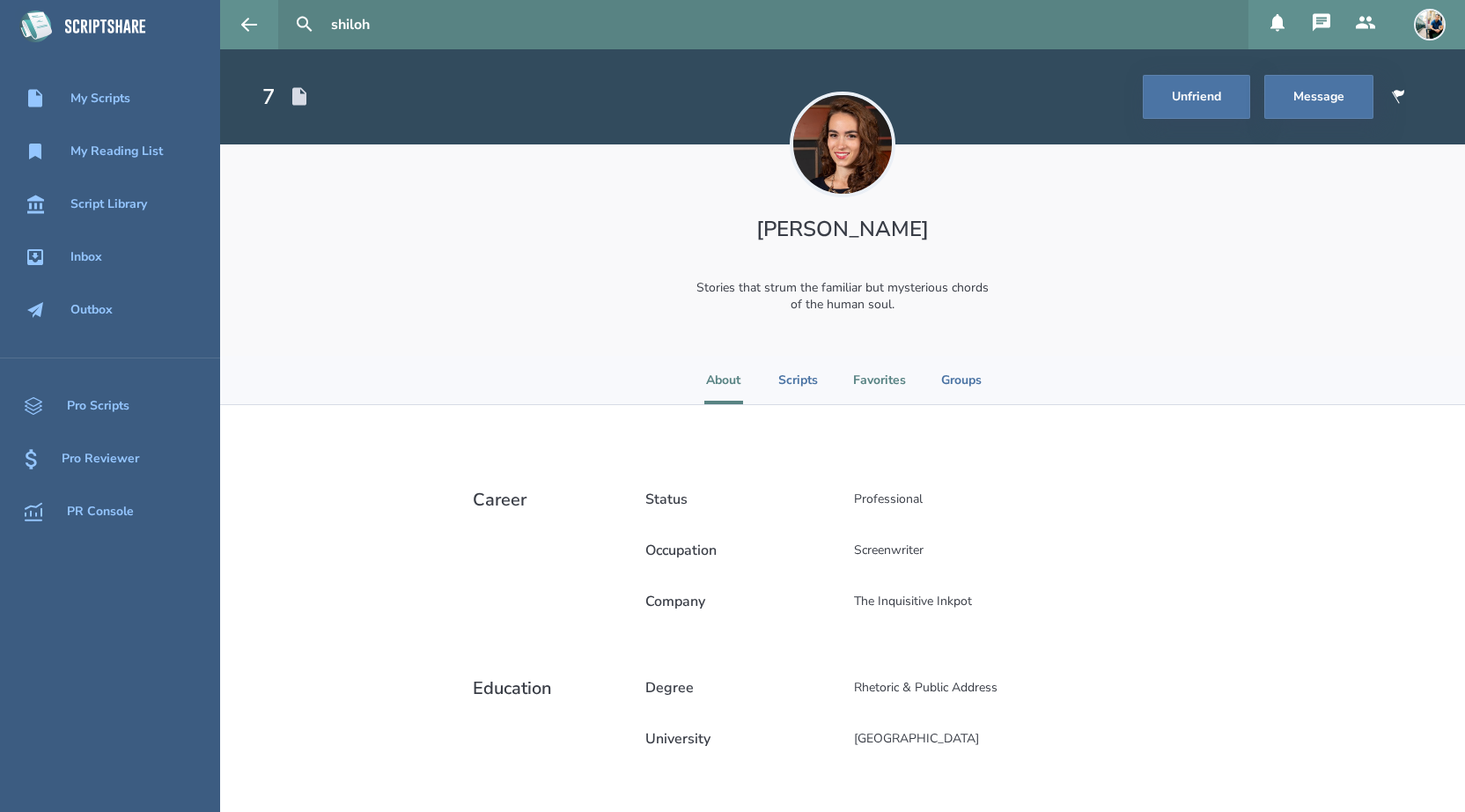
click at [870, 380] on li "Favorites" at bounding box center [879, 379] width 53 height 48
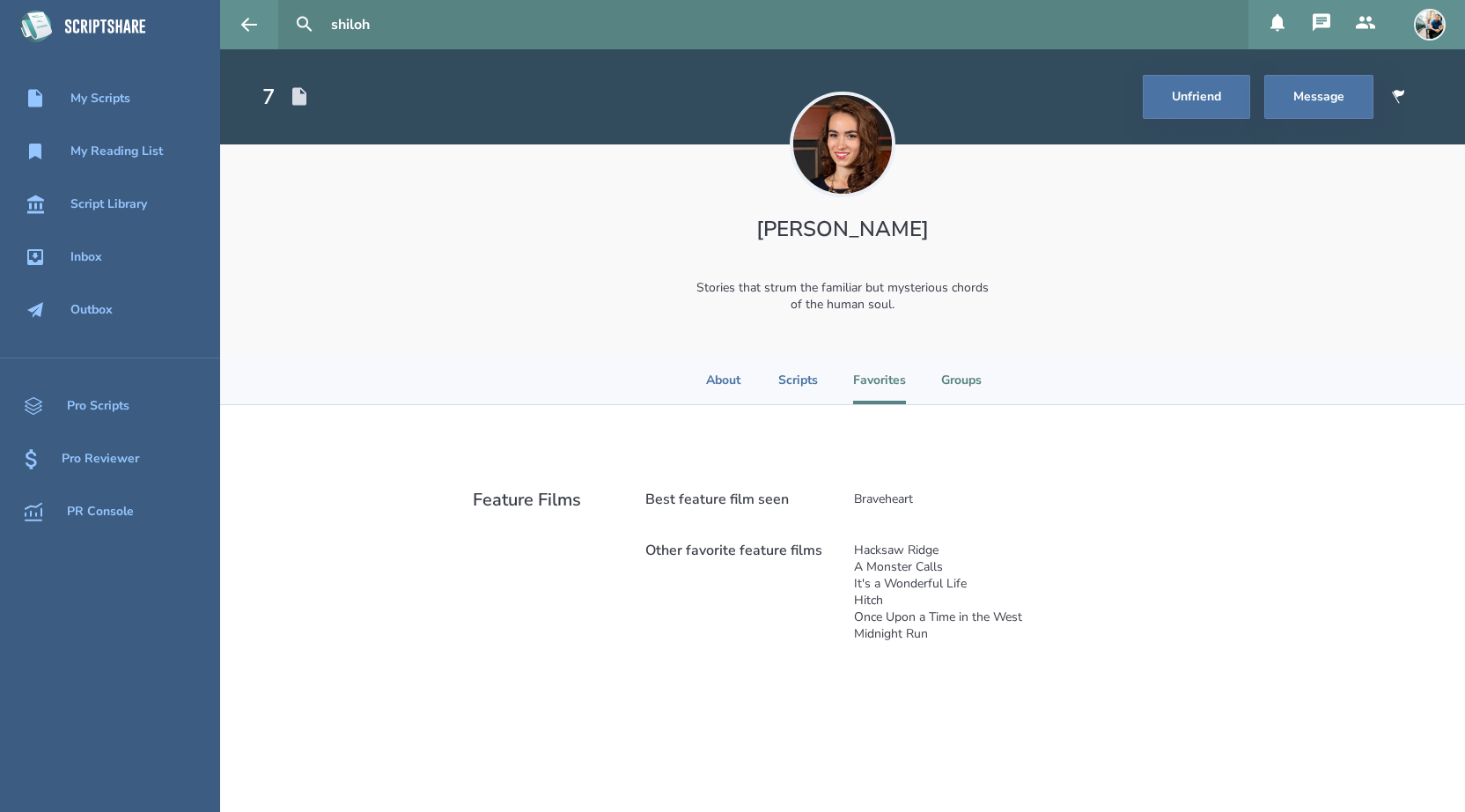
click at [960, 386] on li "Groups" at bounding box center [962, 379] width 41 height 48
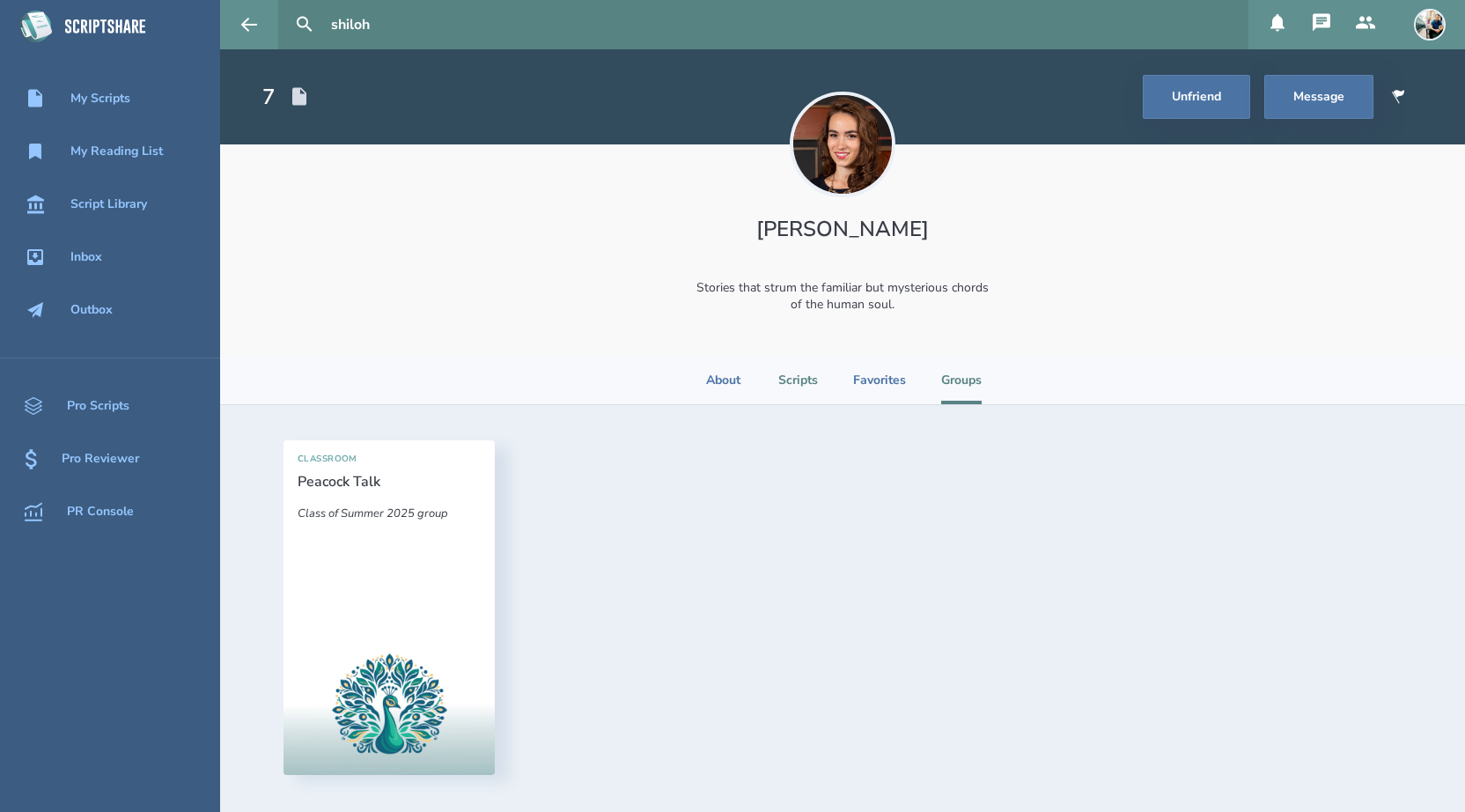
click at [815, 377] on li "Scripts" at bounding box center [799, 379] width 40 height 48
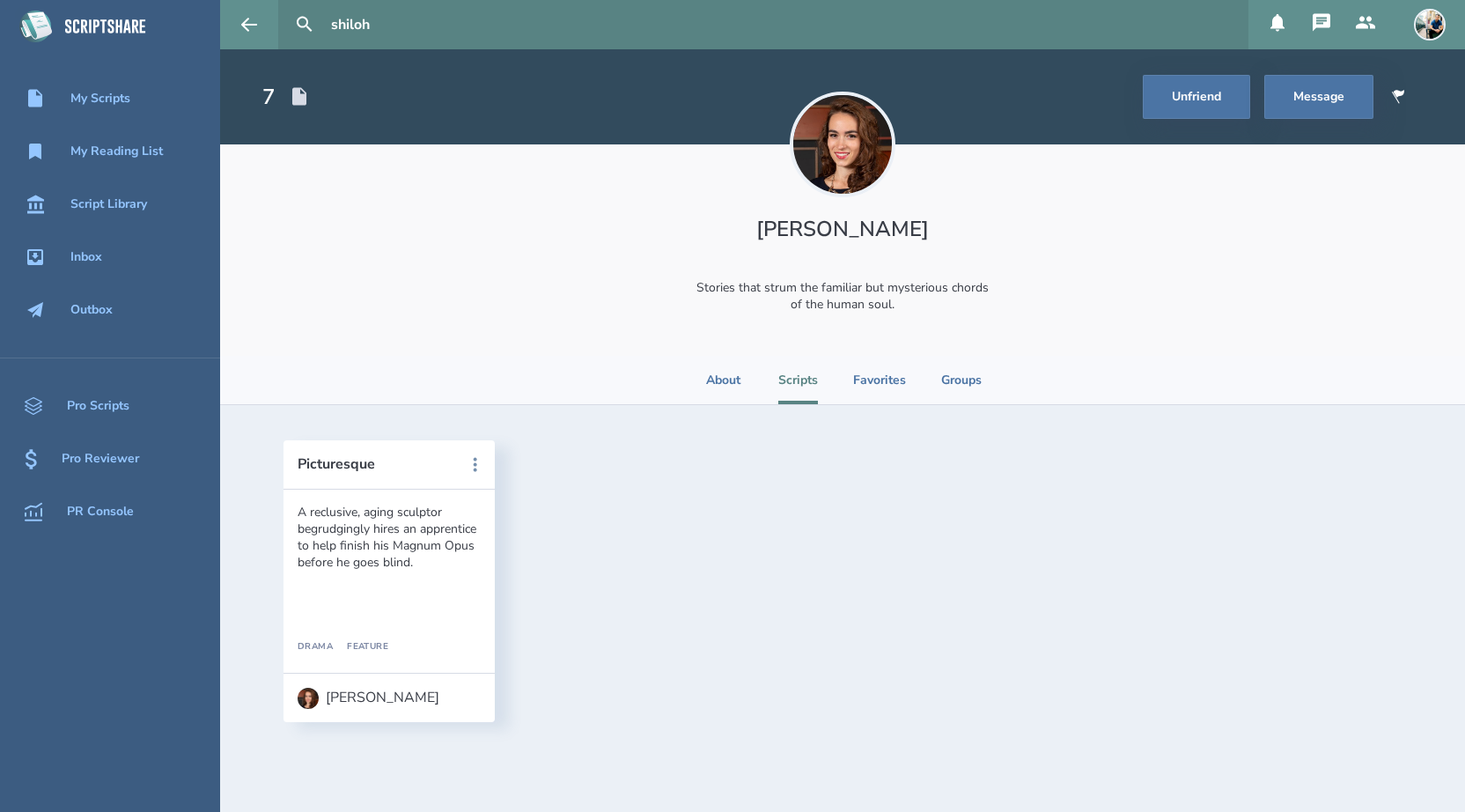
click at [338, 473] on header "Picturesque" at bounding box center [388, 464] width 211 height 49
click at [343, 464] on button "Picturesque" at bounding box center [377, 464] width 158 height 16
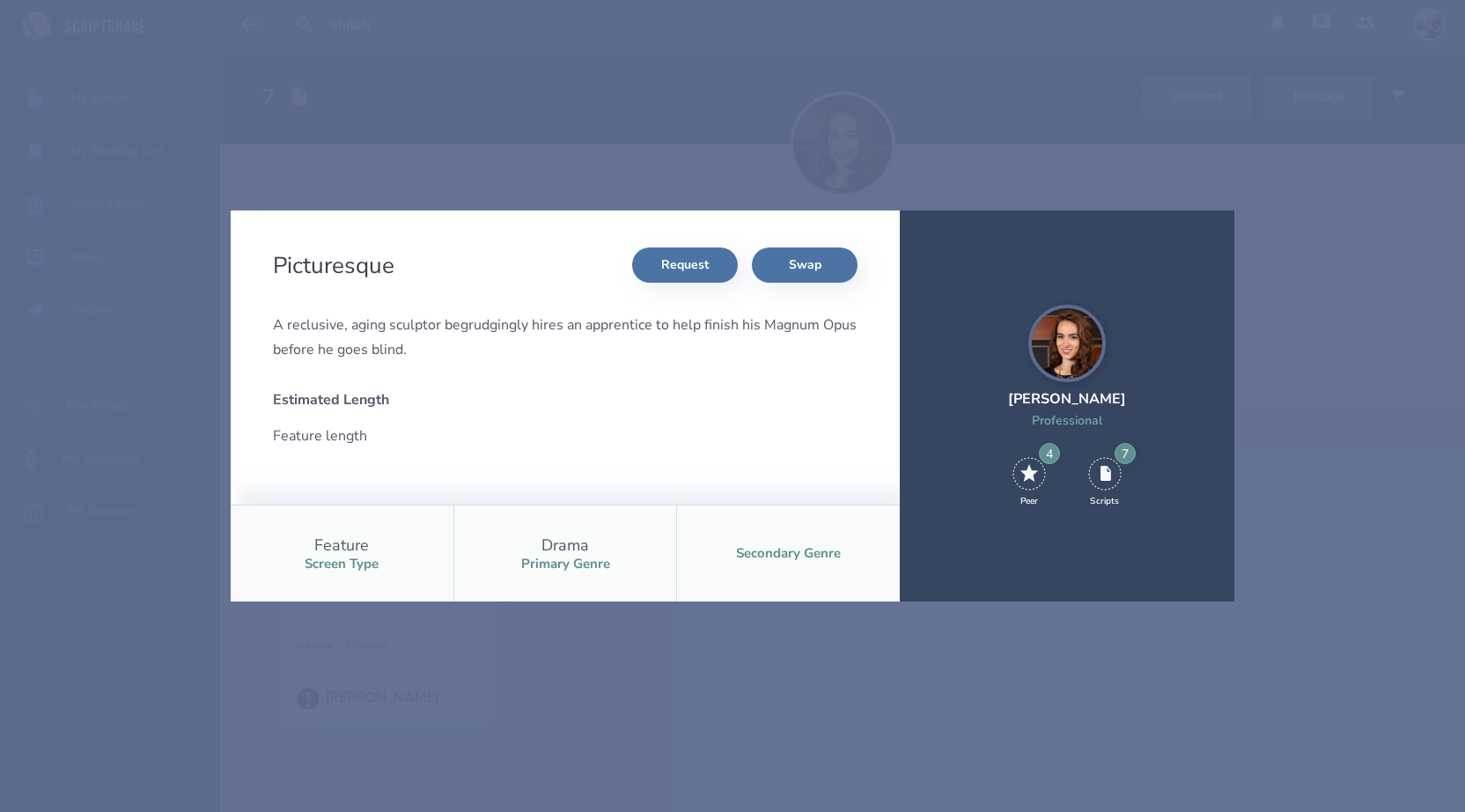
click at [530, 119] on div "Picturesque Request Swap A reclusive, aging sculptor begrudgingly hires an appr…" at bounding box center [732, 406] width 1465 height 812
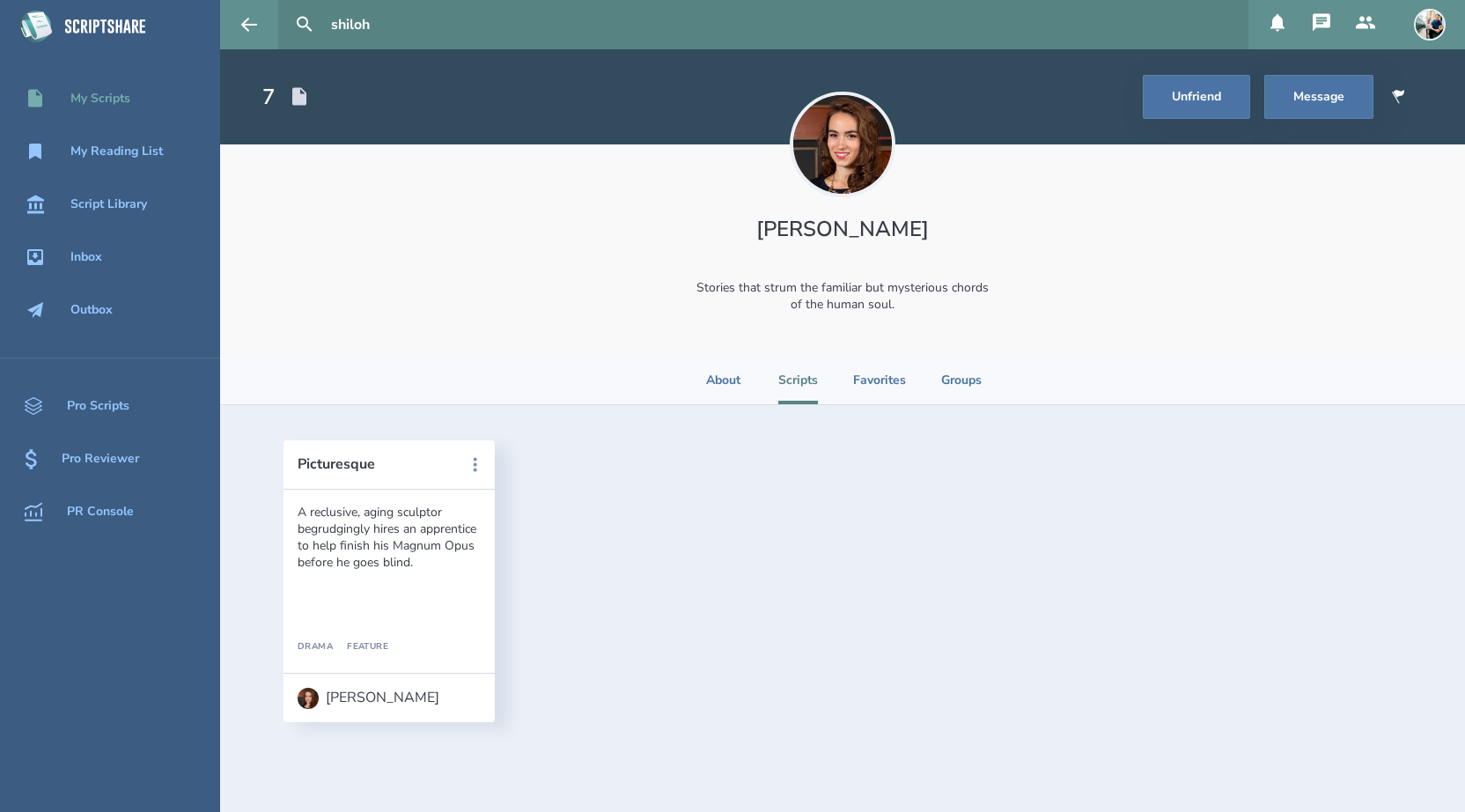
click at [110, 106] on div "My Scripts" at bounding box center [101, 99] width 60 height 14
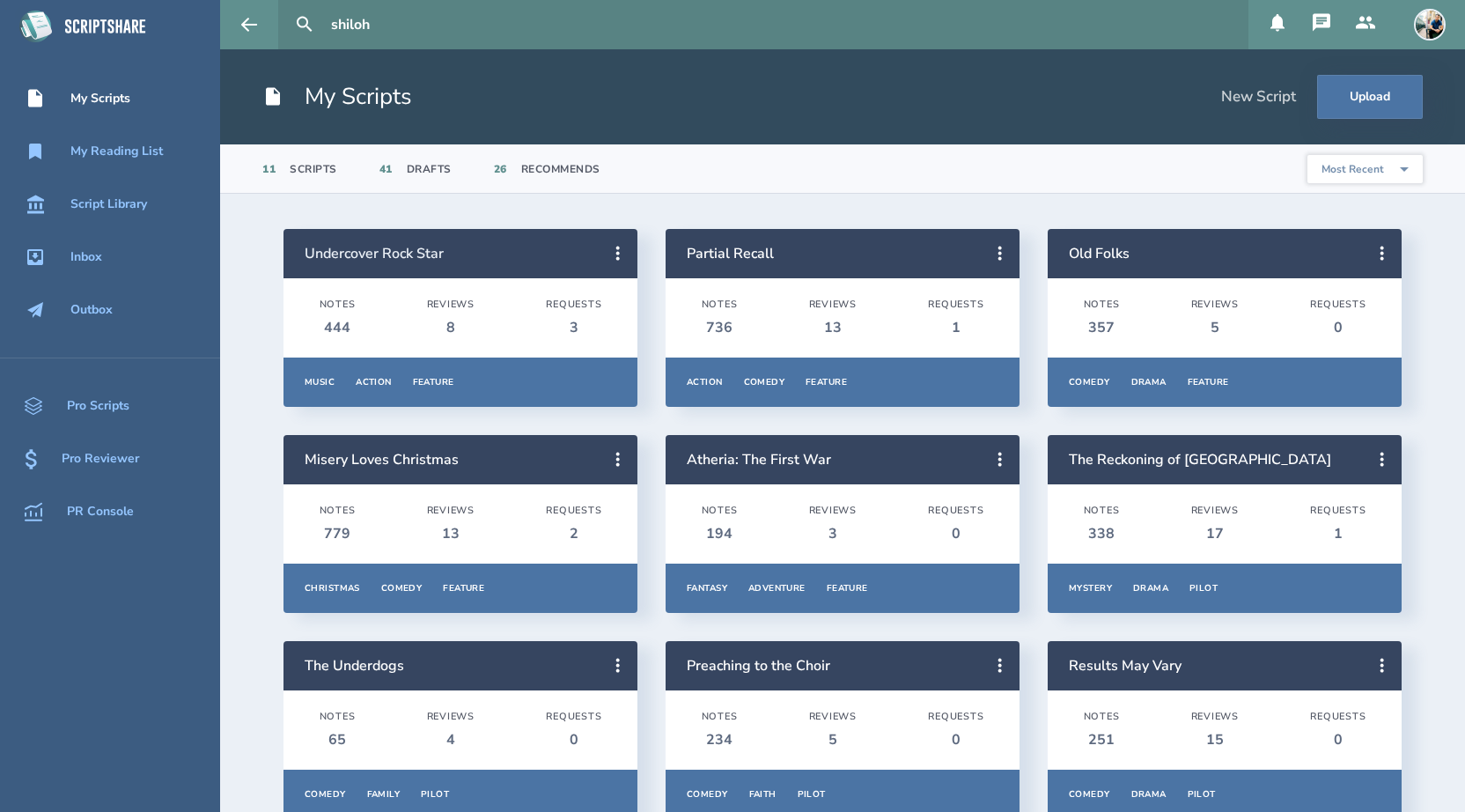
click at [372, 251] on link "Undercover Rock Star" at bounding box center [374, 253] width 139 height 19
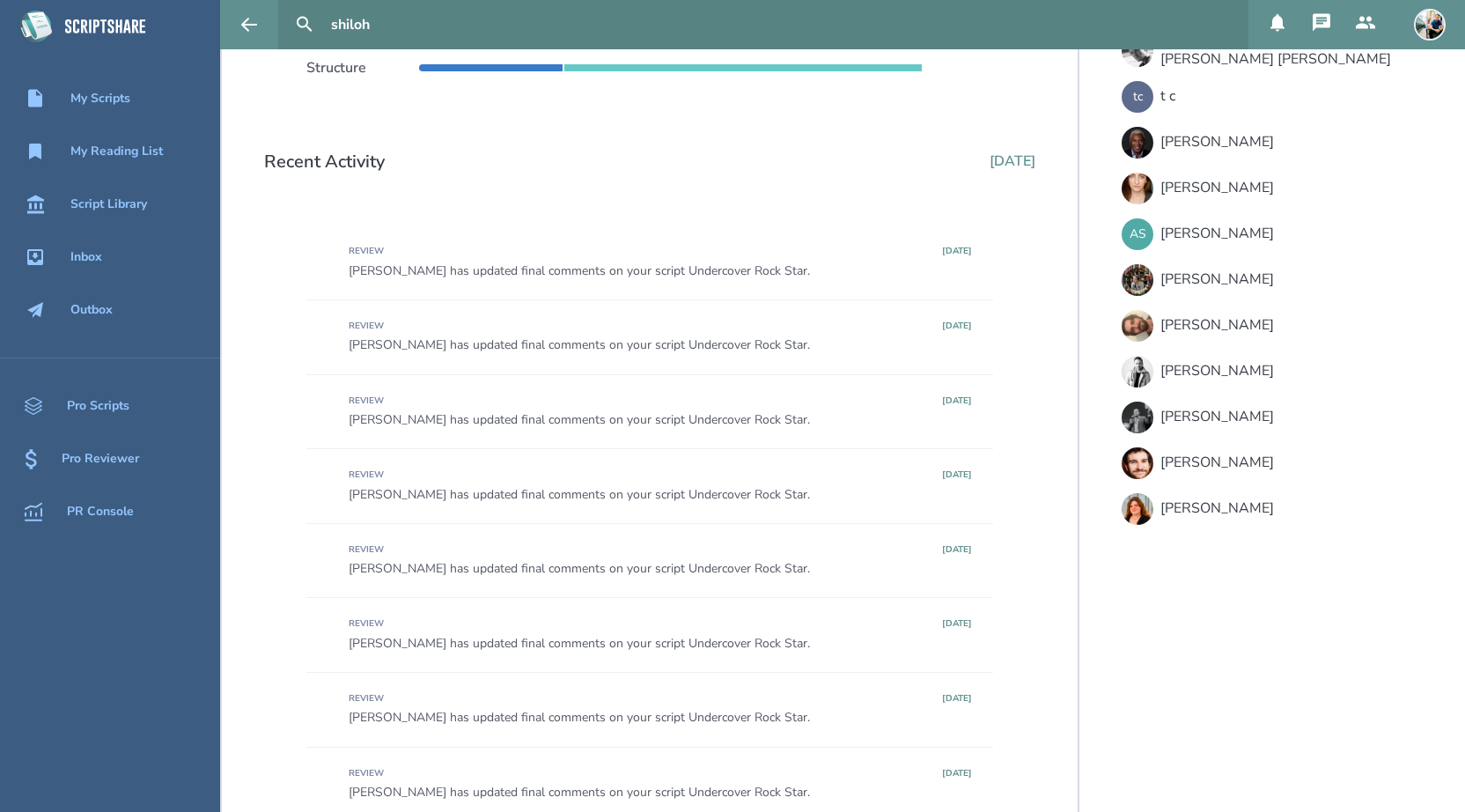
scroll to position [698, 0]
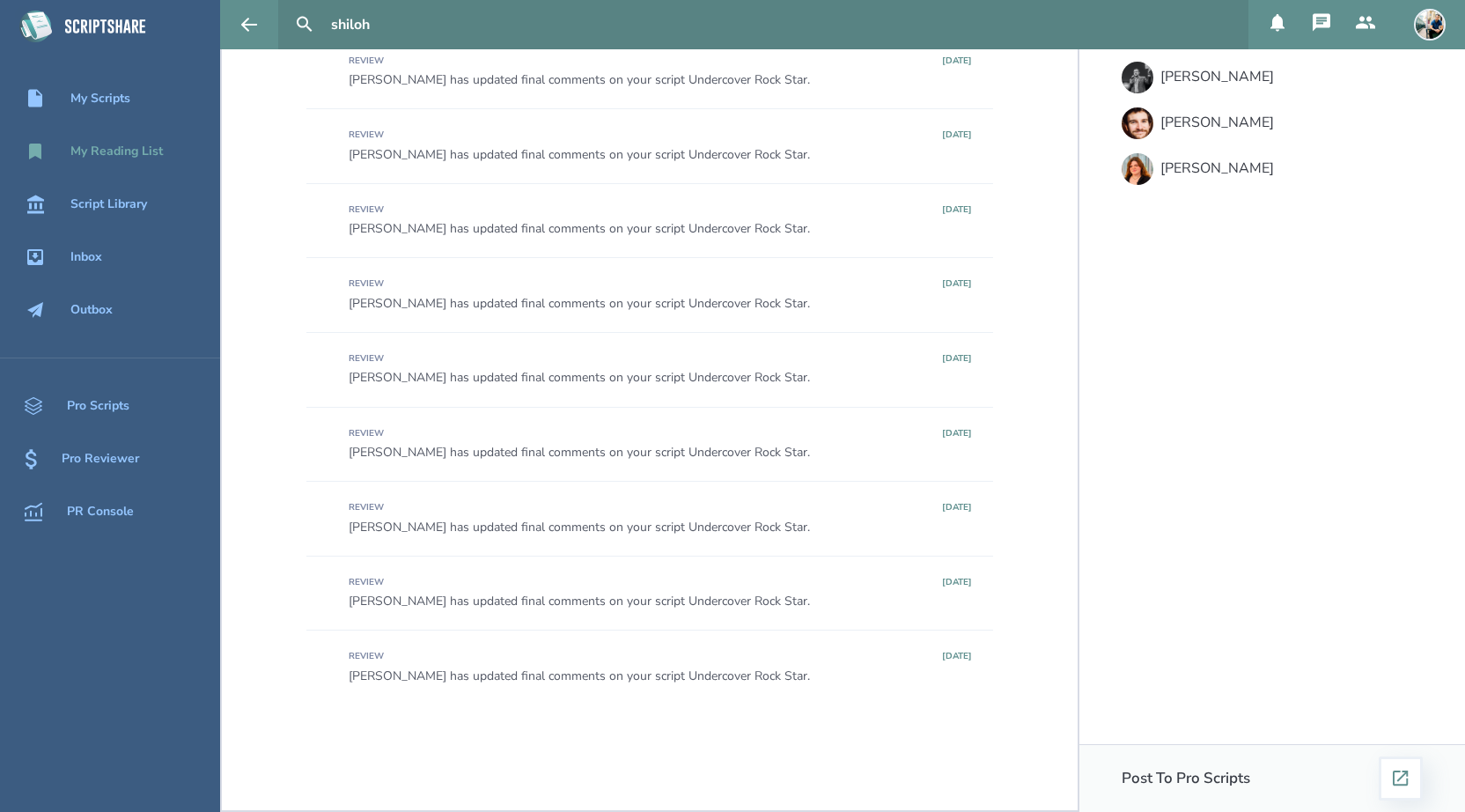
click at [107, 148] on div "My Reading List" at bounding box center [117, 151] width 92 height 14
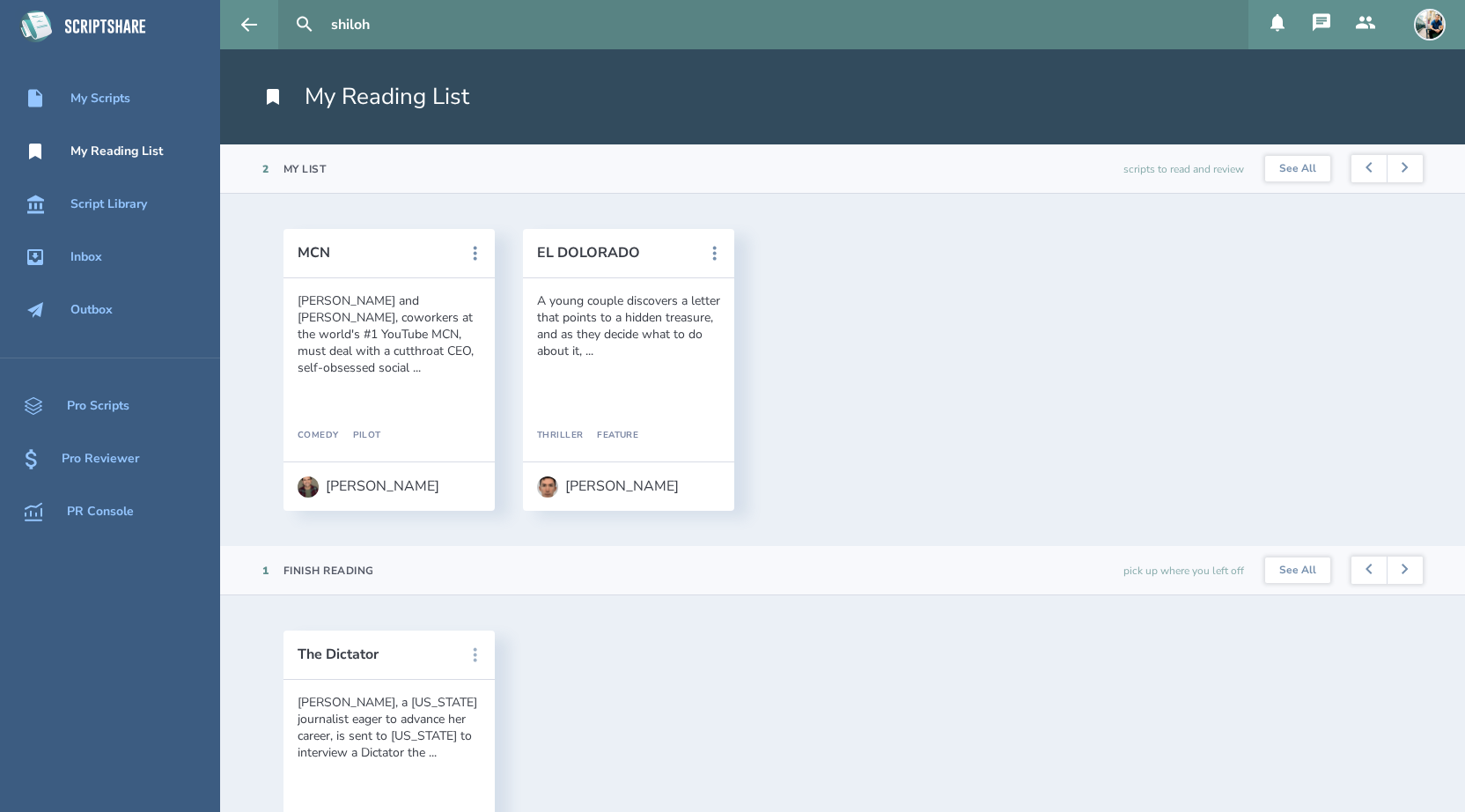
click at [474, 652] on icon at bounding box center [474, 654] width 21 height 21
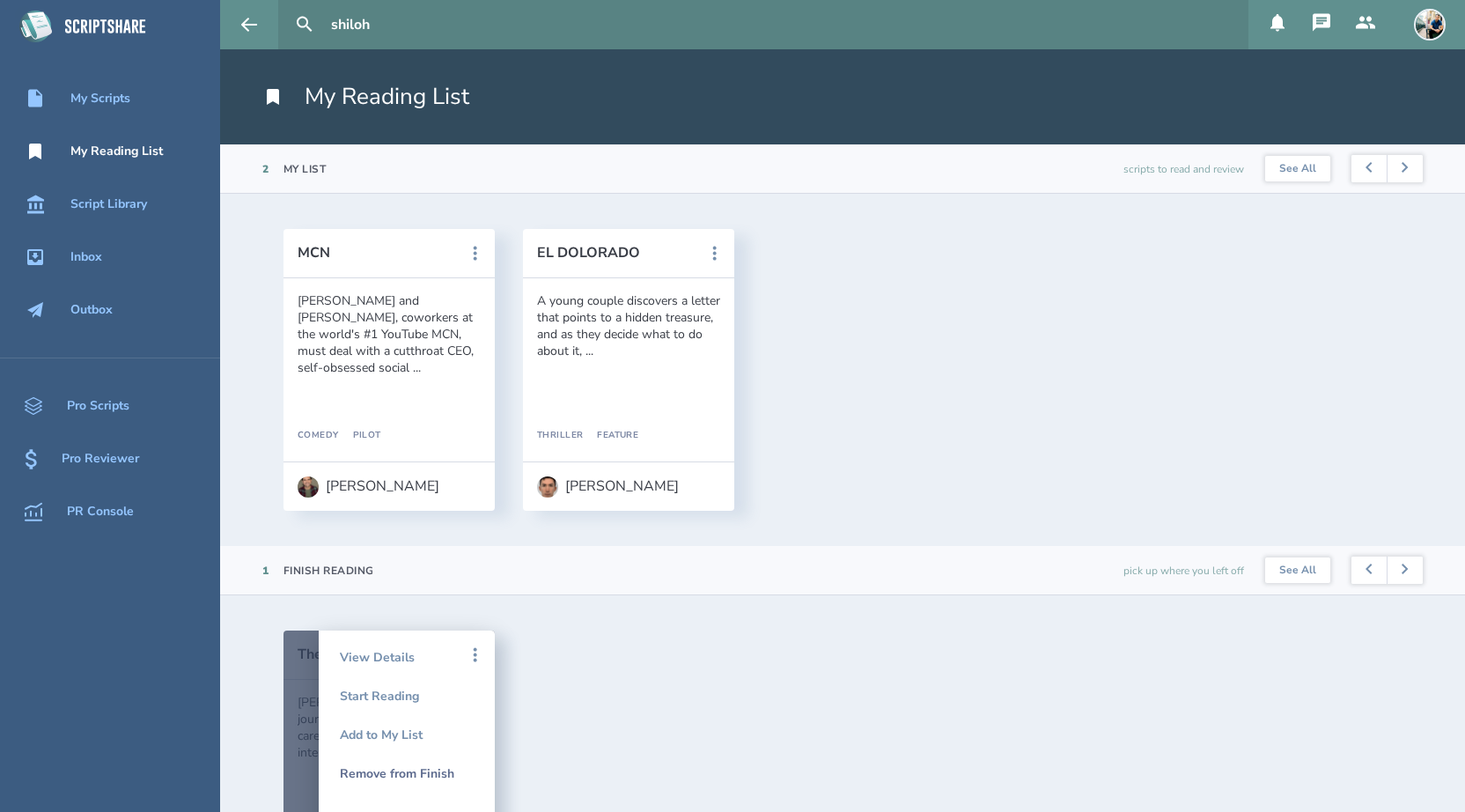
click at [414, 778] on div "Remove from Finish" at bounding box center [407, 772] width 134 height 39
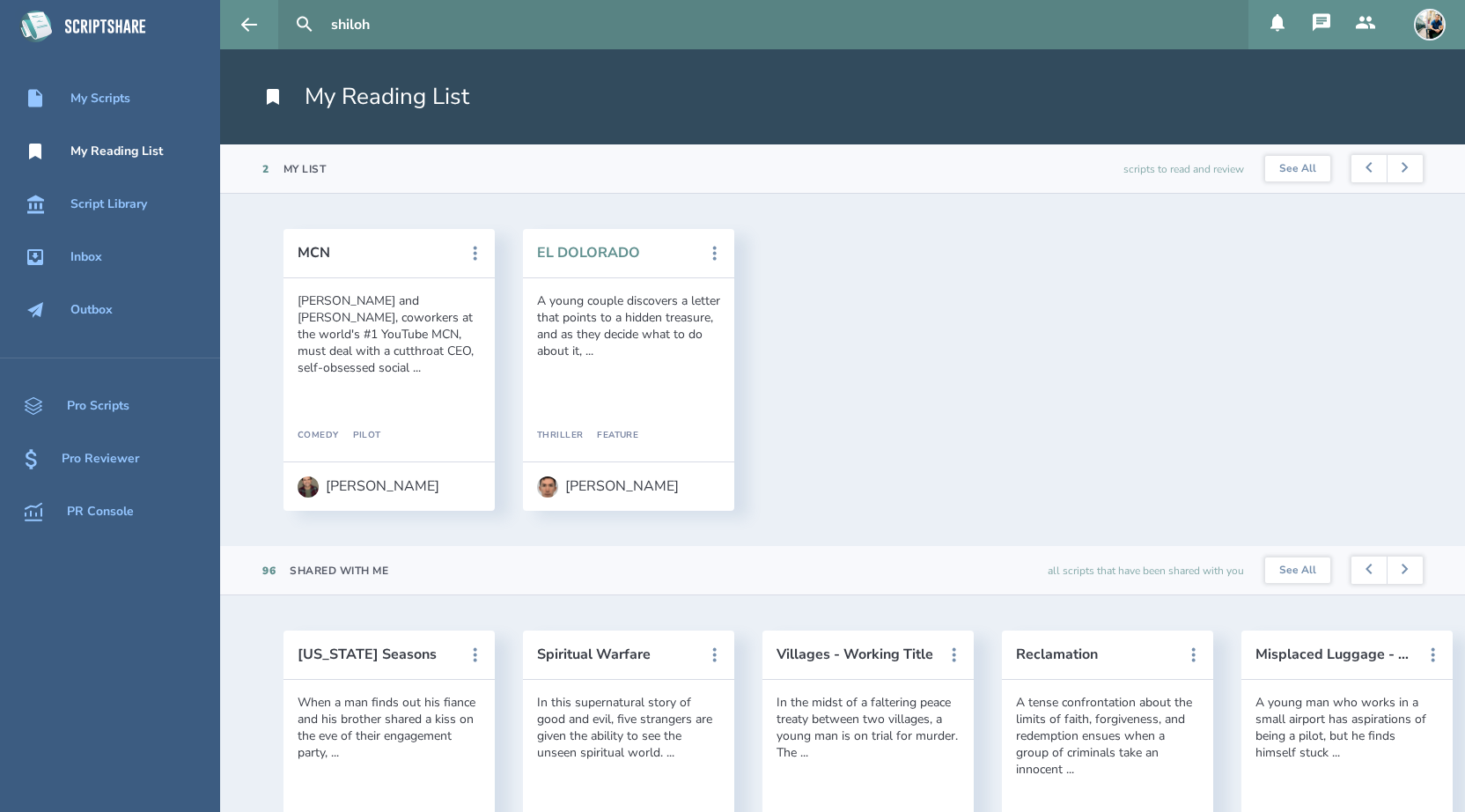
click at [573, 253] on button "EL DOLORADO" at bounding box center [616, 253] width 158 height 16
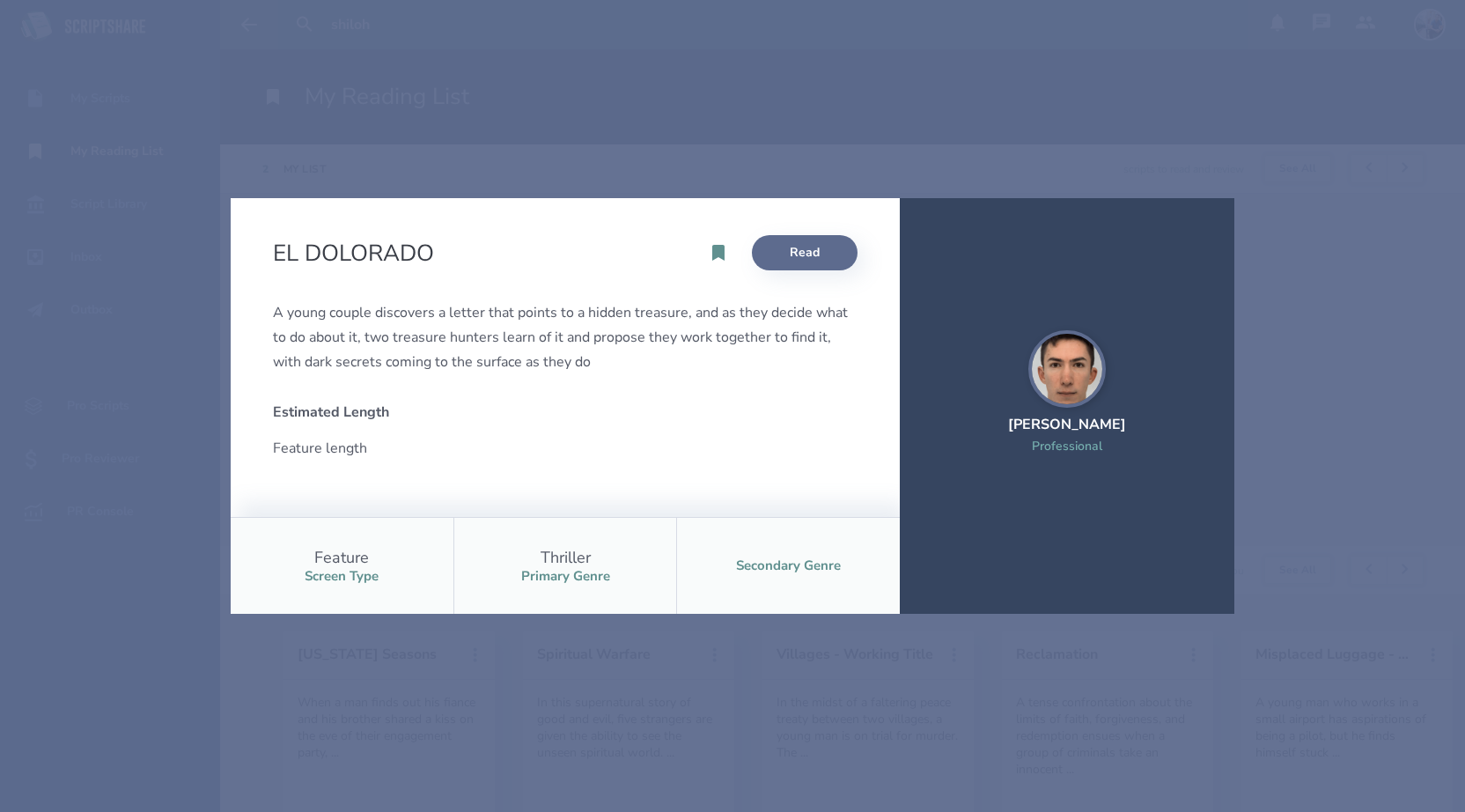
click at [778, 245] on link "Read" at bounding box center [805, 253] width 106 height 35
